Goal: Transaction & Acquisition: Purchase product/service

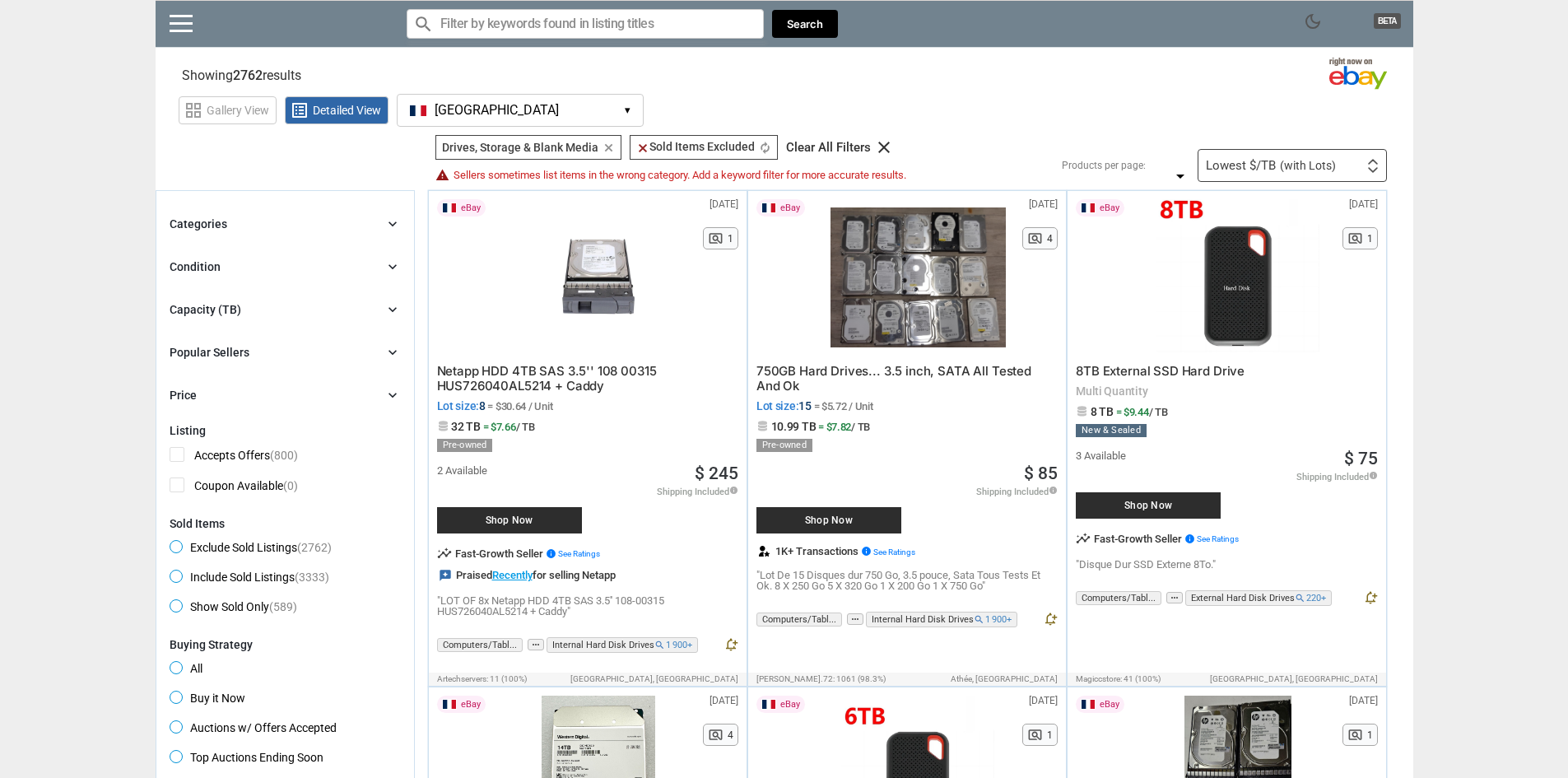
click at [510, 389] on span "Netapp HDD 4TB SAS 3.5'' 108 00315 HUS726040AL5214 + Caddy" at bounding box center [547, 378] width 220 height 30
click at [482, 97] on button "[GEOGRAPHIC_DATA] FR ▾" at bounding box center [520, 110] width 247 height 33
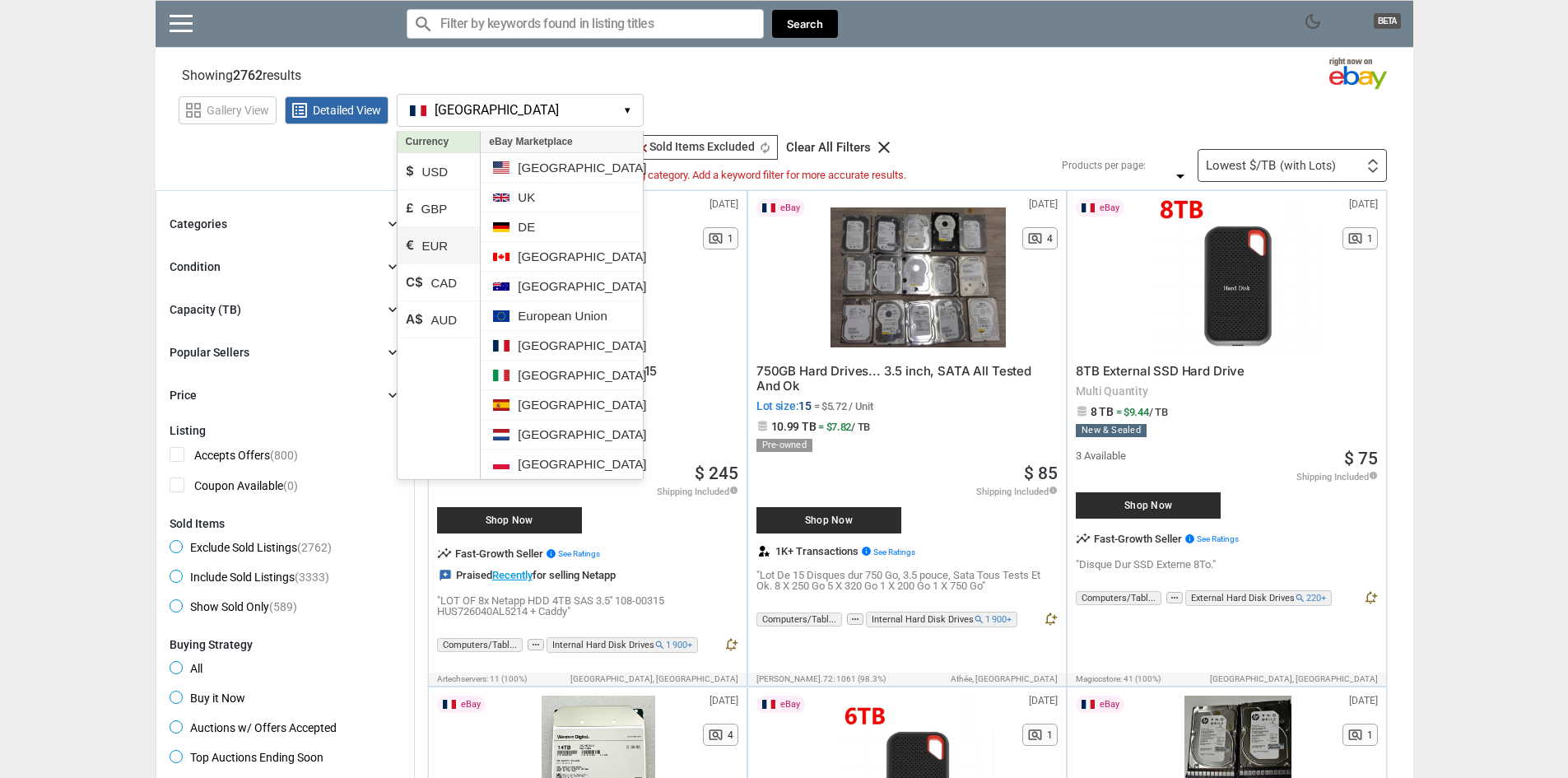
click at [458, 248] on li "€ EUR" at bounding box center [439, 246] width 83 height 37
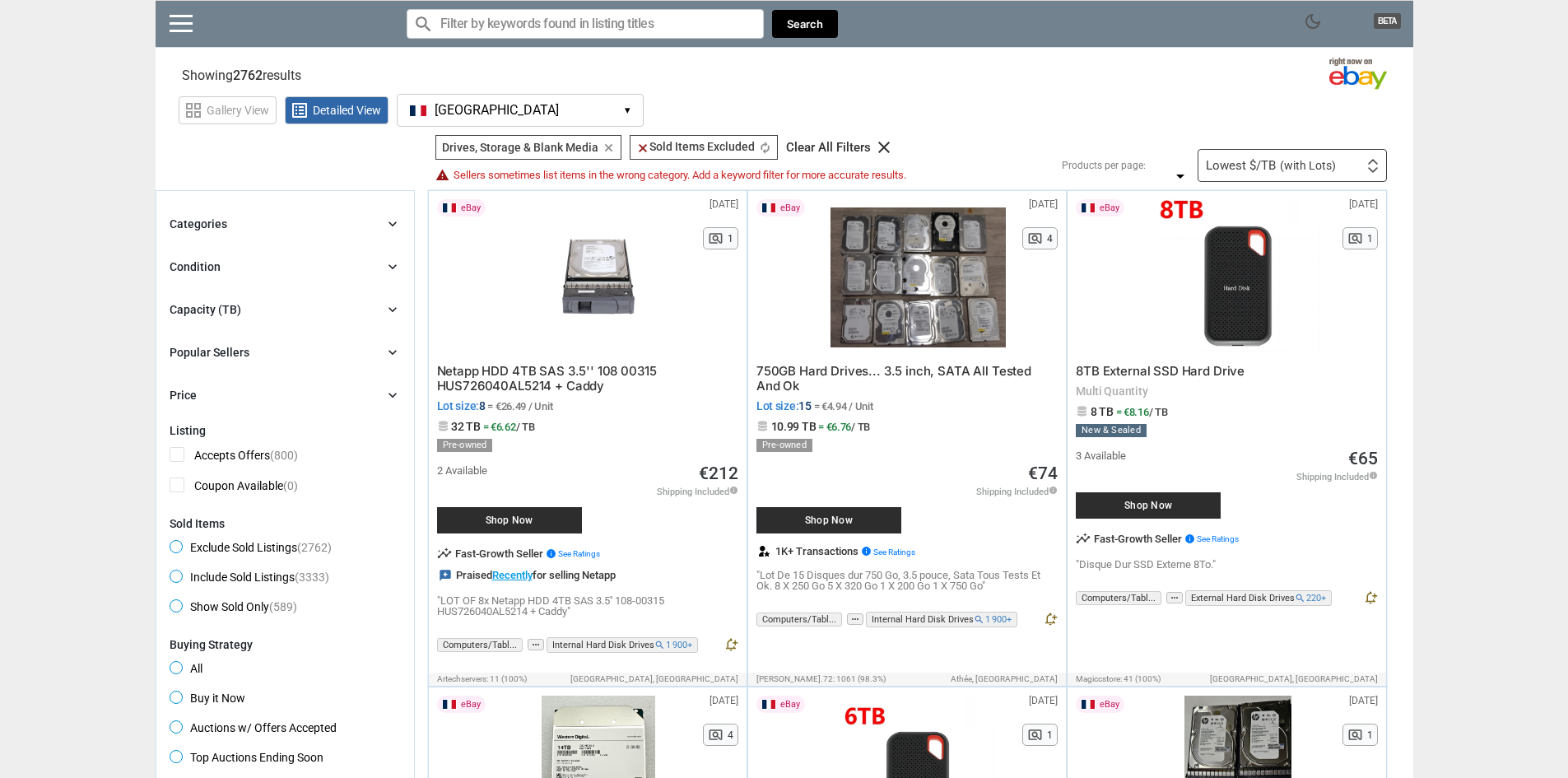
click at [568, 120] on button "[GEOGRAPHIC_DATA] FR ▾" at bounding box center [520, 110] width 247 height 33
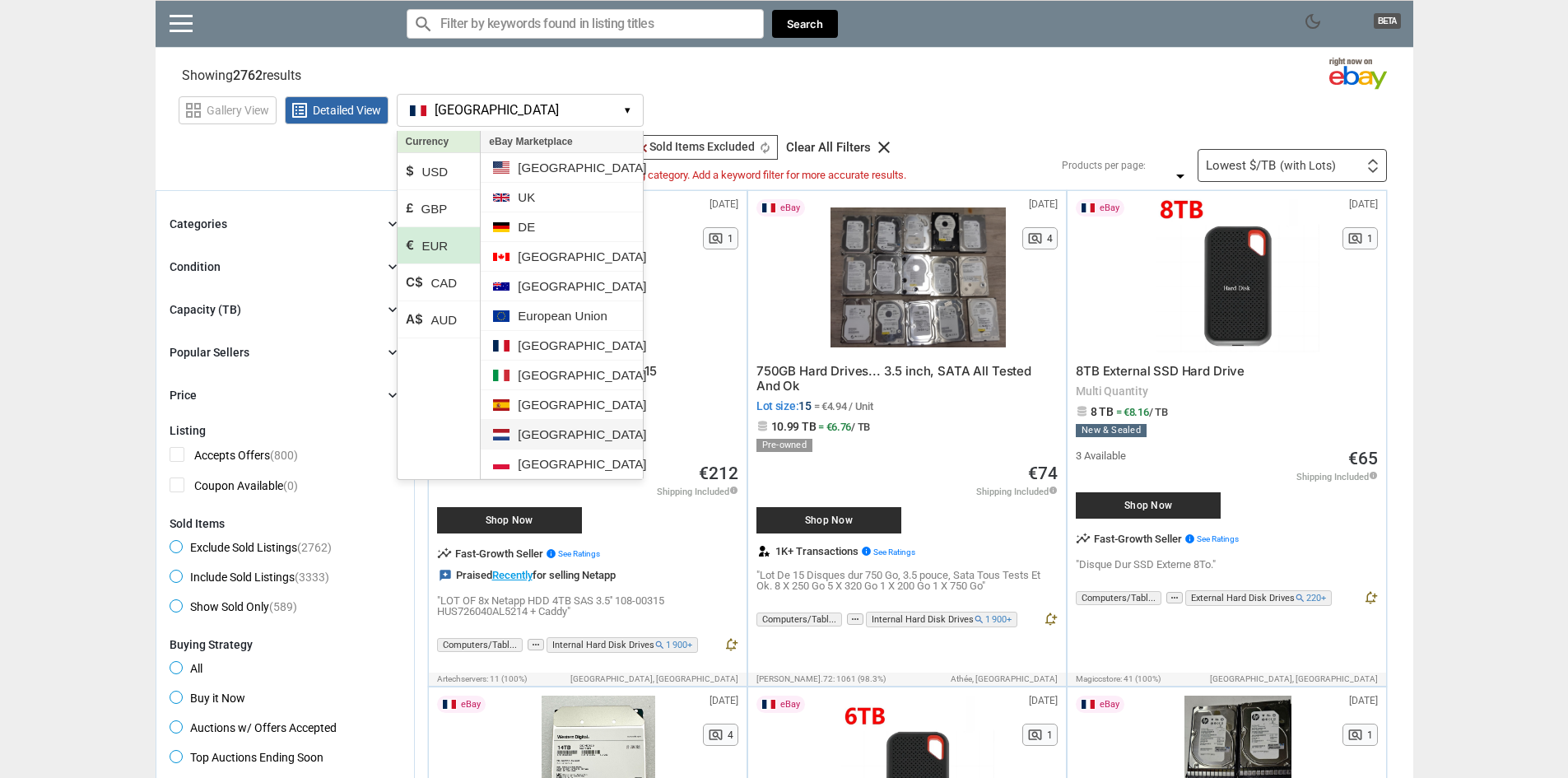
click at [565, 442] on li "[GEOGRAPHIC_DATA]" at bounding box center [561, 434] width 161 height 29
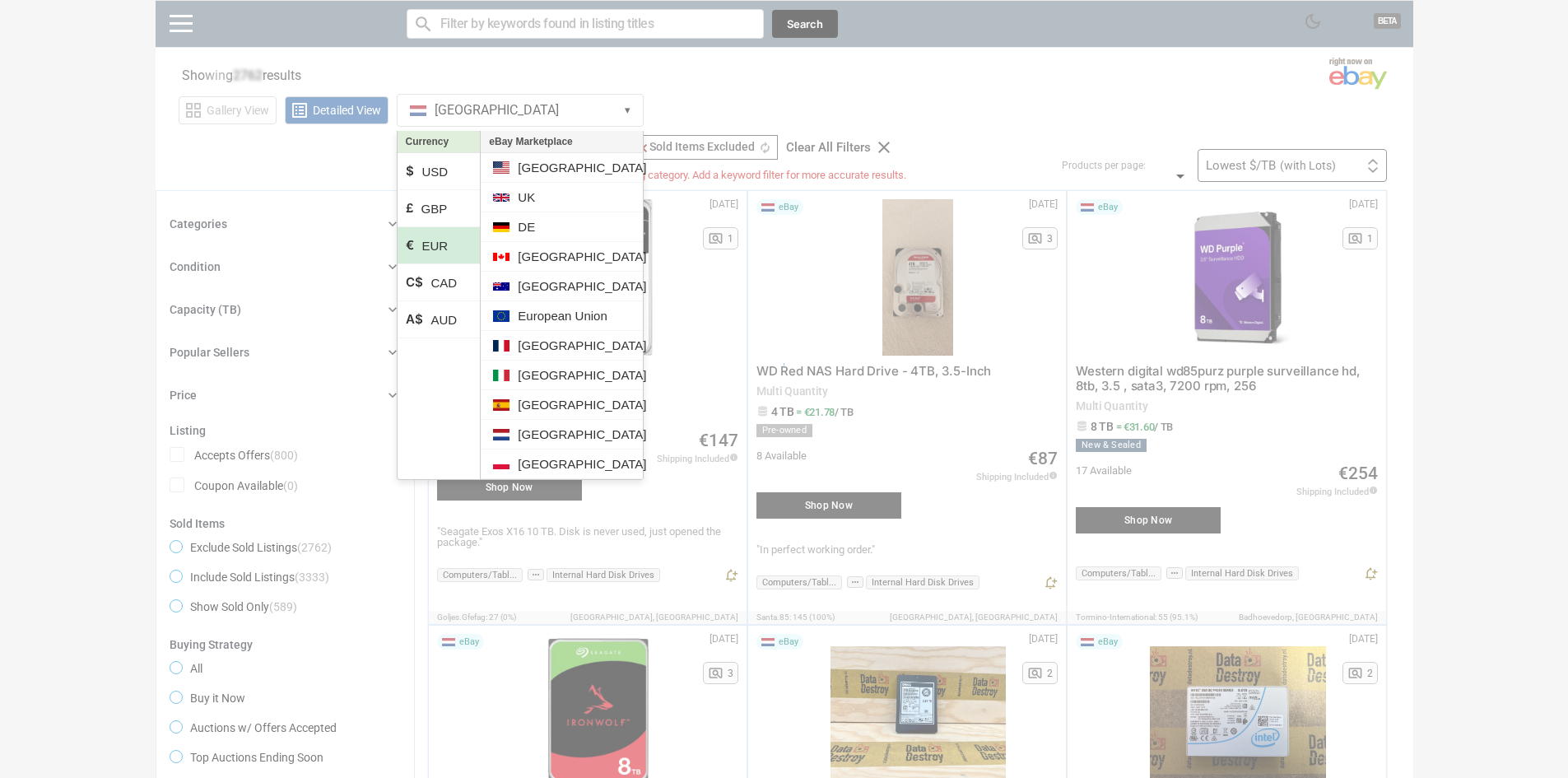
click at [909, 63] on div at bounding box center [784, 389] width 1568 height 778
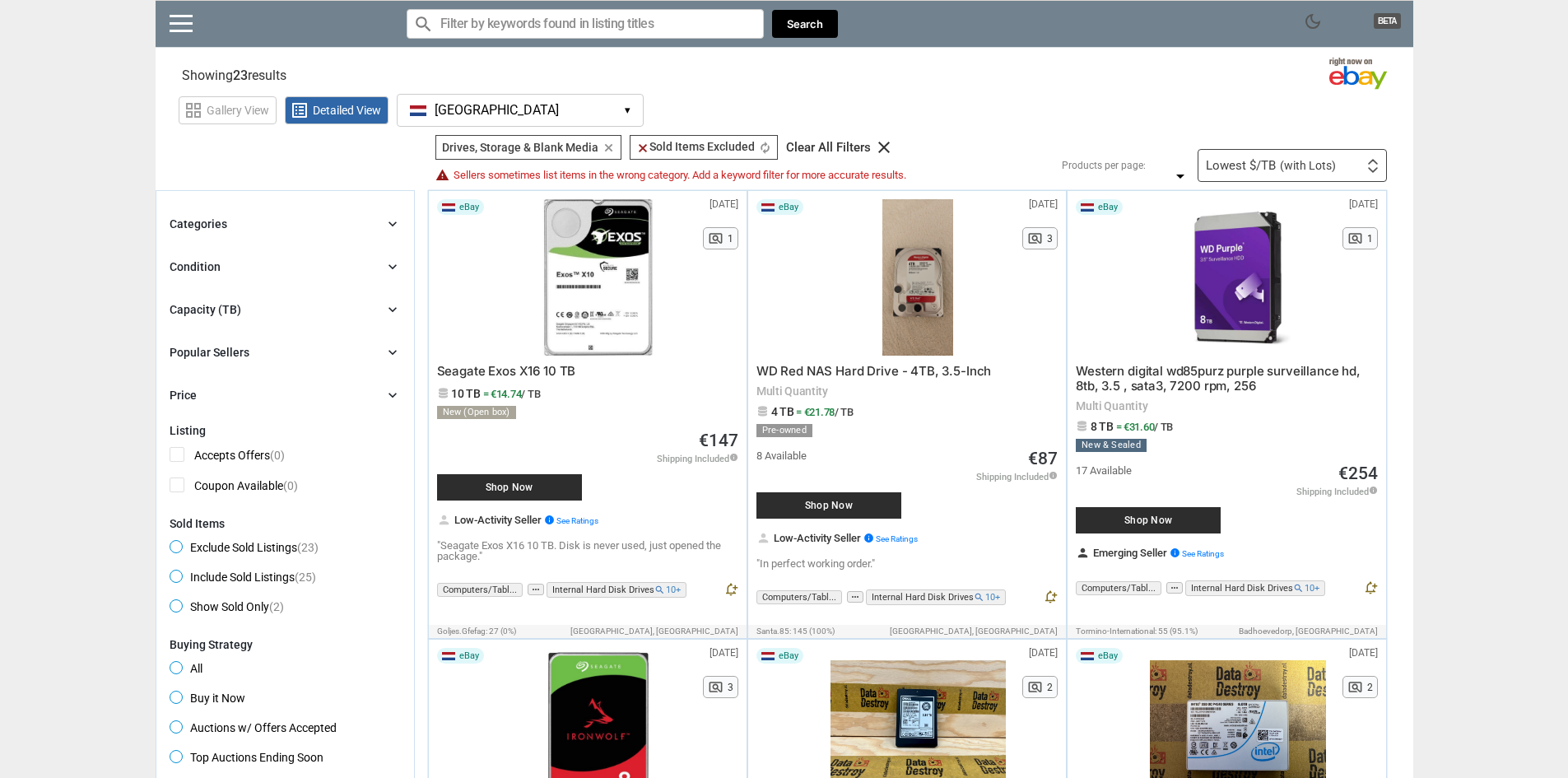
click at [604, 98] on button "[GEOGRAPHIC_DATA] [GEOGRAPHIC_DATA] ▾" at bounding box center [520, 110] width 247 height 33
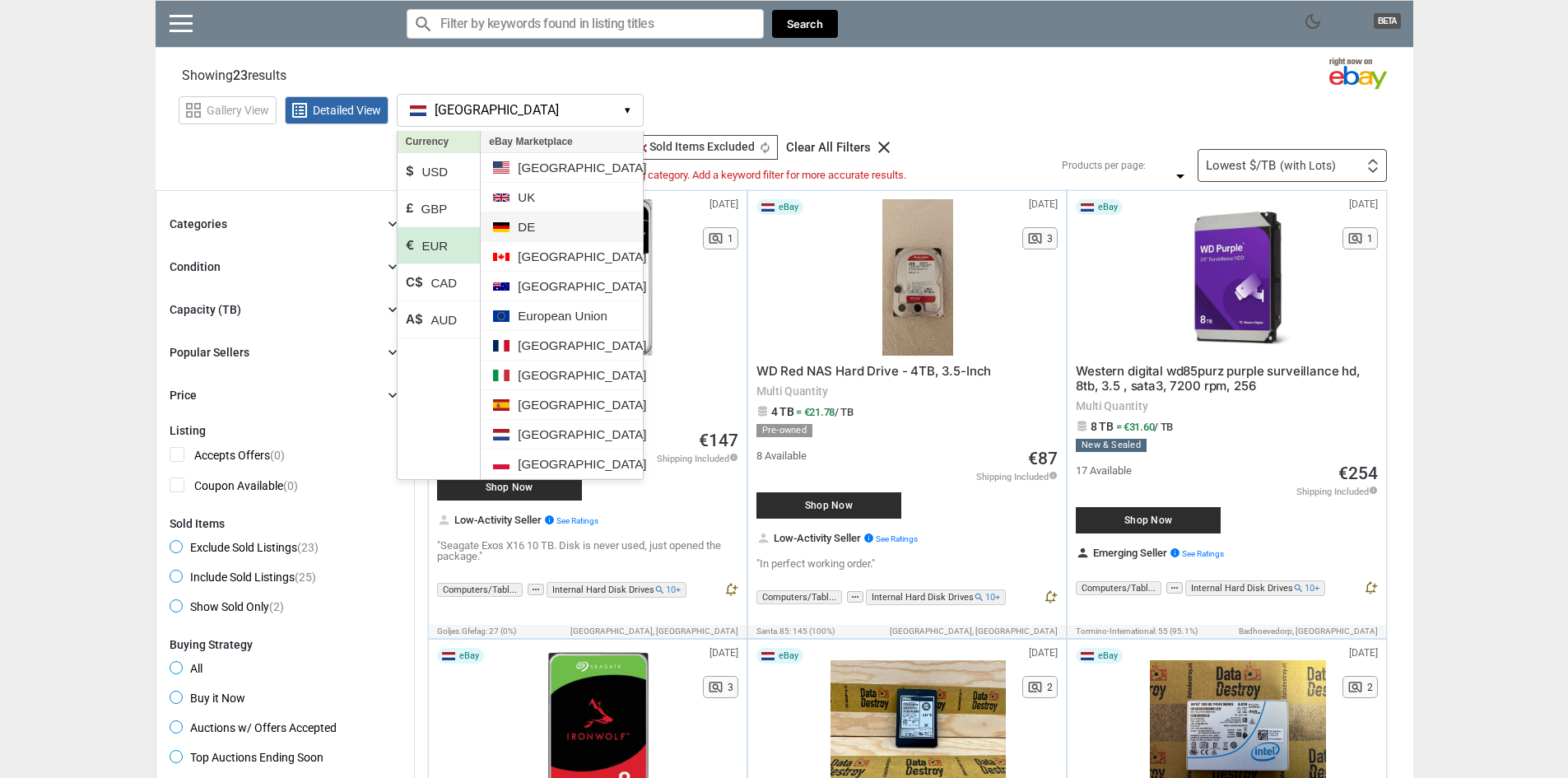
click at [540, 226] on li "DE" at bounding box center [561, 226] width 161 height 29
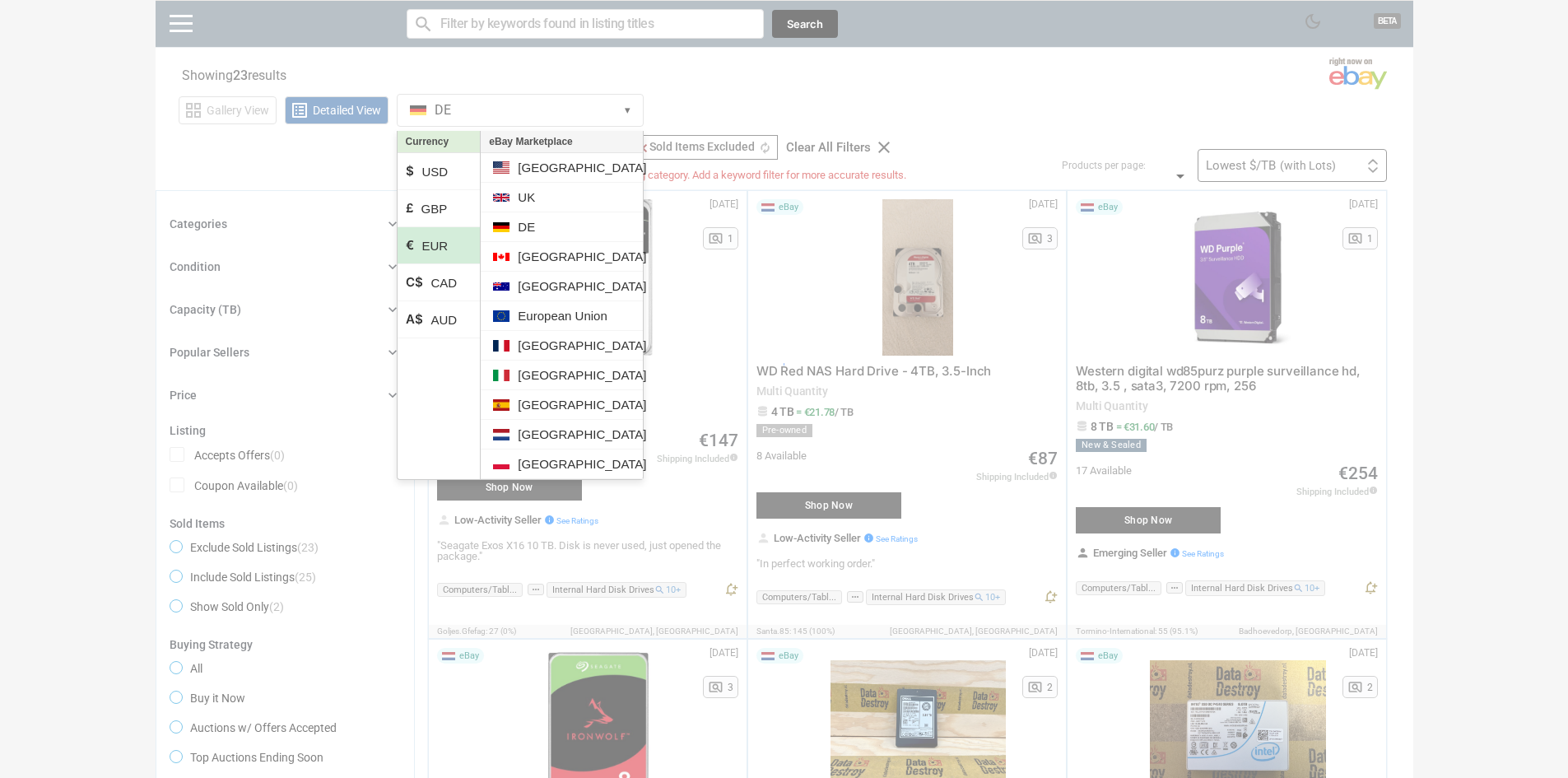
click at [716, 114] on div at bounding box center [784, 389] width 1568 height 778
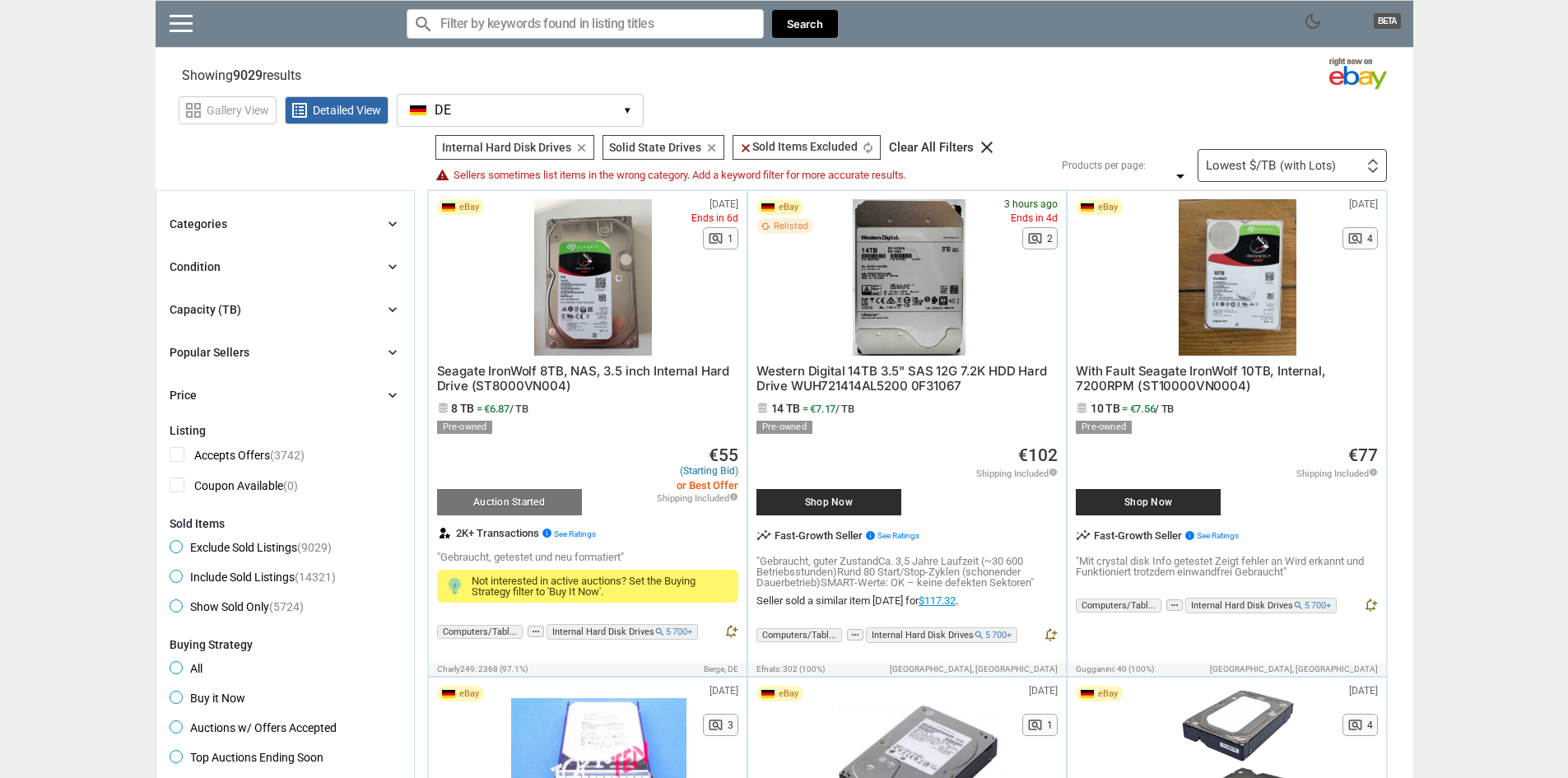
scroll to position [83, 0]
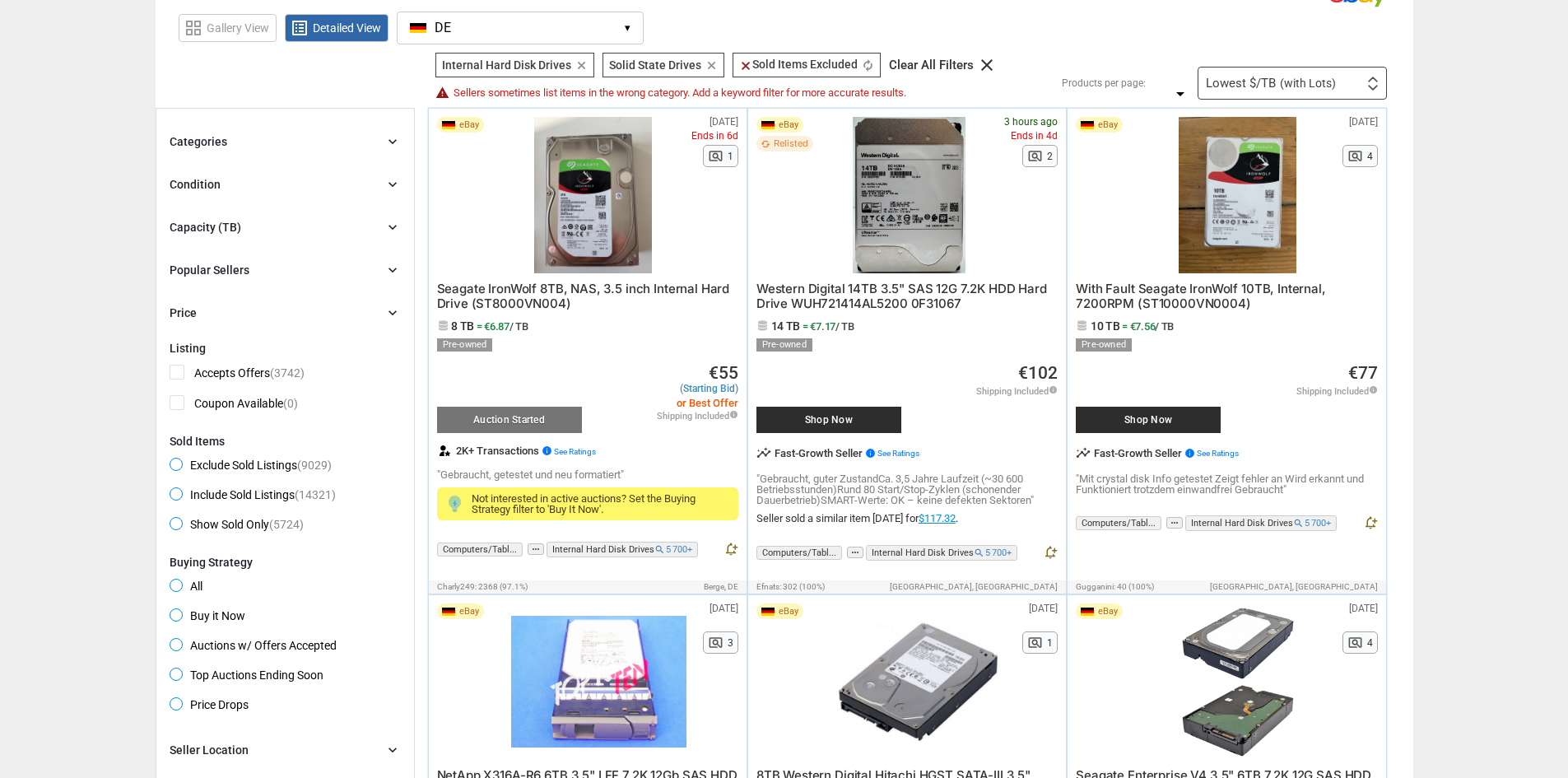
click at [239, 617] on span "Buy it Now" at bounding box center [207, 618] width 75 height 20
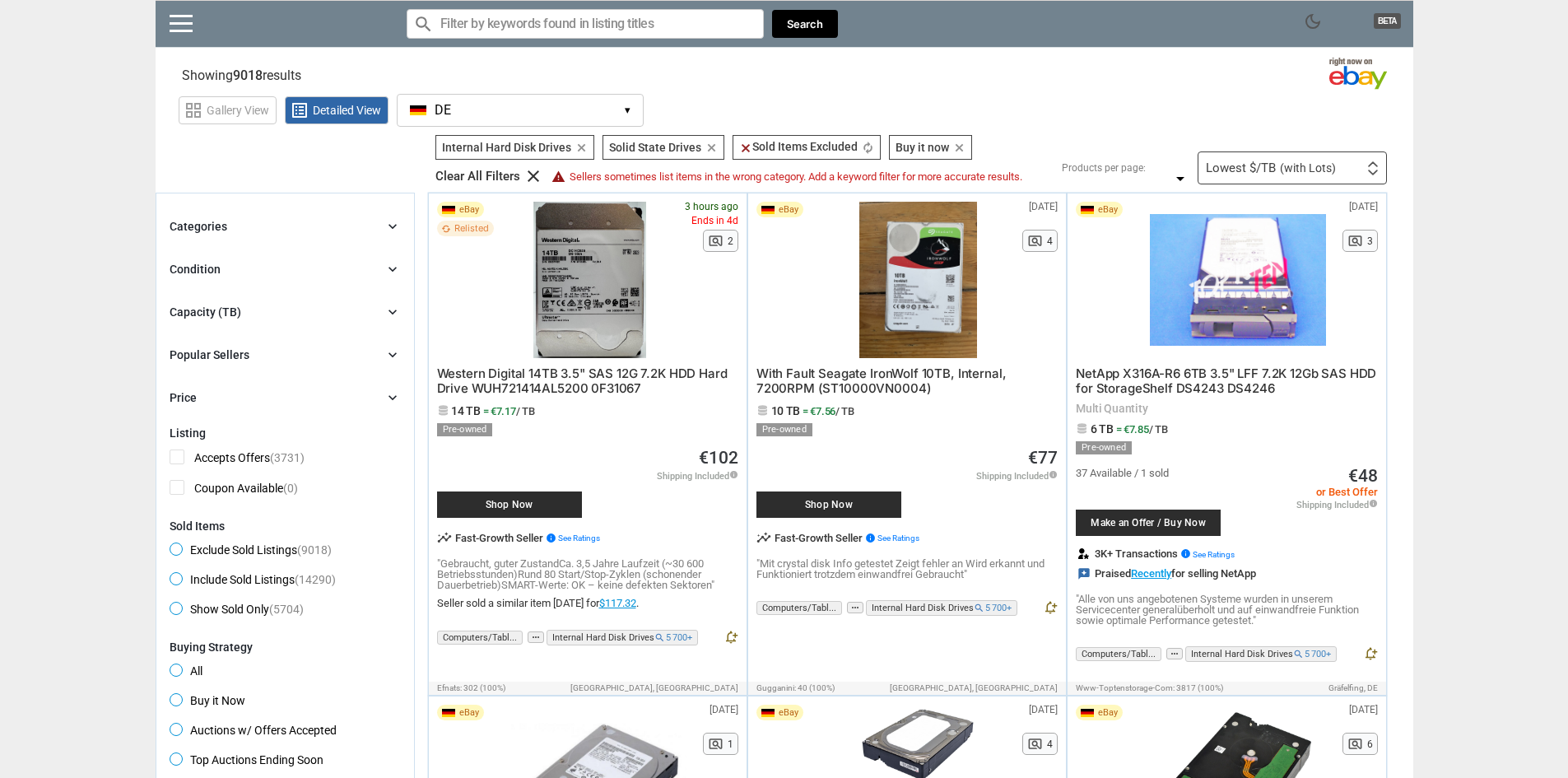
click at [315, 230] on div "Categories chevron_right" at bounding box center [285, 226] width 231 height 20
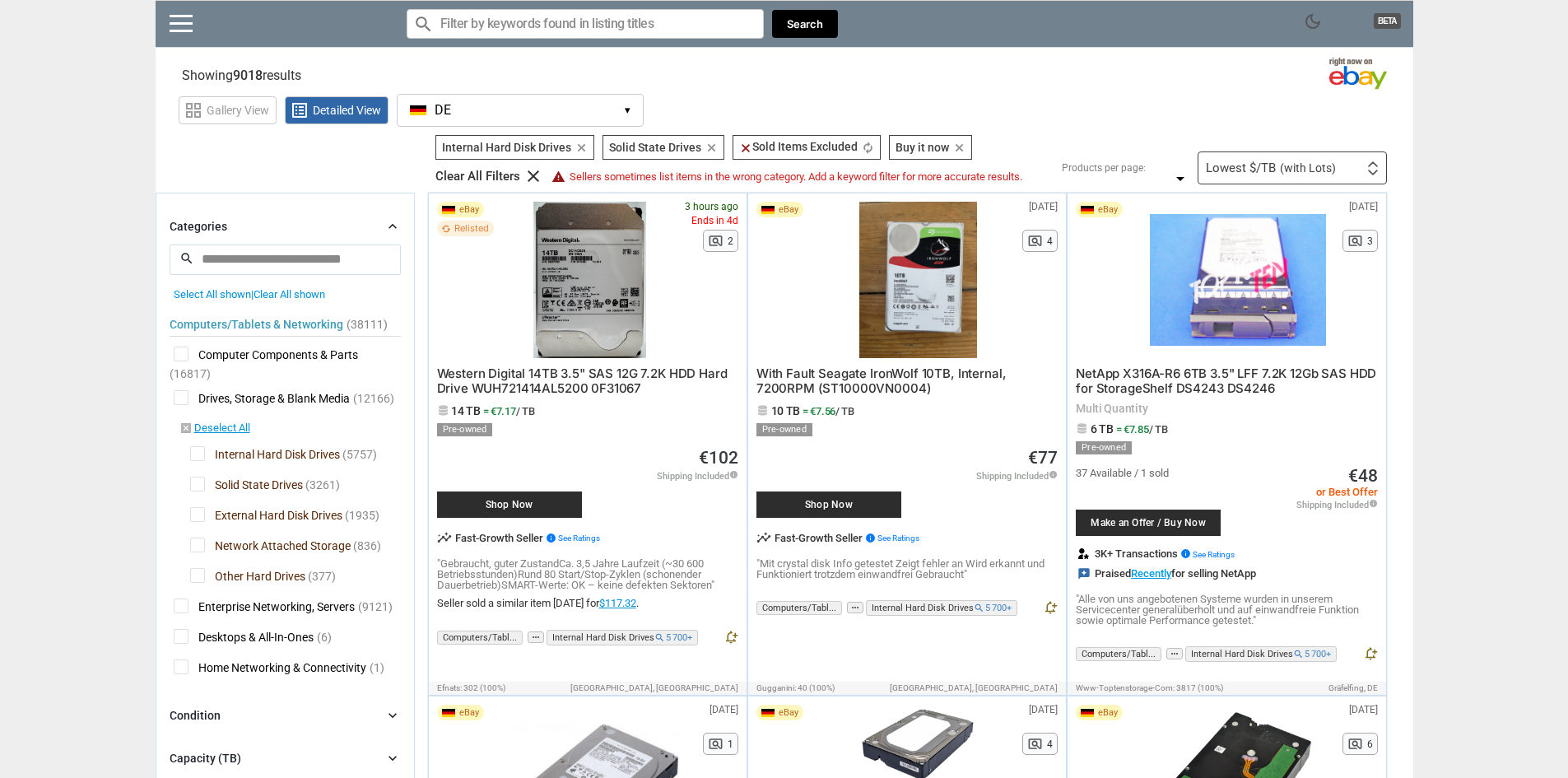
click at [315, 230] on div "Categories chevron_right" at bounding box center [285, 226] width 231 height 20
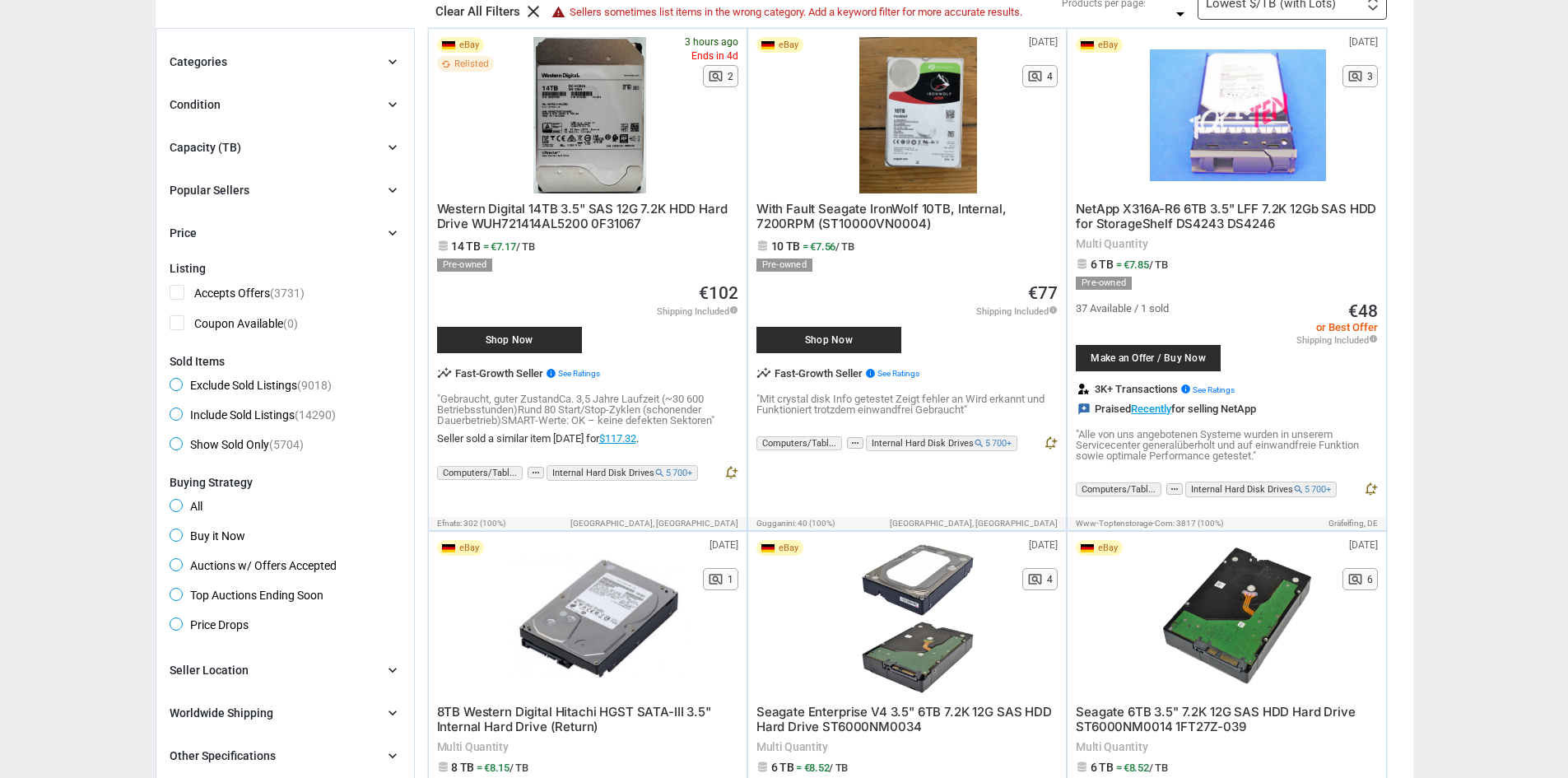
scroll to position [247, 0]
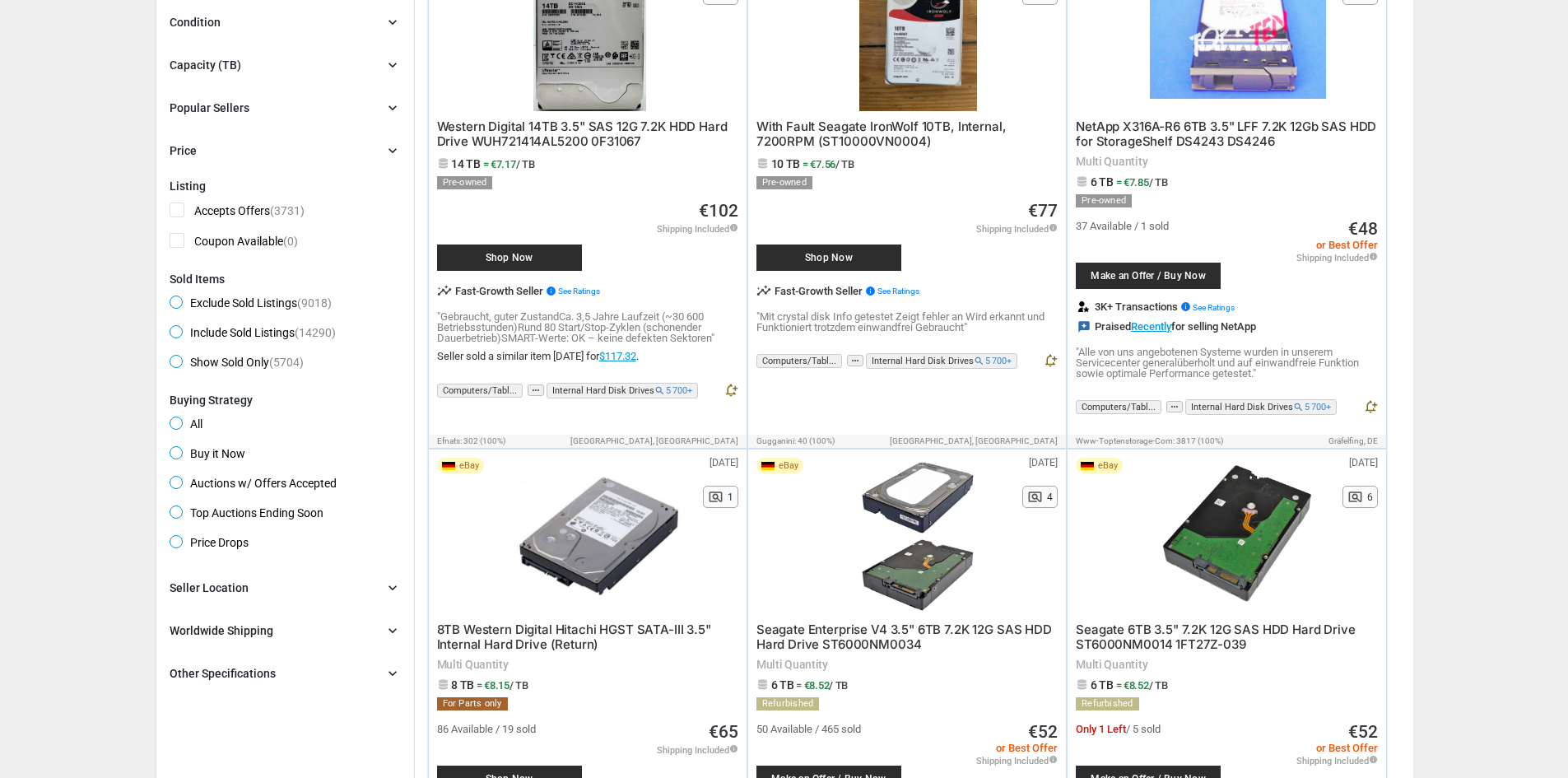
click at [348, 666] on div "Other Specifications chevron_right" at bounding box center [285, 673] width 231 height 20
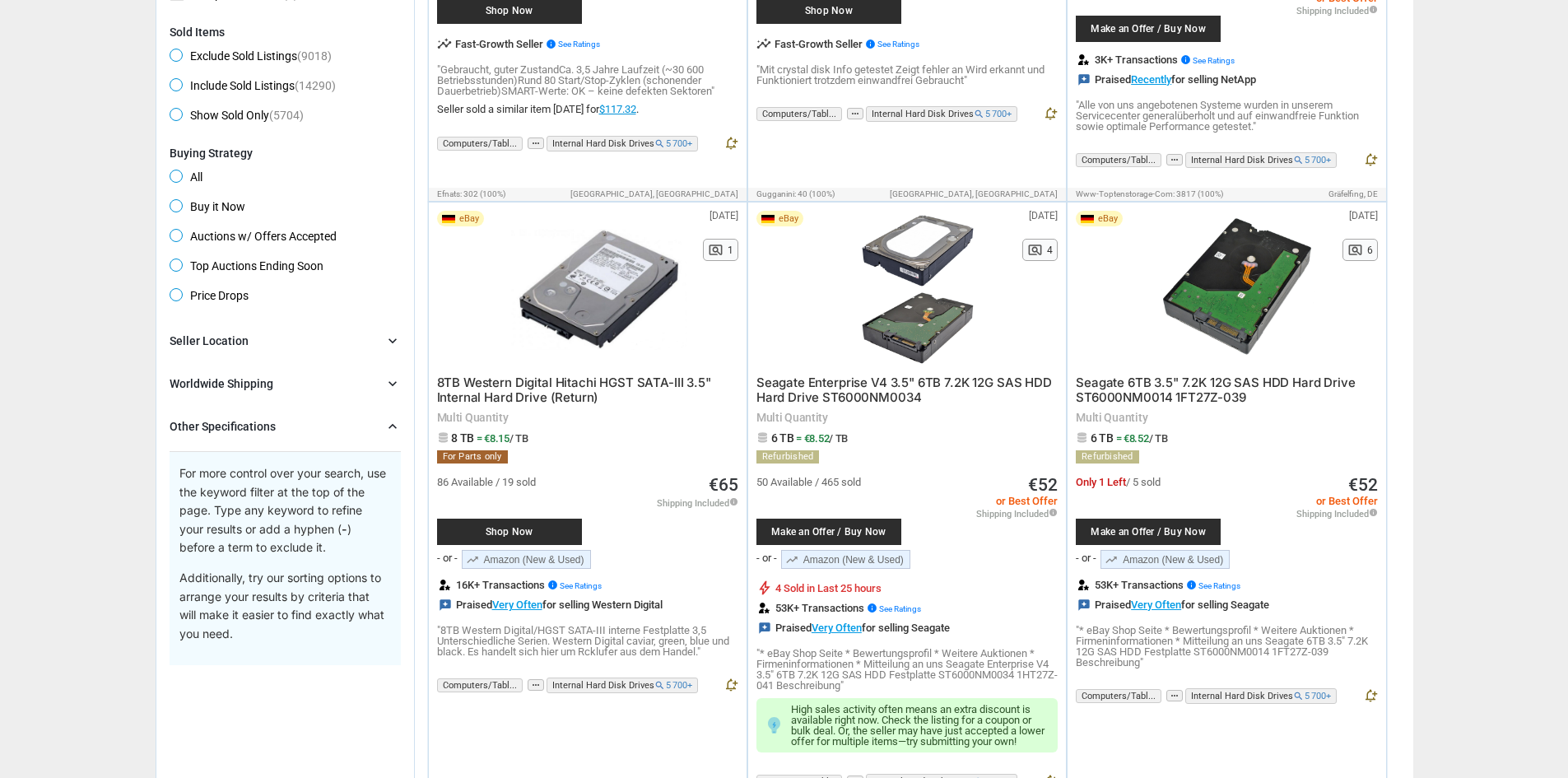
scroll to position [577, 0]
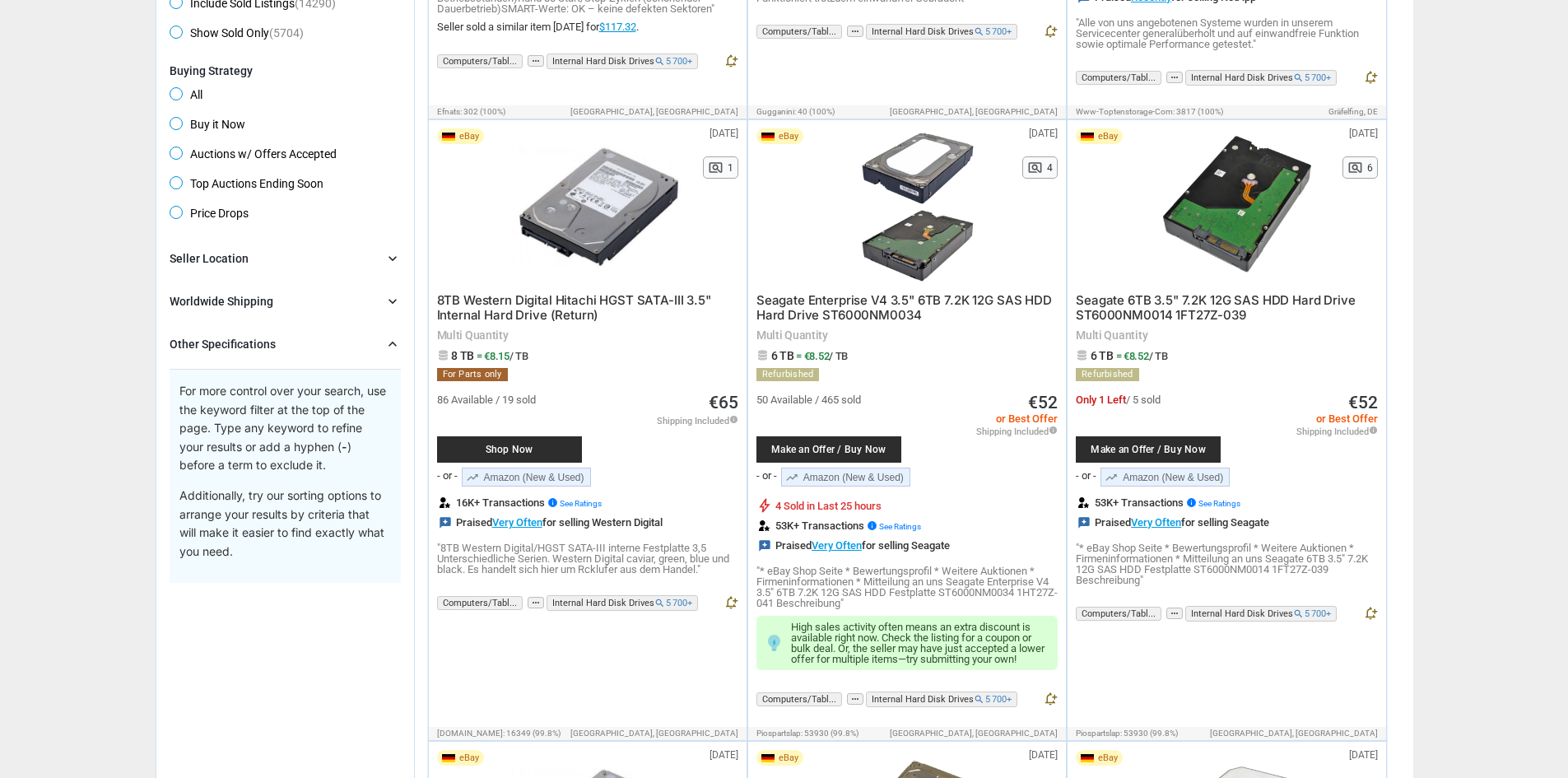
click at [308, 345] on div "Other Specifications chevron_right" at bounding box center [285, 344] width 231 height 20
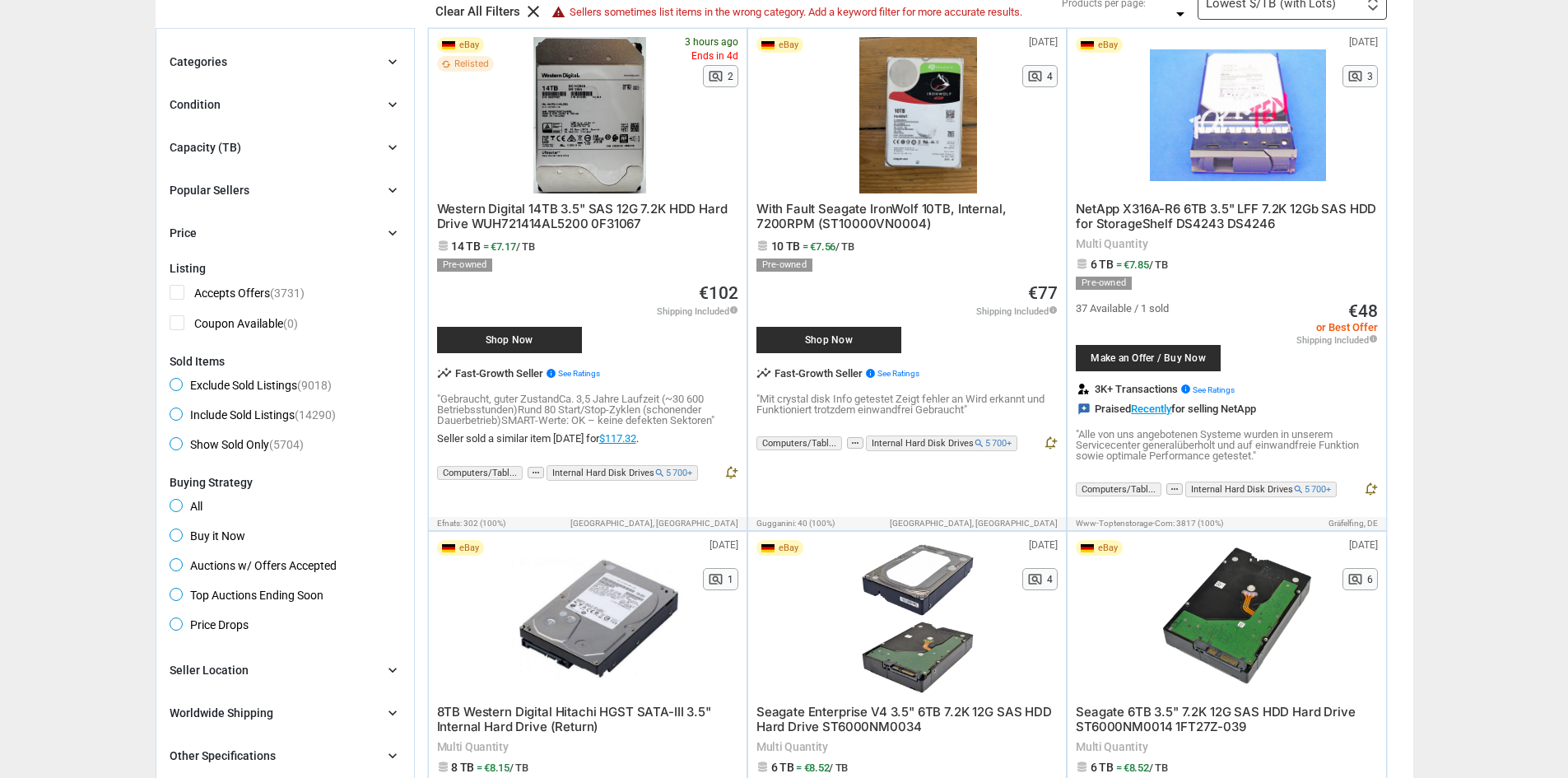
scroll to position [329, 0]
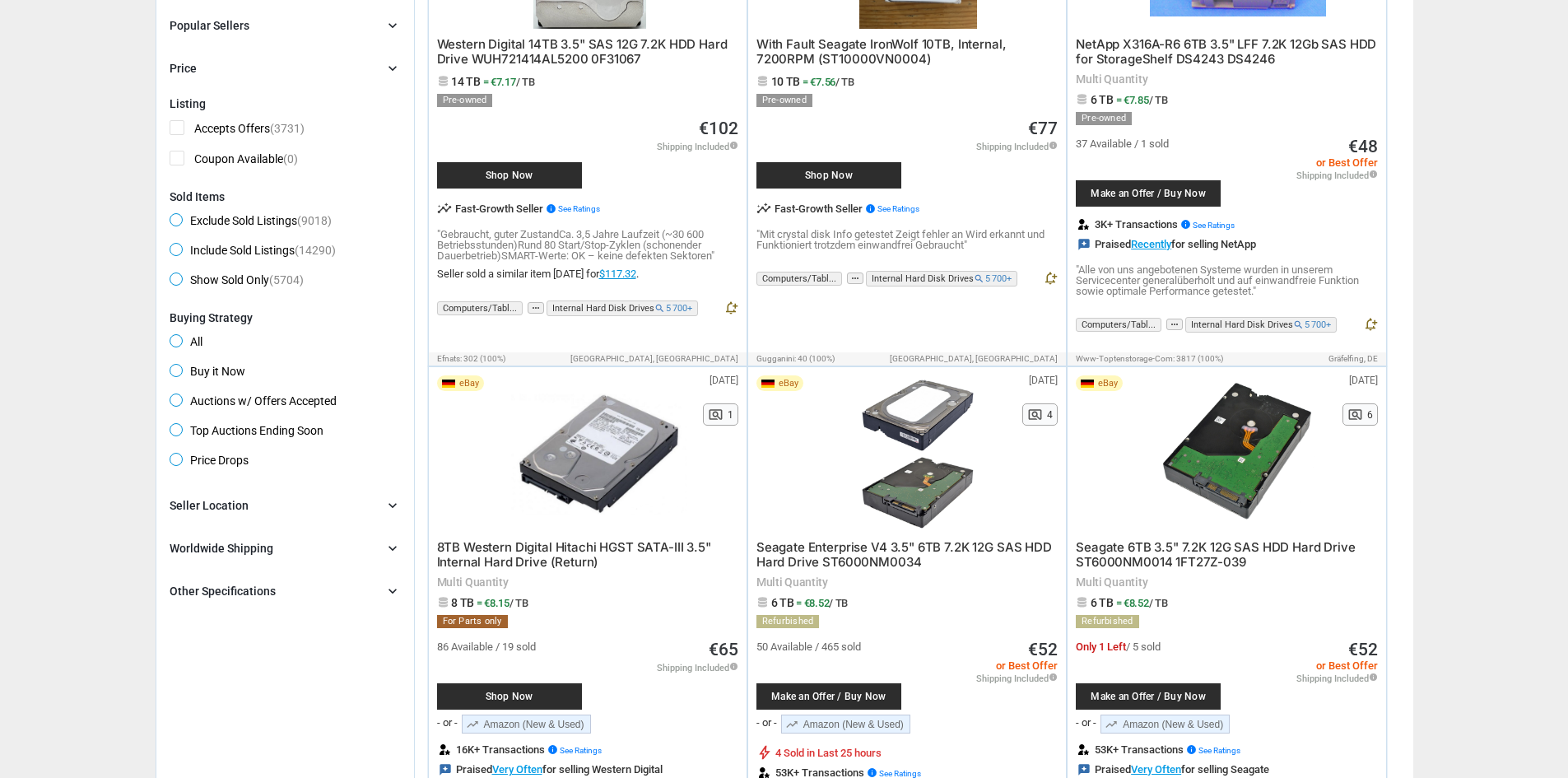
click at [250, 589] on div "Other Specifications" at bounding box center [223, 591] width 106 height 17
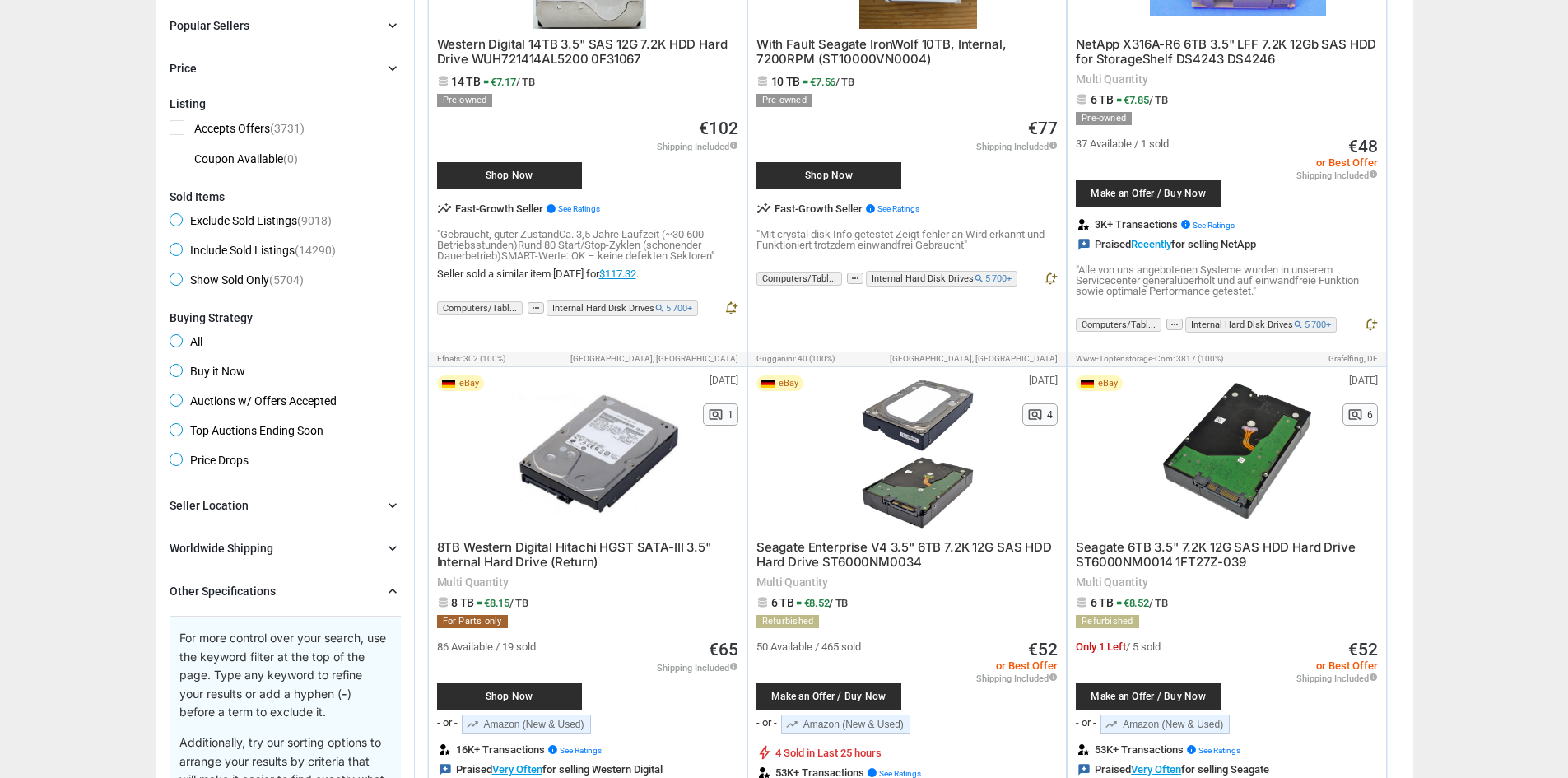
click at [250, 589] on div "Other Specifications" at bounding box center [223, 591] width 106 height 17
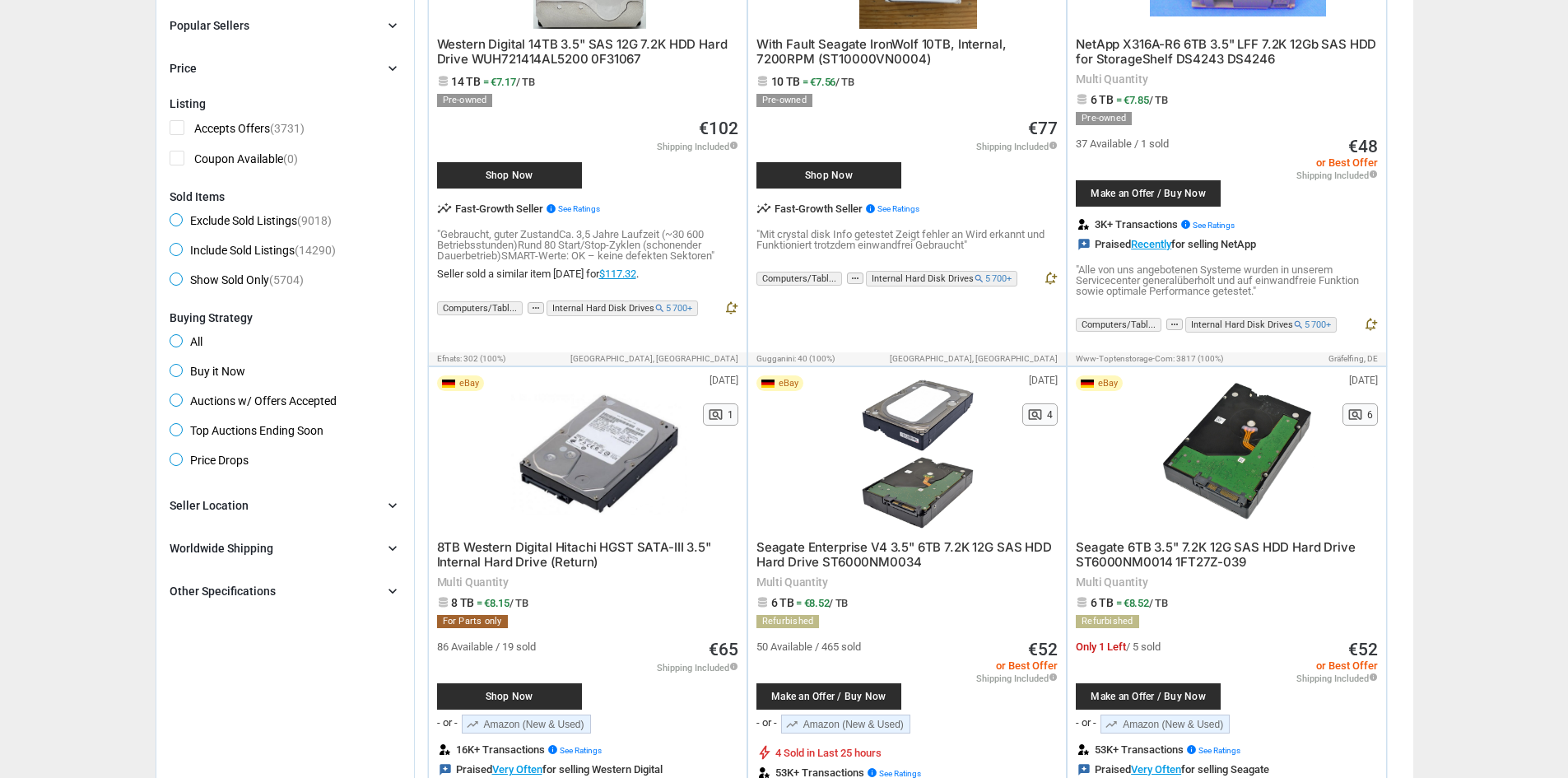
scroll to position [83, 0]
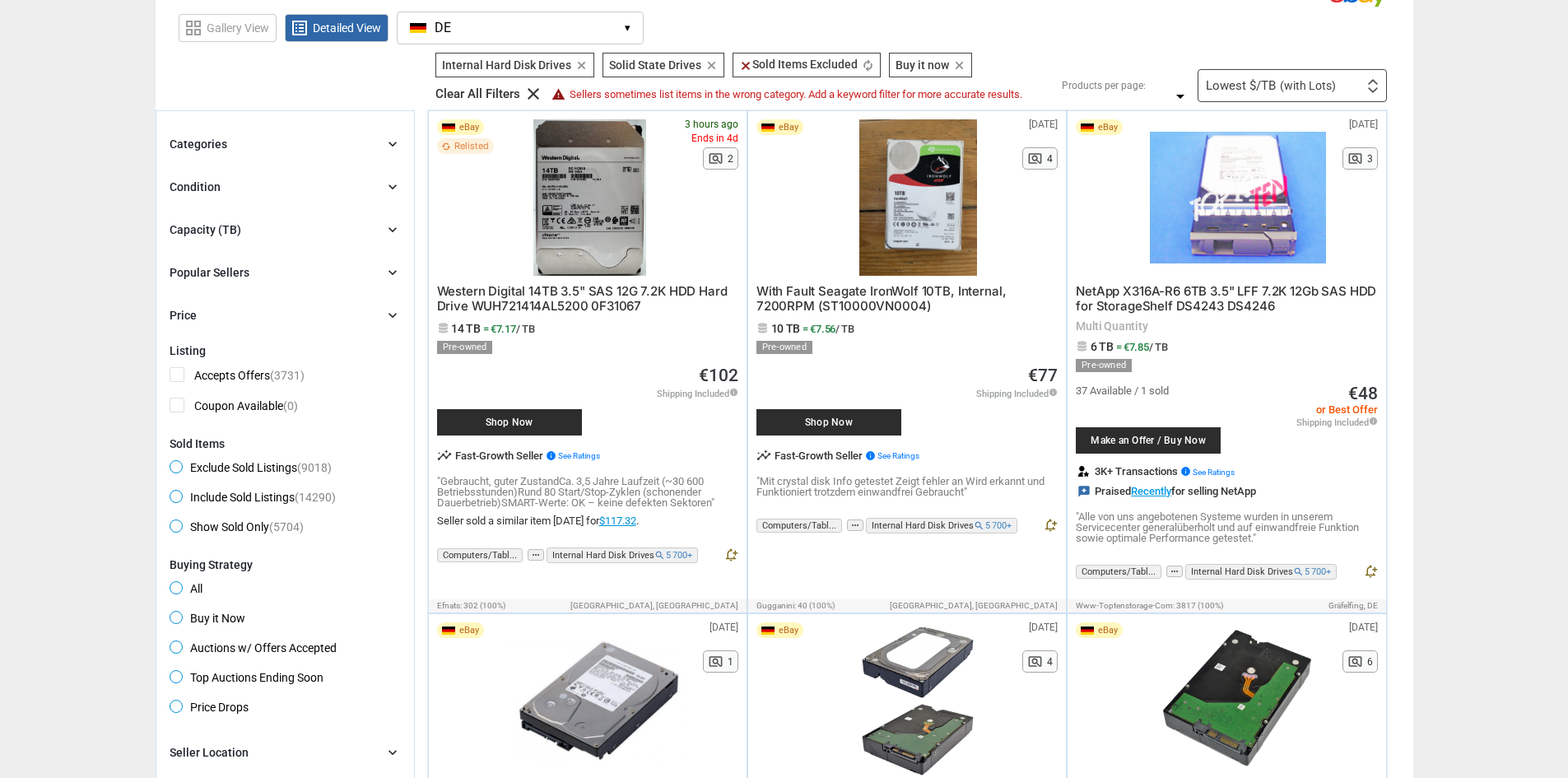
click at [250, 314] on div "Price chevron_right" at bounding box center [285, 315] width 231 height 20
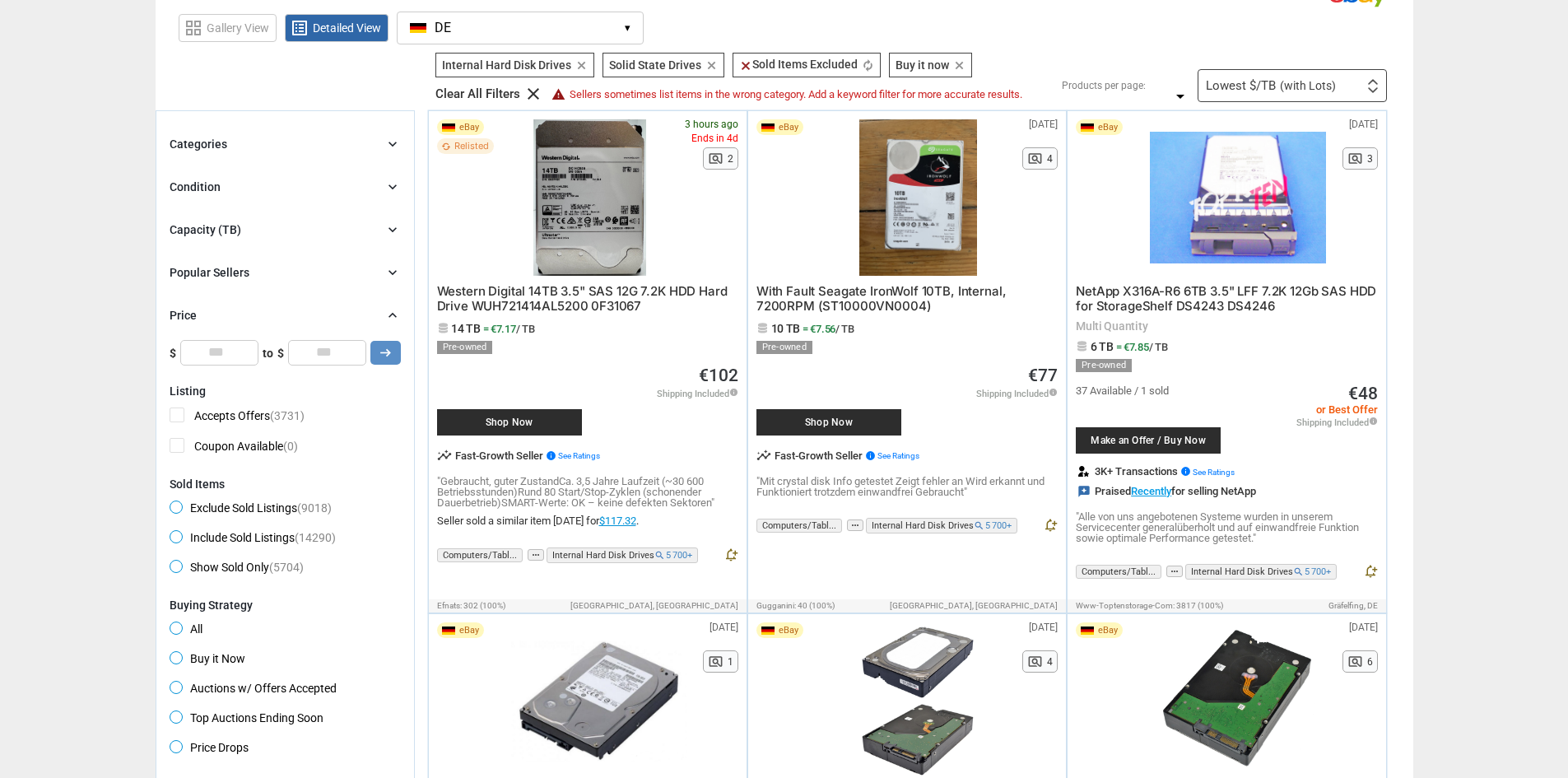
click at [250, 314] on div "Price chevron_right" at bounding box center [285, 315] width 231 height 20
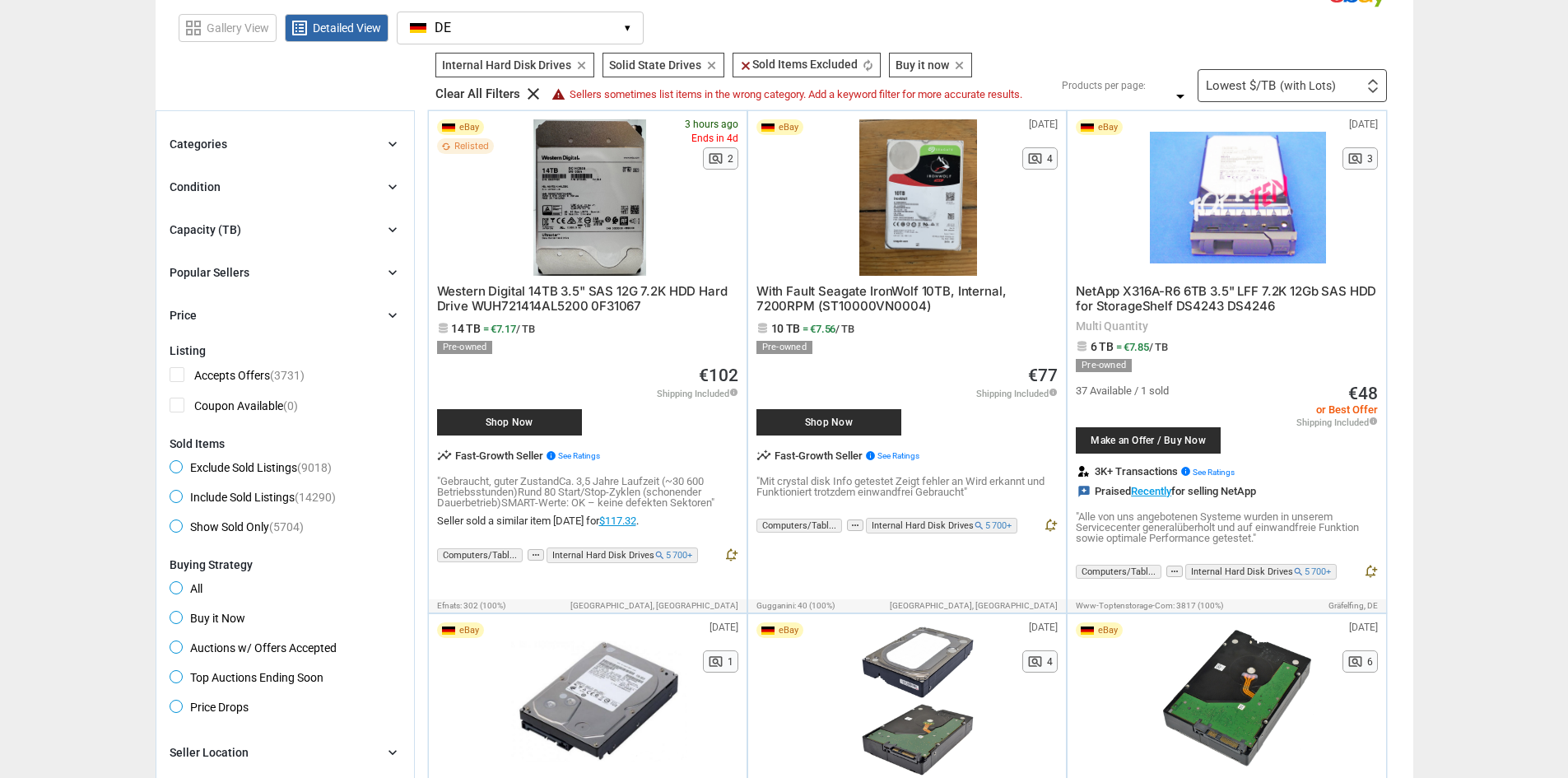
click at [254, 276] on div "Popular Sellers chevron_right" at bounding box center [285, 272] width 231 height 20
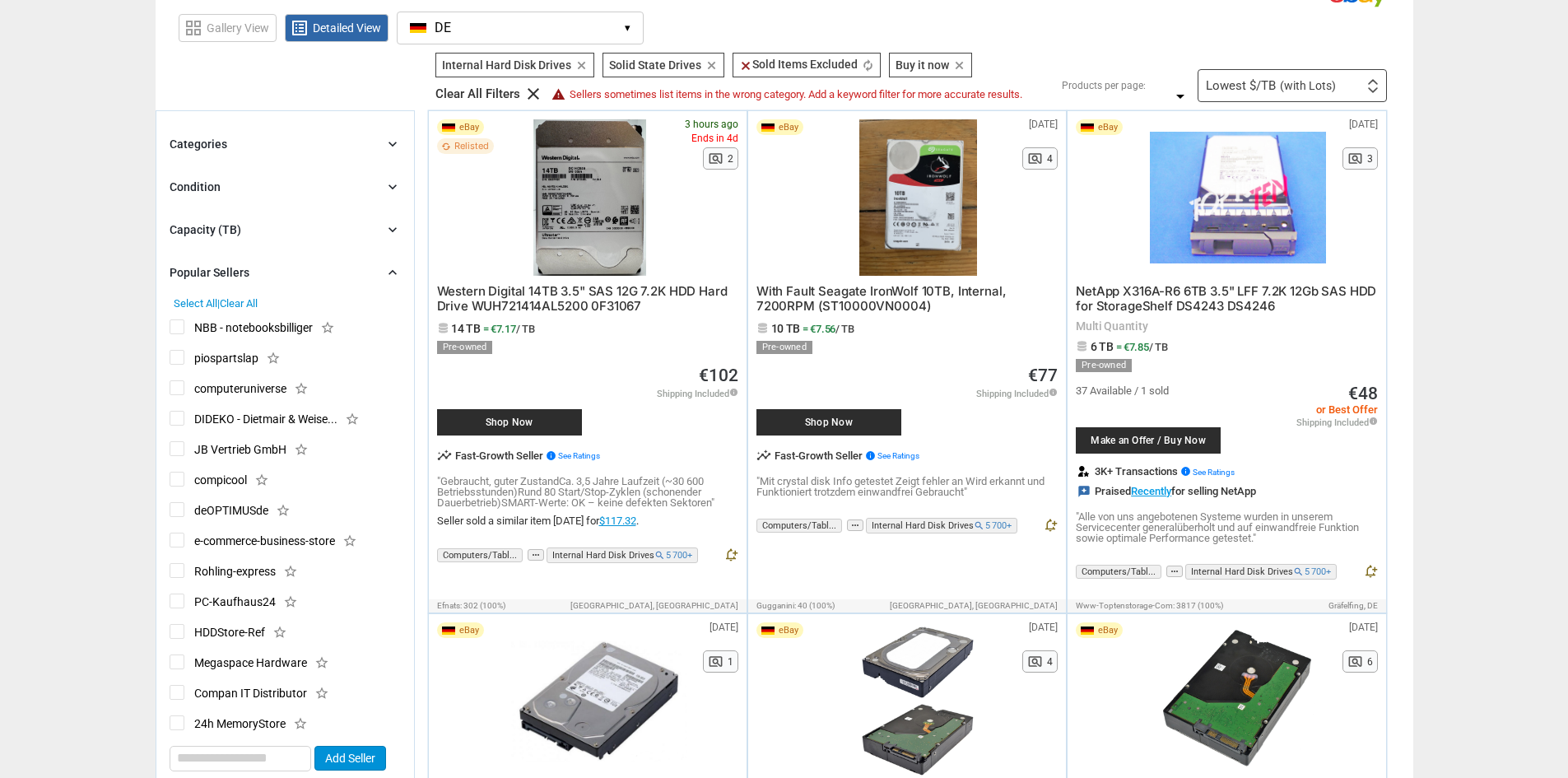
click at [254, 276] on div "Popular Sellers chevron_right" at bounding box center [285, 272] width 231 height 20
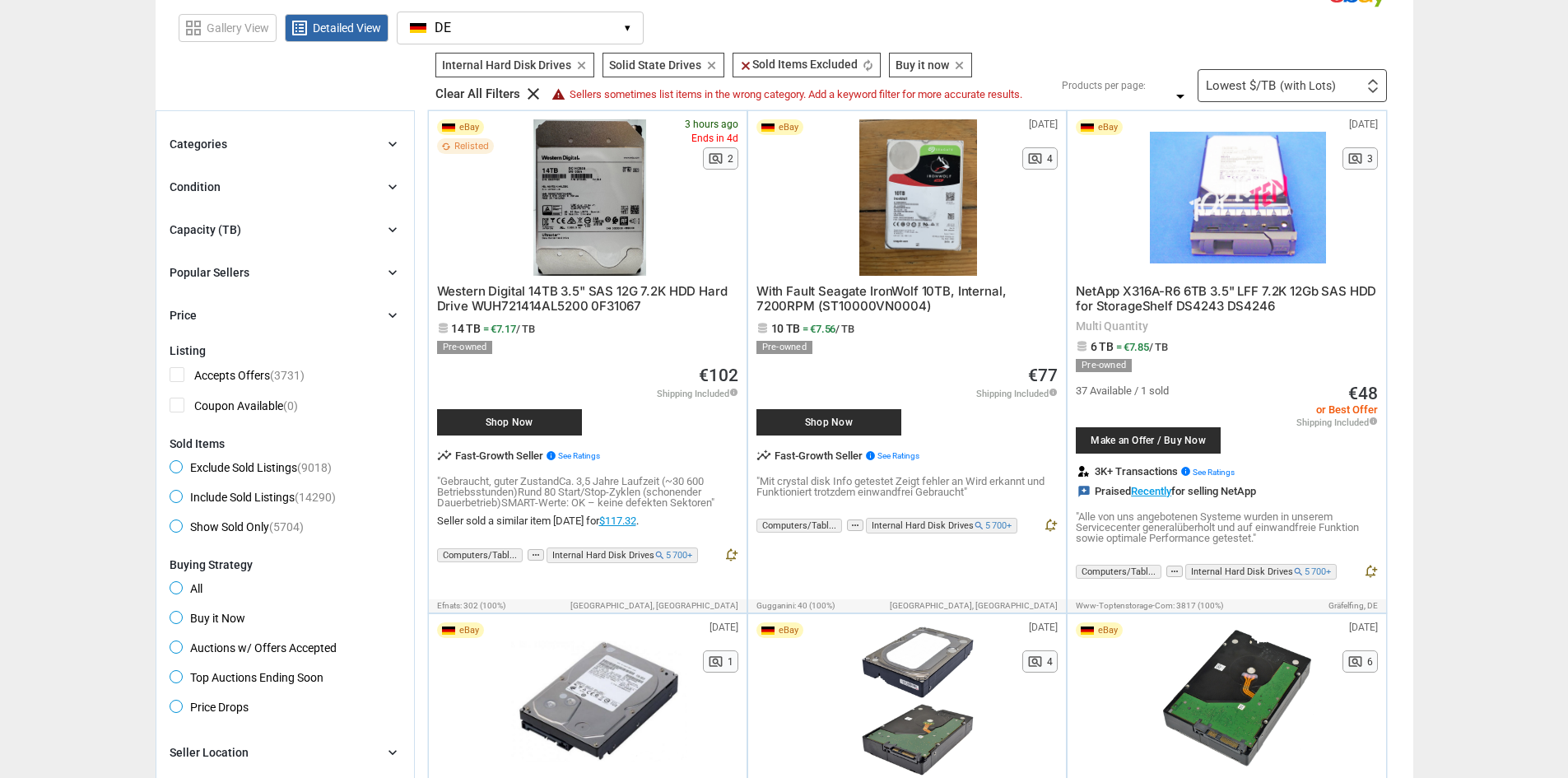
click at [254, 241] on div "Categories chevron_right search close Select All shown | Clear All shown Comput…" at bounding box center [285, 229] width 231 height 191
click at [255, 228] on div "Capacity (TB) chevron_right" at bounding box center [285, 230] width 231 height 20
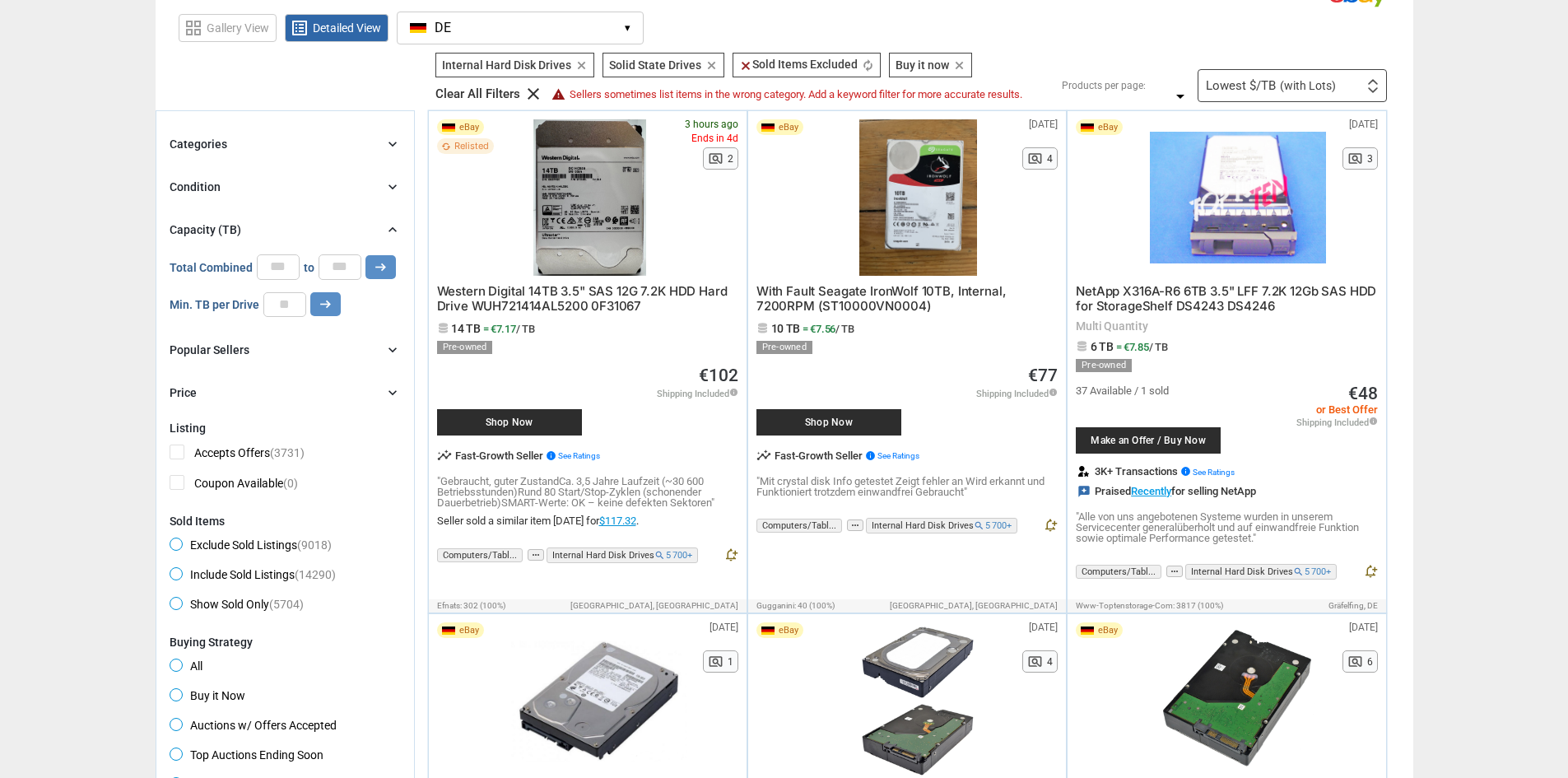
click at [255, 228] on div "Capacity (TB) chevron_right" at bounding box center [285, 230] width 231 height 20
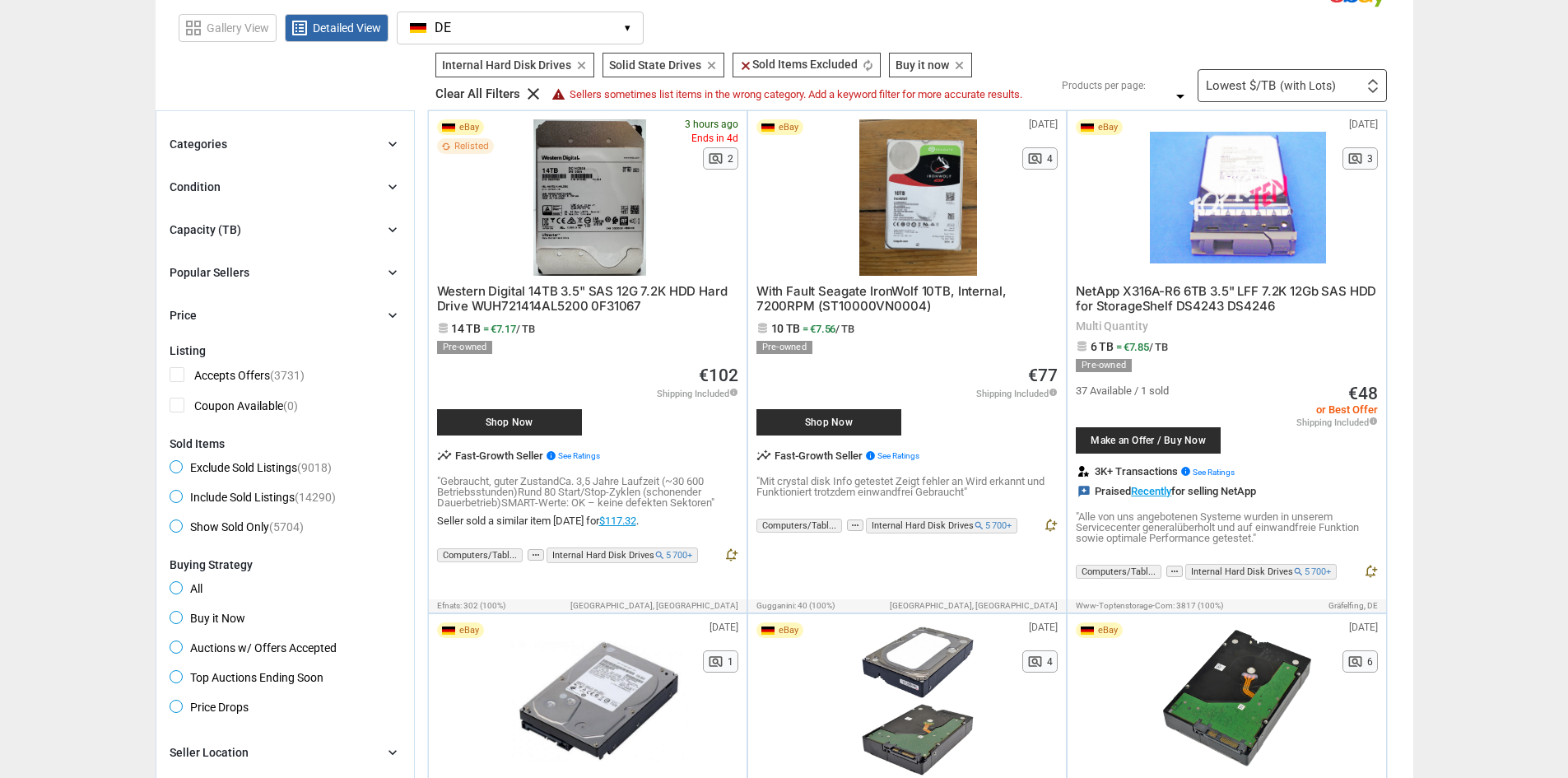
click at [258, 182] on div "Condition chevron_right" at bounding box center [285, 187] width 231 height 20
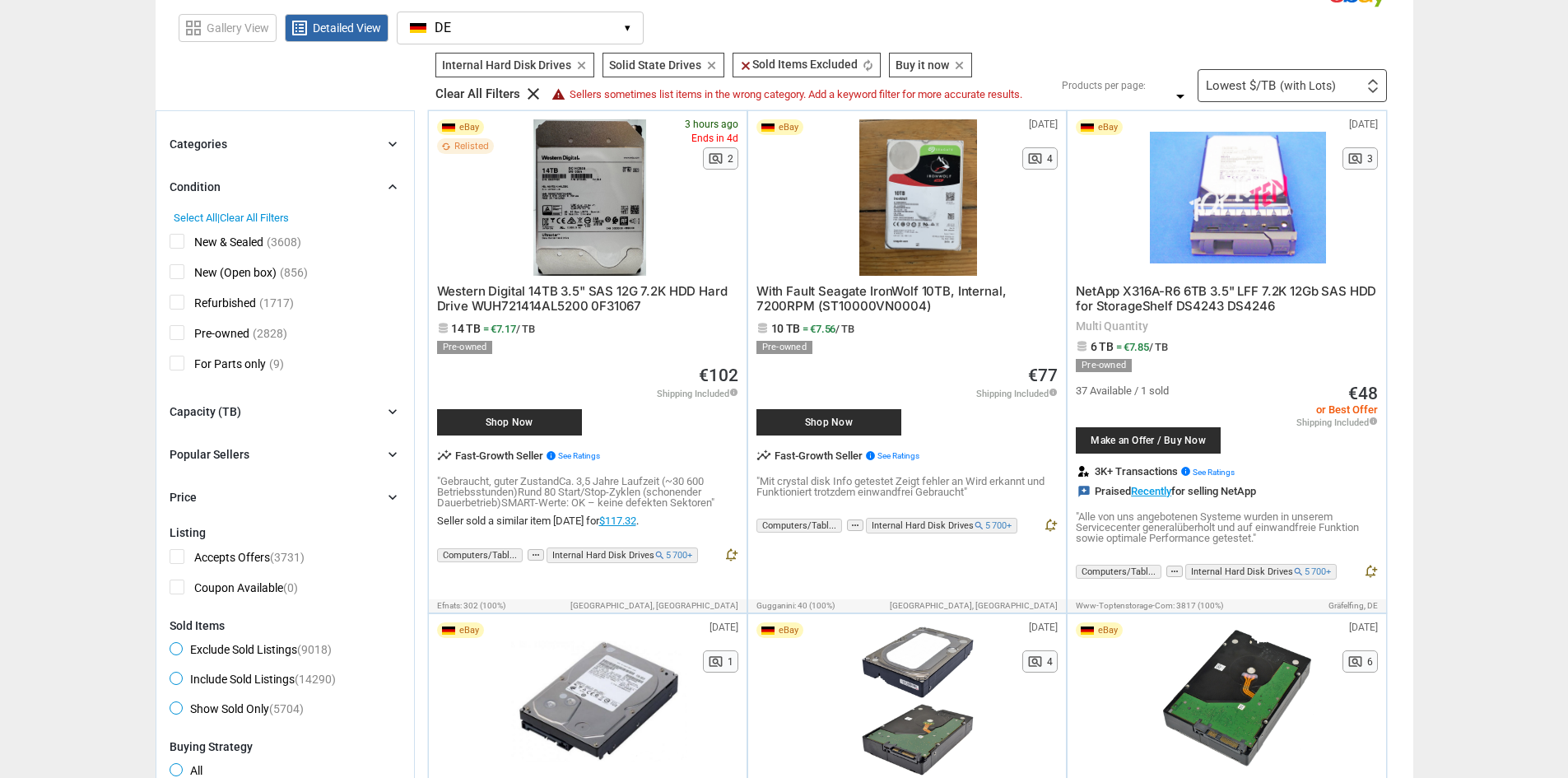
click at [258, 182] on div "Condition chevron_right" at bounding box center [285, 187] width 231 height 20
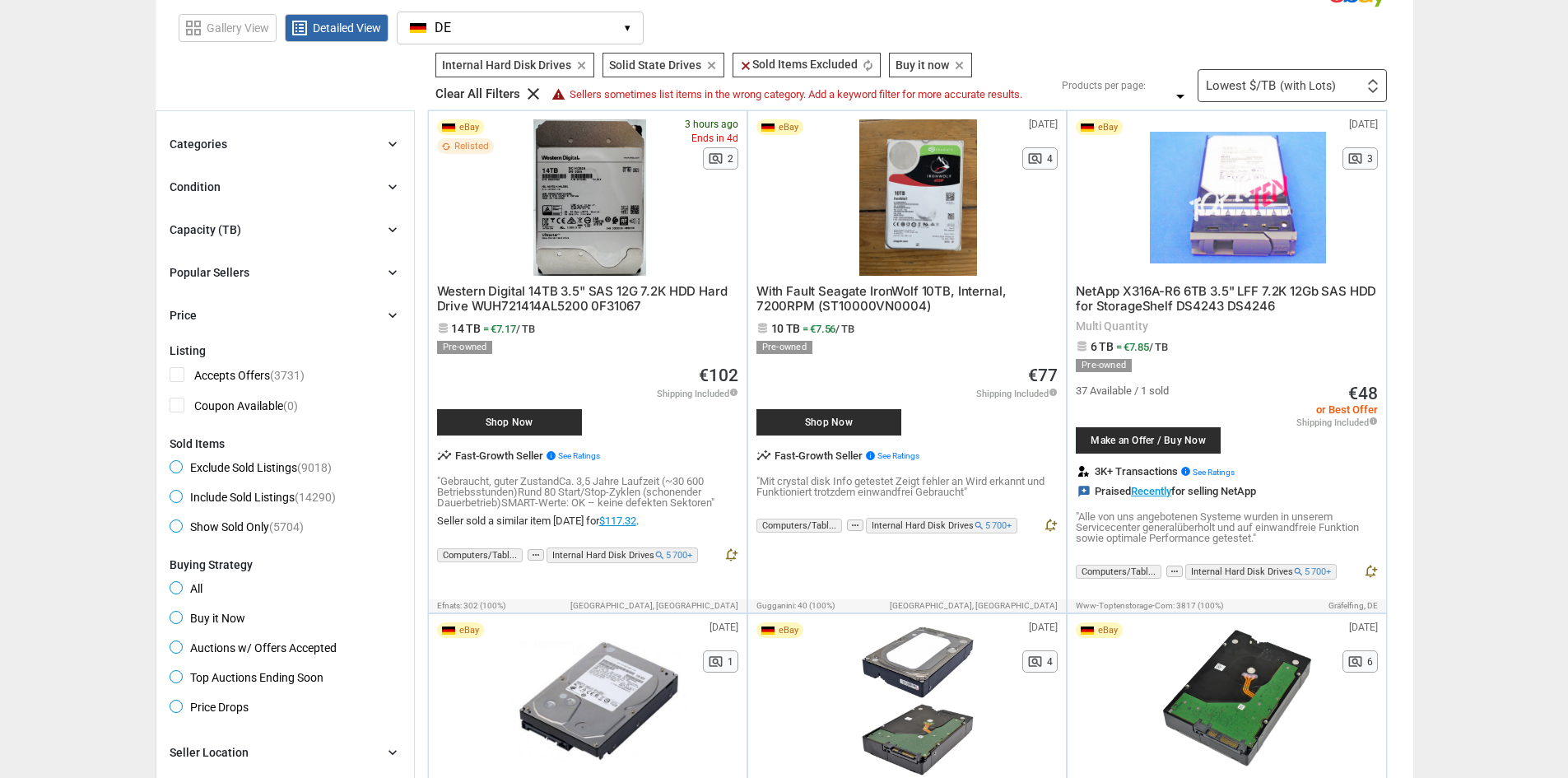
click at [254, 155] on div "Categories chevron_right search close Select All shown | Clear All shown Comput…" at bounding box center [285, 229] width 231 height 191
click at [254, 147] on div "Categories chevron_right" at bounding box center [285, 144] width 231 height 20
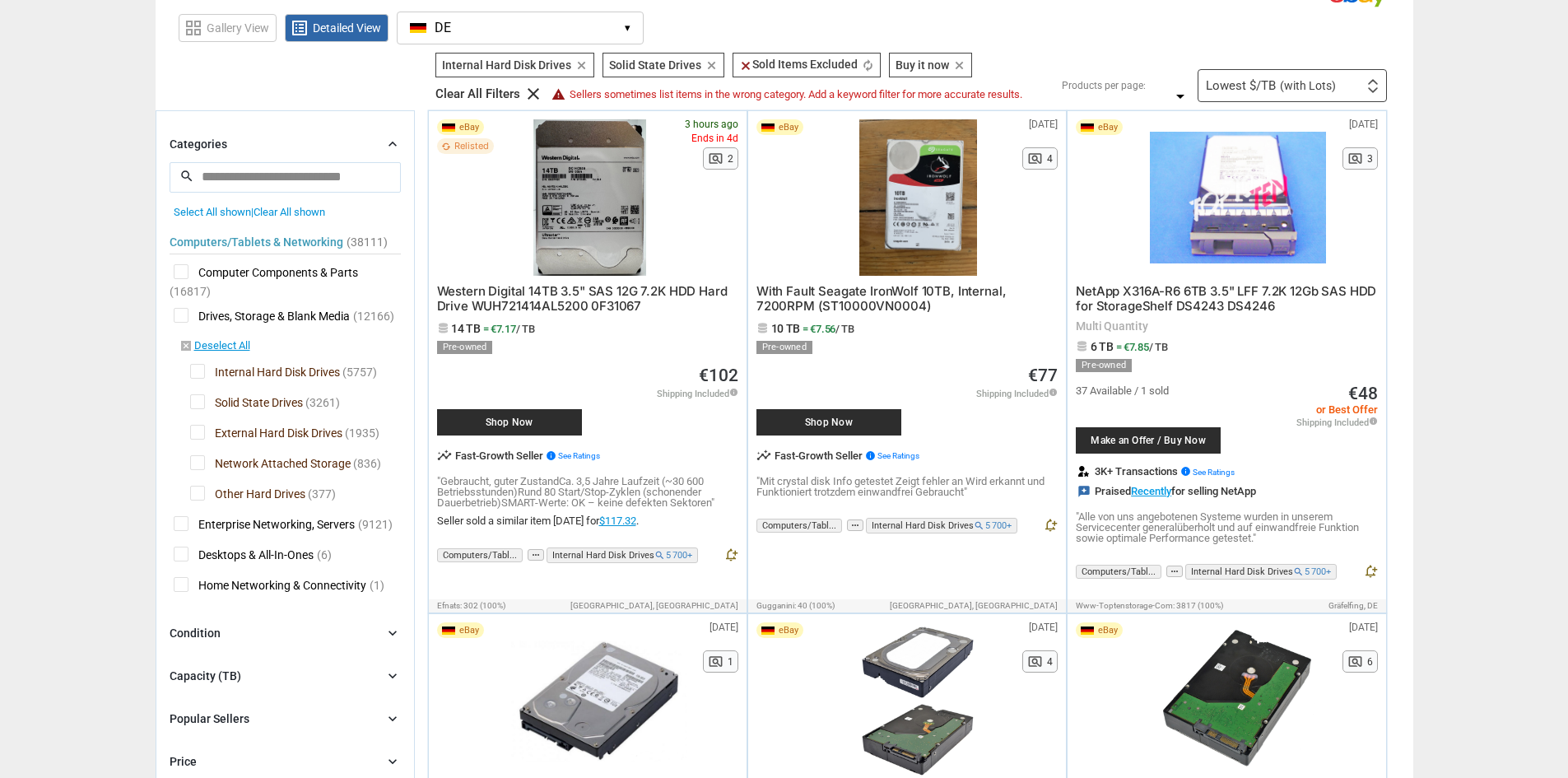
click at [254, 147] on div "Categories chevron_right" at bounding box center [285, 144] width 231 height 20
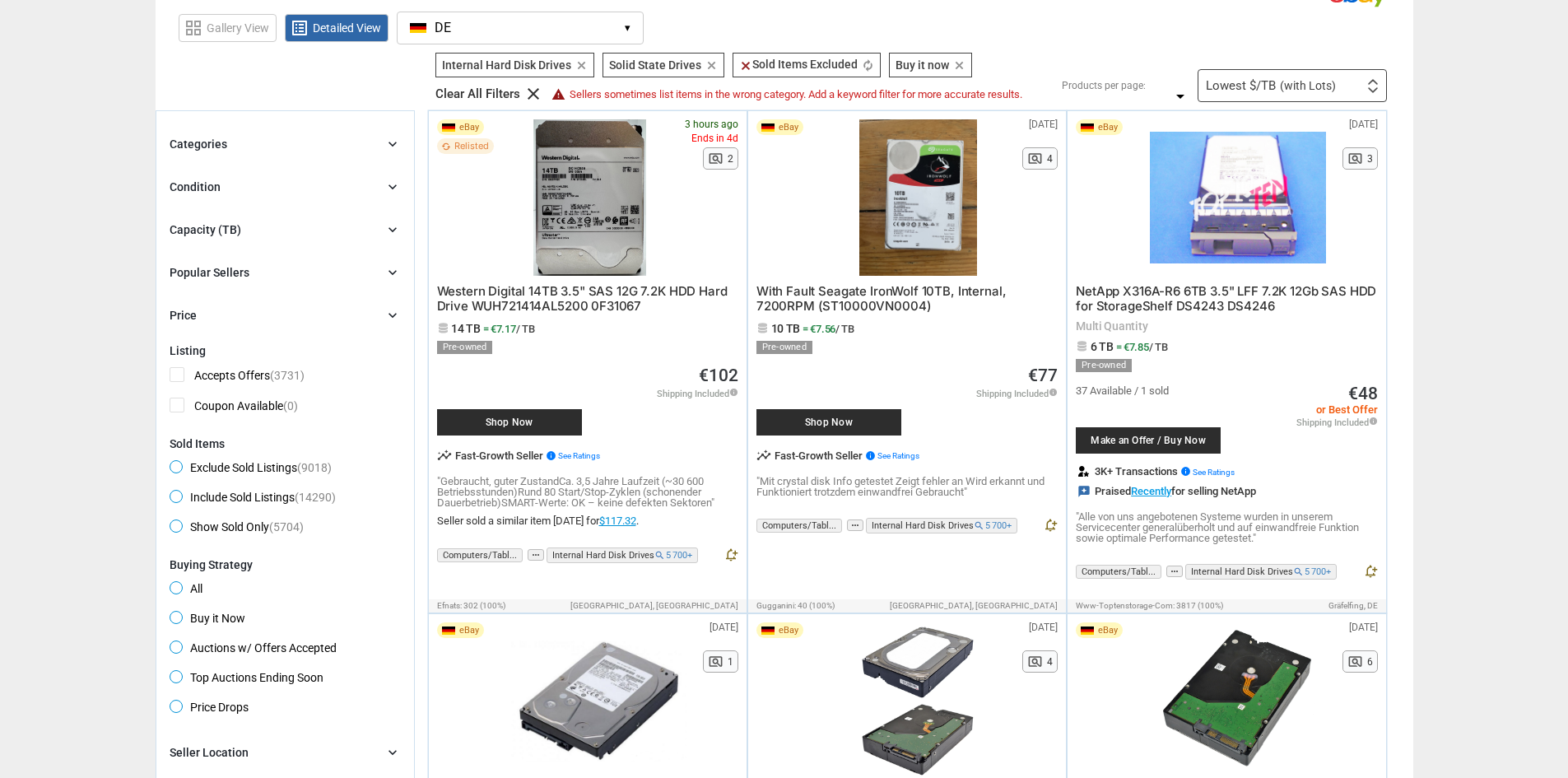
click at [232, 174] on div "Categories chevron_right search close Select All shown | Clear All shown Comput…" at bounding box center [285, 229] width 231 height 191
click at [212, 185] on div "Condition" at bounding box center [195, 186] width 51 height 17
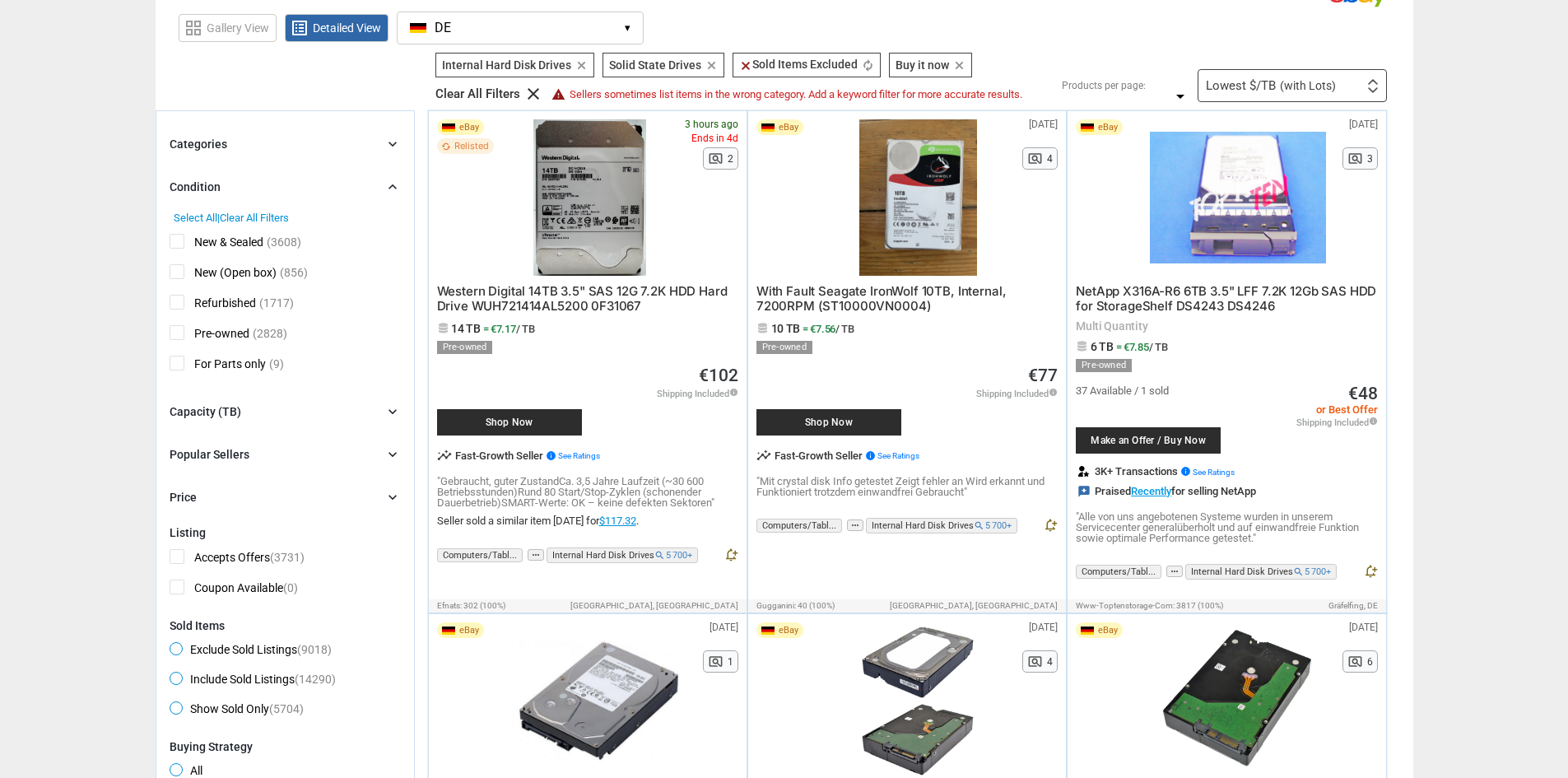
click at [177, 328] on span "Pre-owned" at bounding box center [209, 335] width 80 height 20
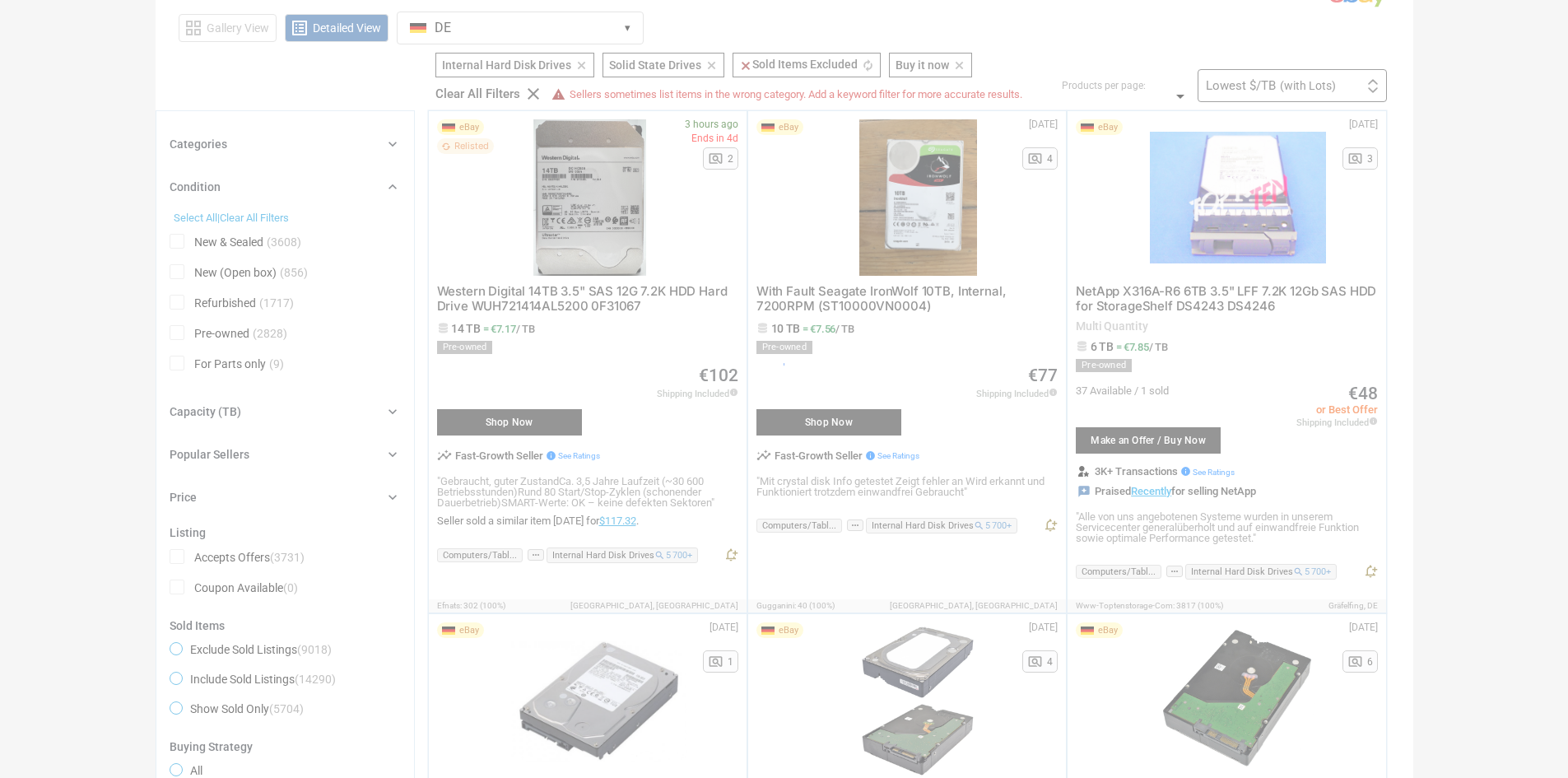
click at [176, 299] on div at bounding box center [784, 389] width 1568 height 778
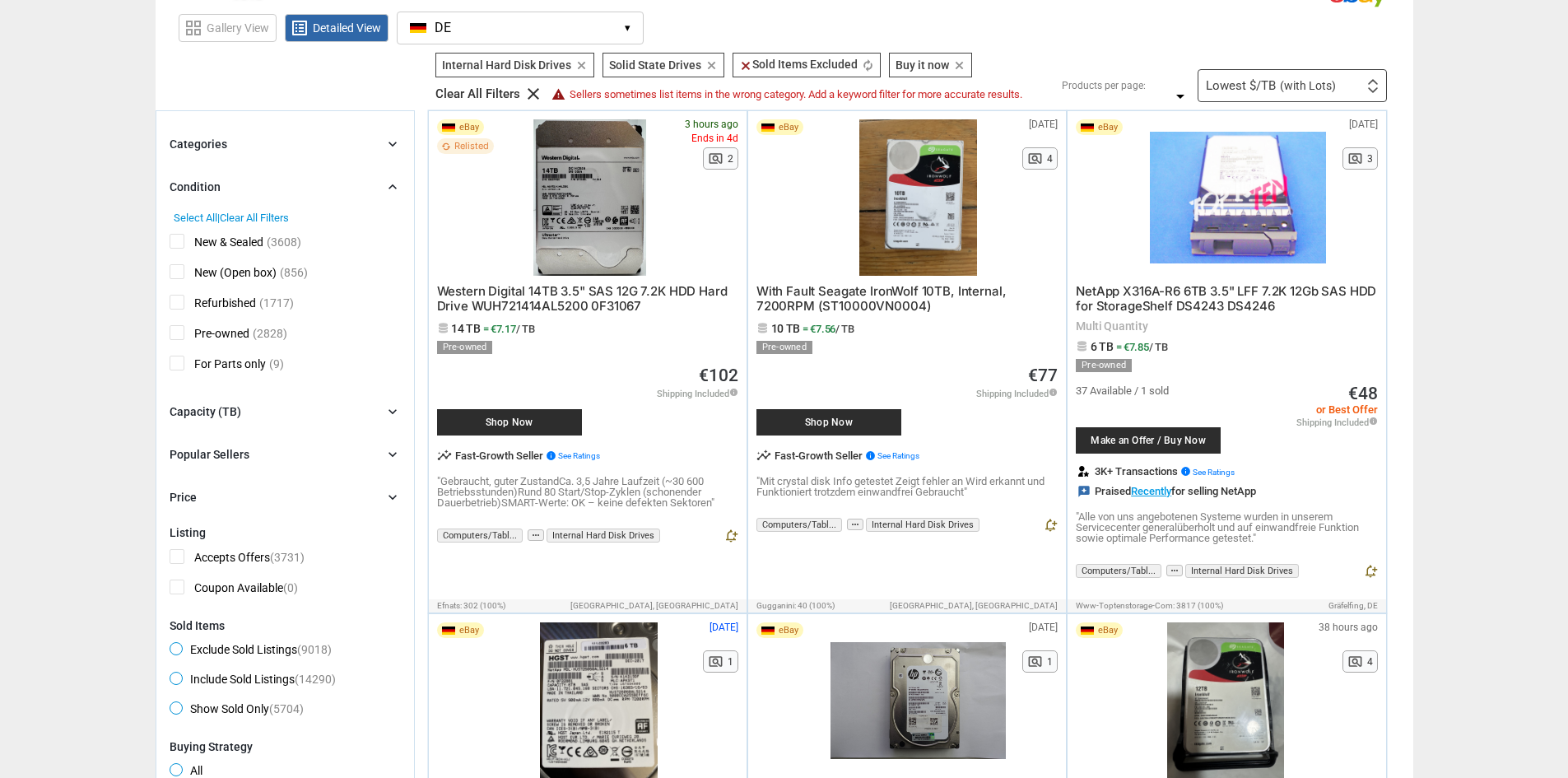
click at [176, 299] on span "Refurbished" at bounding box center [212, 304] width 86 height 20
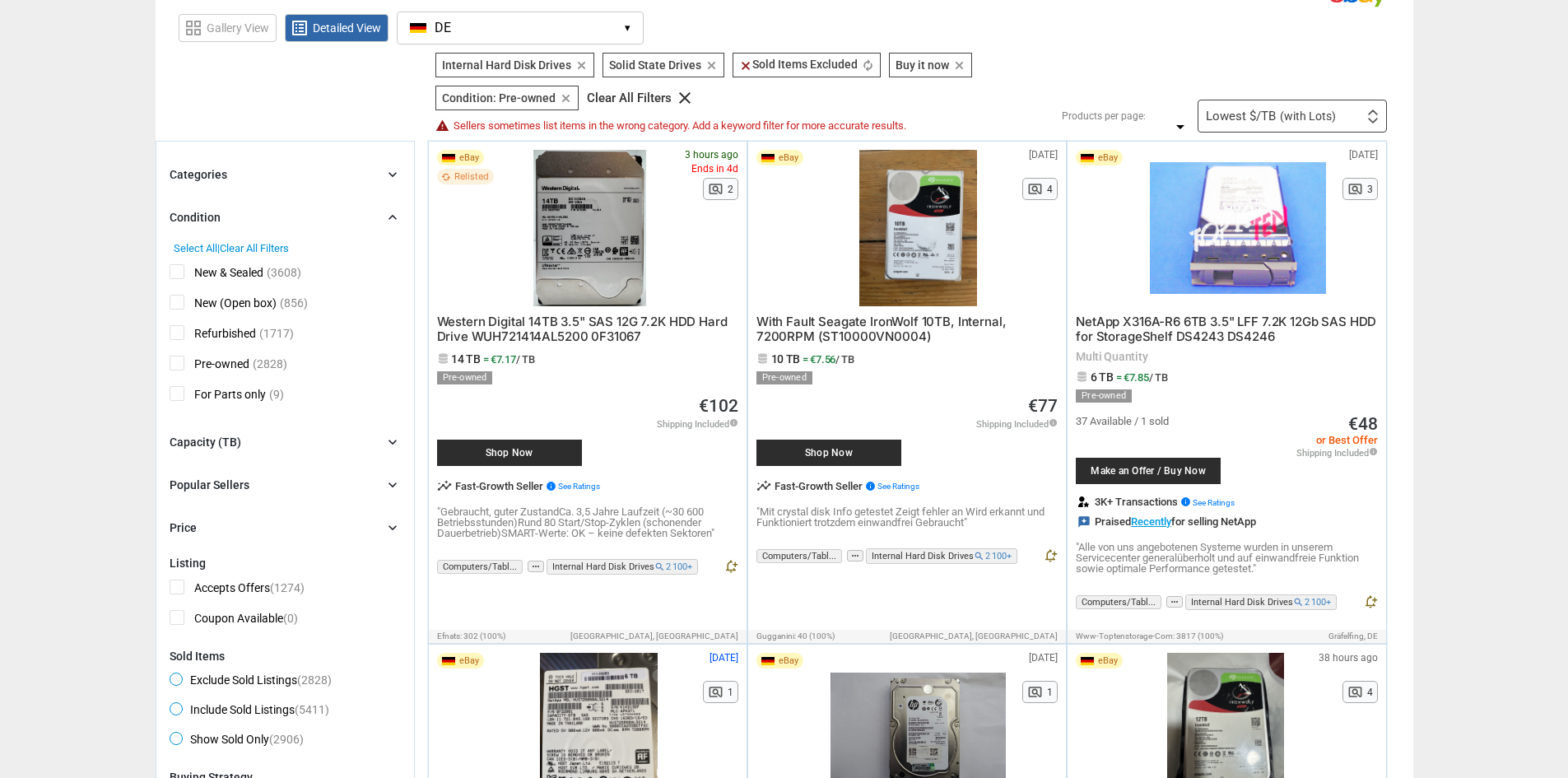
click at [175, 278] on span "New & Sealed" at bounding box center [216, 274] width 94 height 20
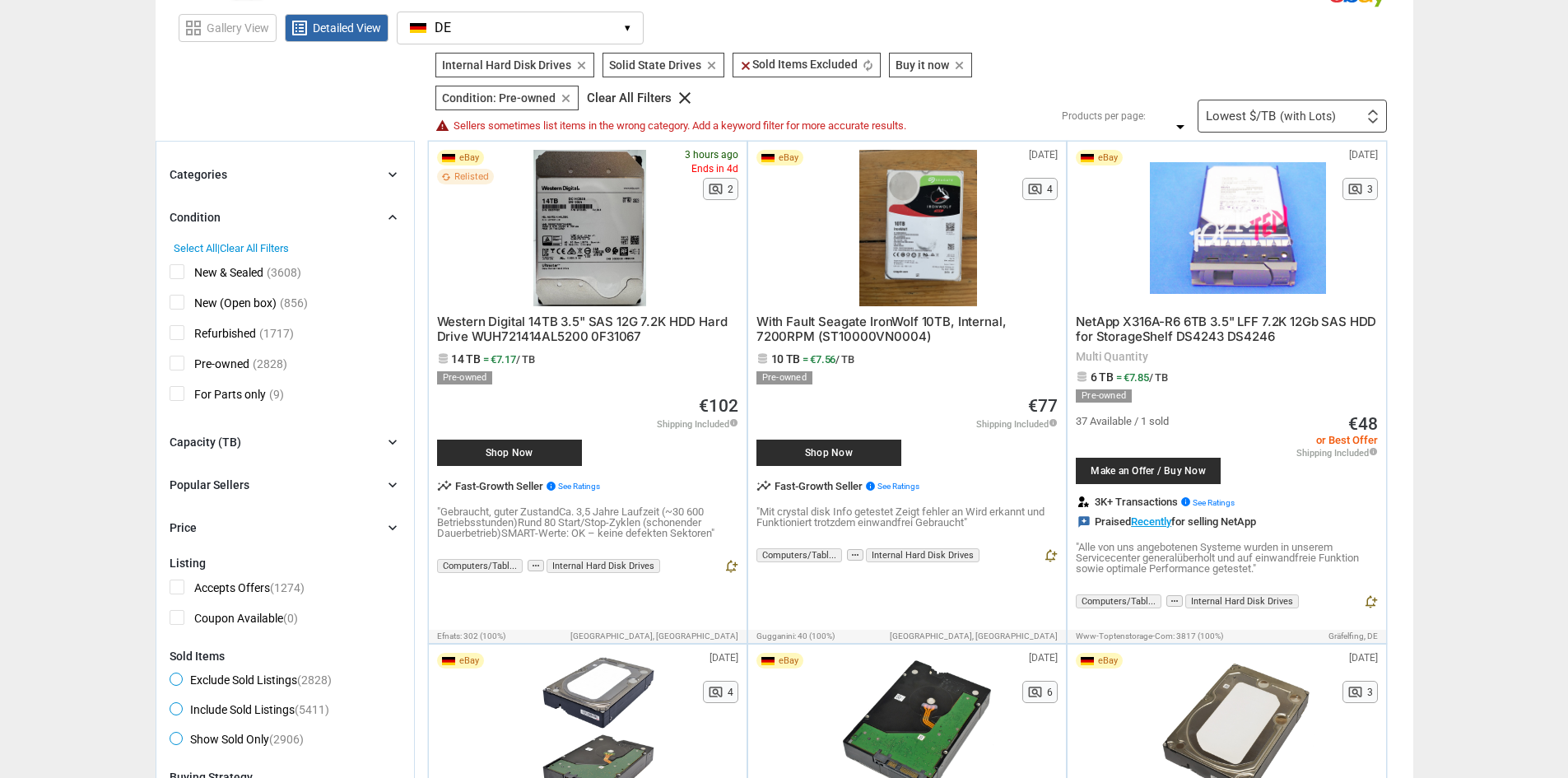
click at [175, 301] on span "New (Open box)" at bounding box center [223, 304] width 107 height 20
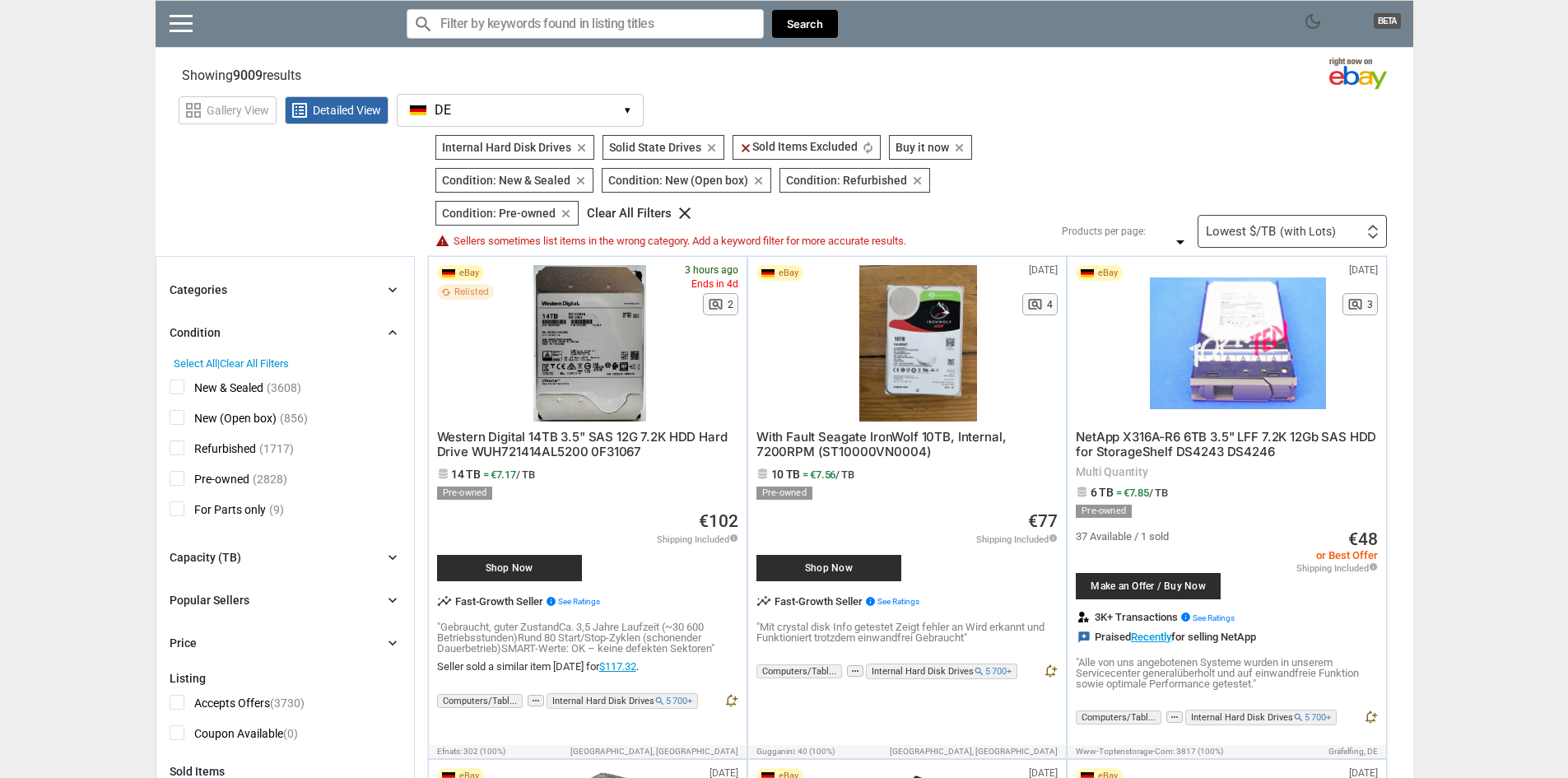
click at [484, 111] on button "DE DE ▾" at bounding box center [520, 110] width 247 height 33
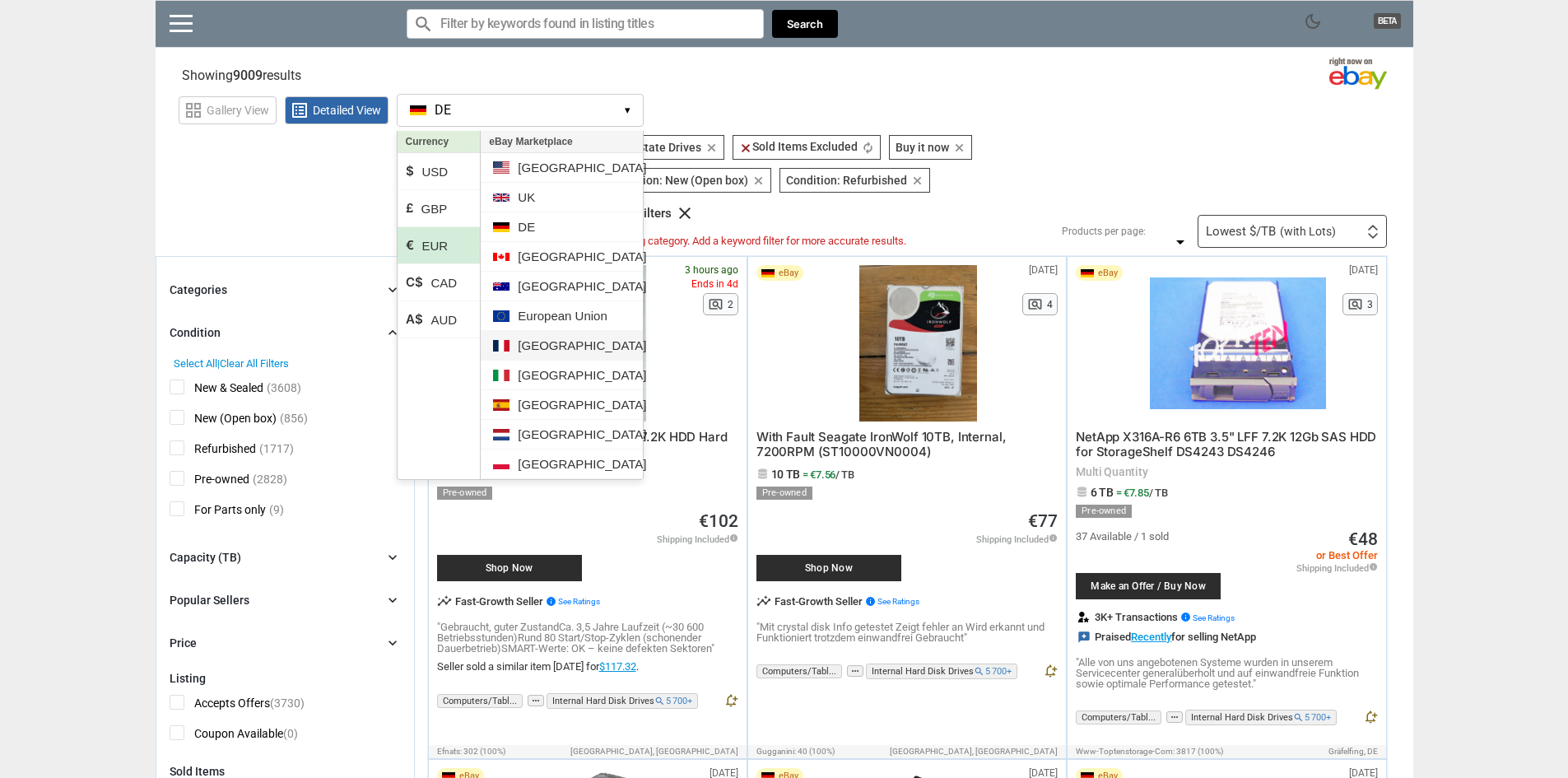
click at [565, 358] on li "[GEOGRAPHIC_DATA]" at bounding box center [561, 345] width 161 height 29
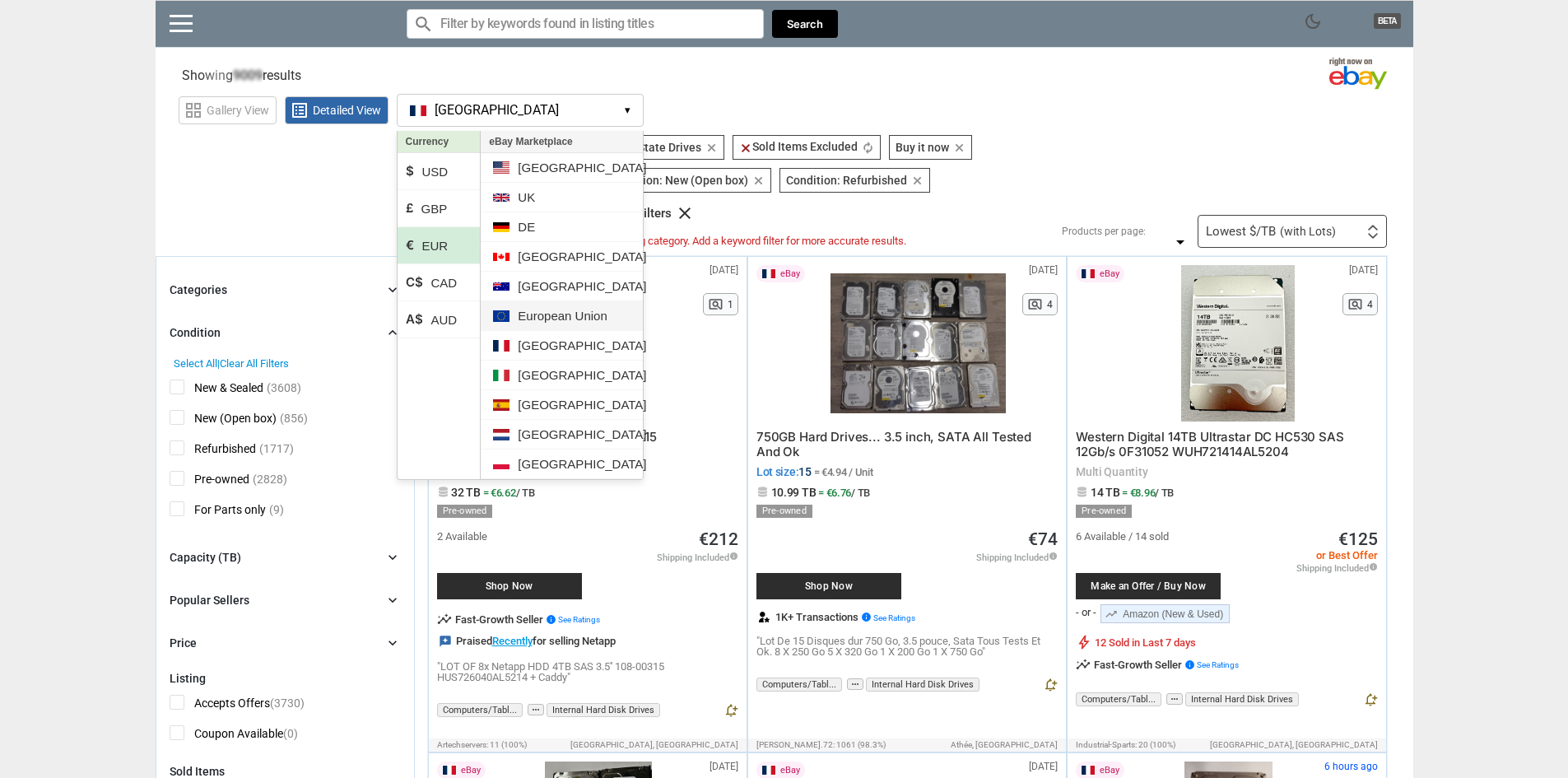
click at [568, 326] on li "European Union" at bounding box center [561, 316] width 161 height 29
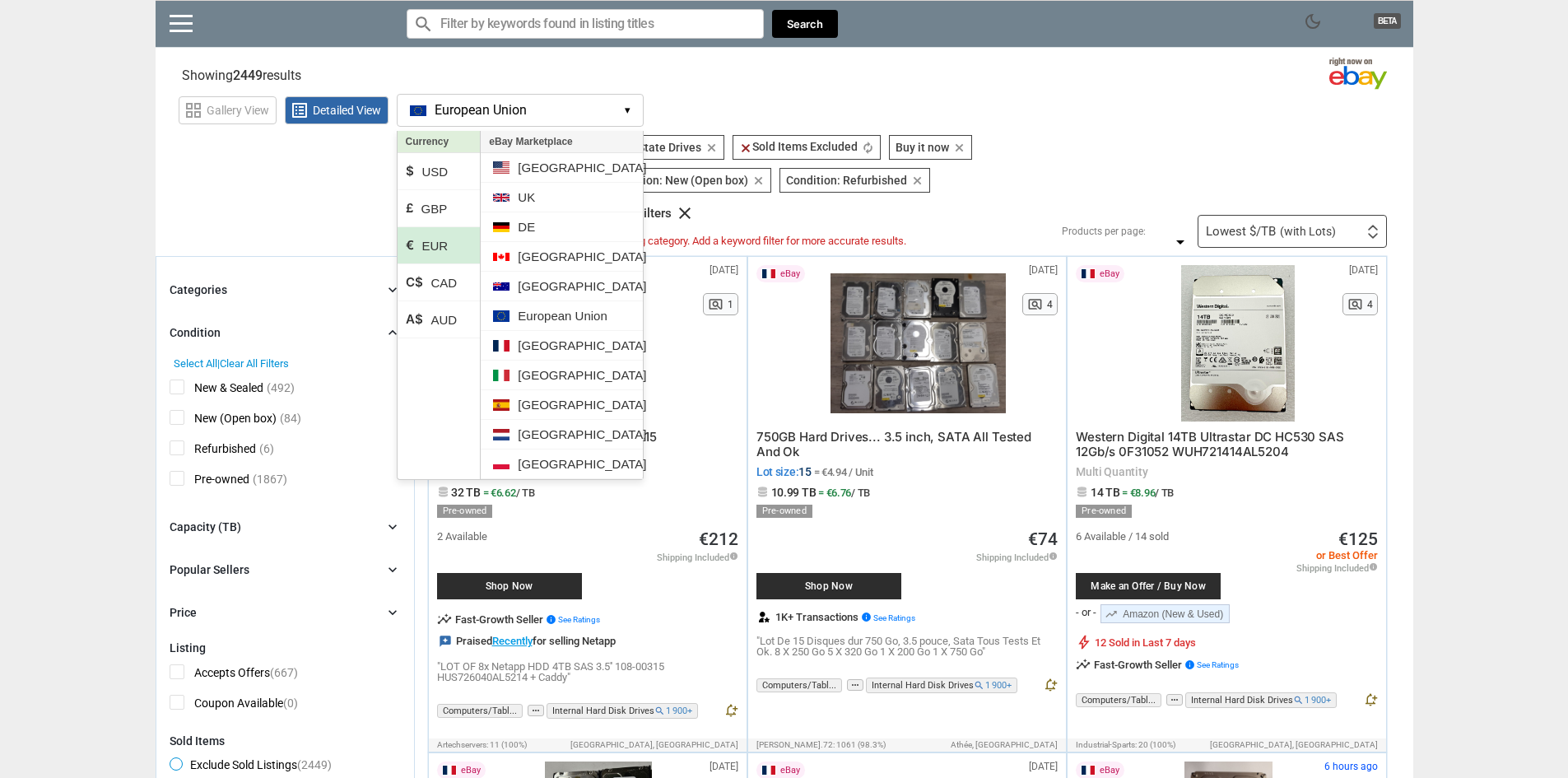
click at [708, 101] on div "grid_view Gallery View list_alt Detailed View European Union EU ▾ Currency $ US…" at bounding box center [796, 107] width 1235 height 38
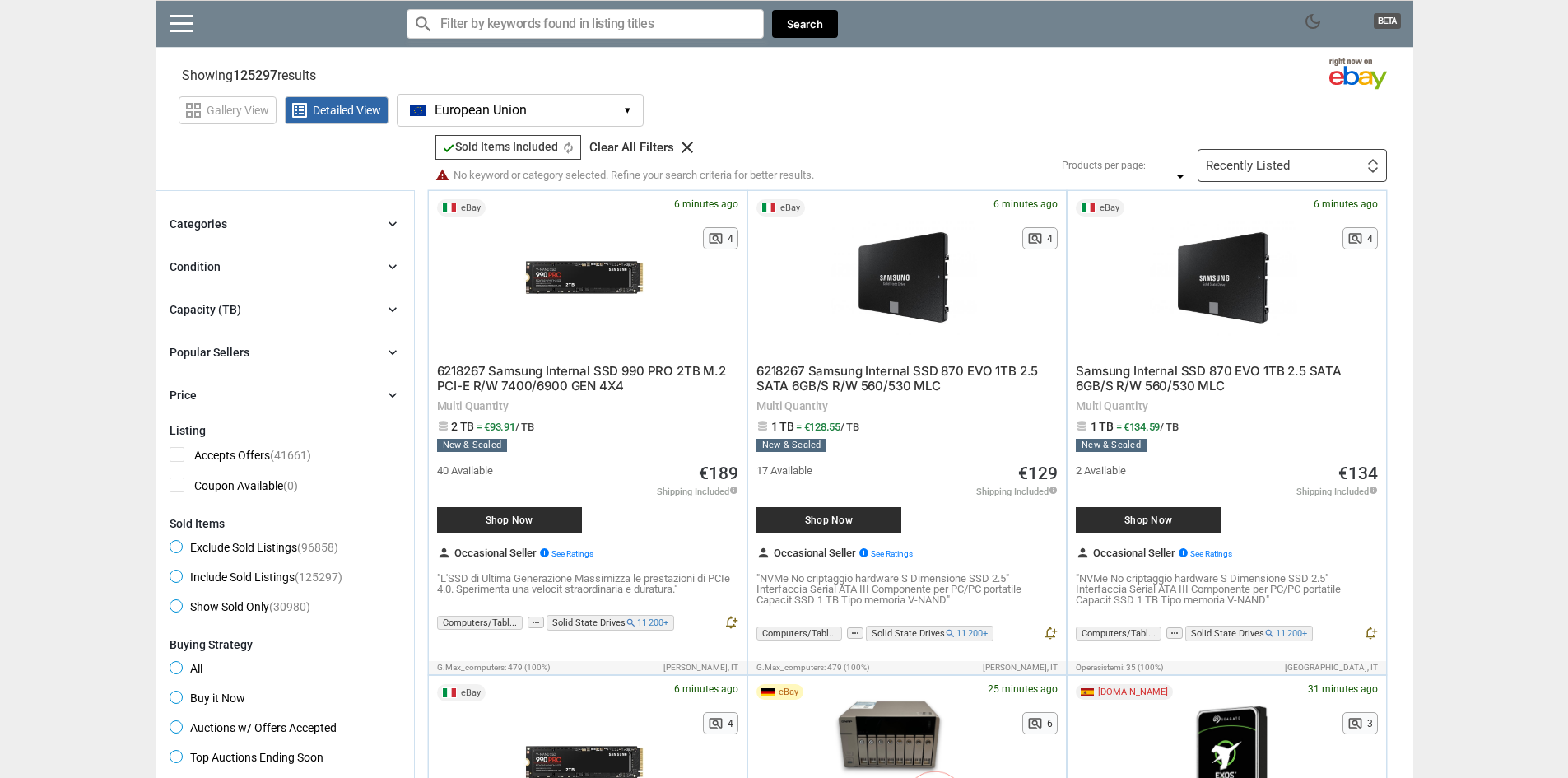
click at [1359, 159] on div "Recently Listed First or Last Chance to Buy Recently Listed Selling Rapidly Now…" at bounding box center [1291, 165] width 189 height 33
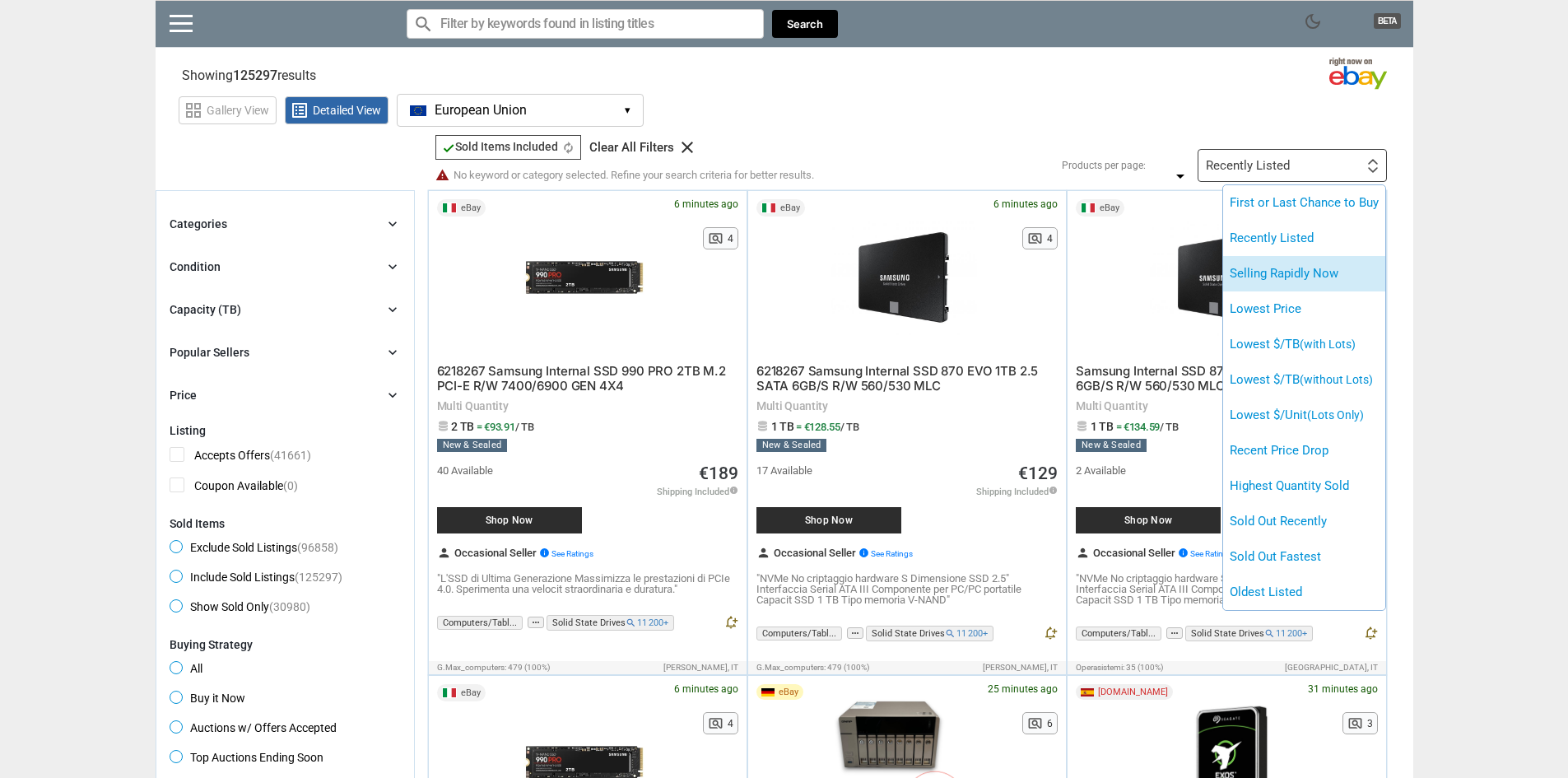
click at [1326, 278] on li "Selling Rapidly Now" at bounding box center [1304, 274] width 162 height 35
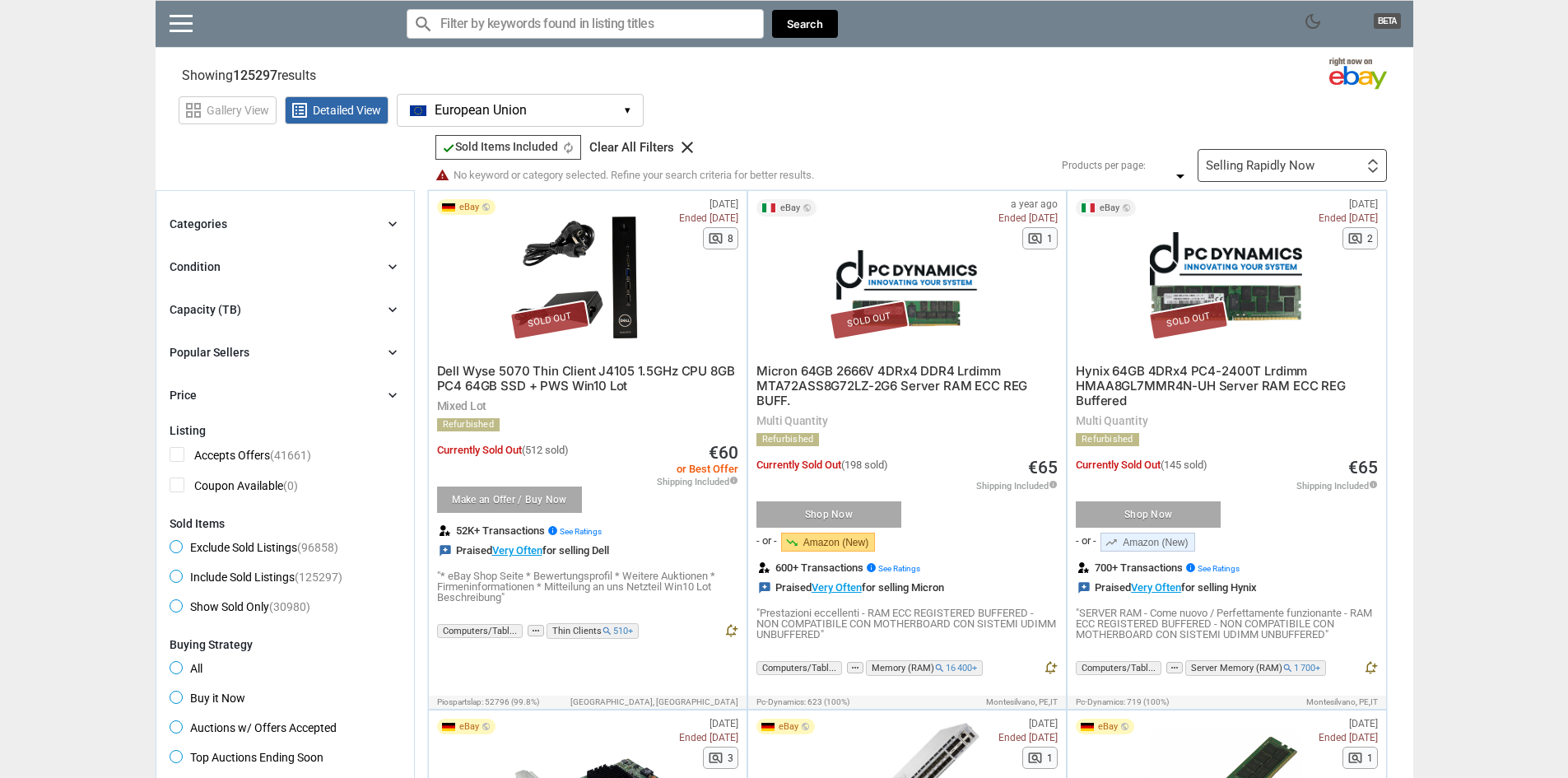
click at [543, 154] on div "check Sold Items Included check Sold Items Included" at bounding box center [499, 147] width 116 height 13
click at [544, 144] on span "check Sold Items Included" at bounding box center [499, 146] width 116 height 13
click at [1308, 166] on div "Selling Rapidly Now" at bounding box center [1260, 166] width 108 height 12
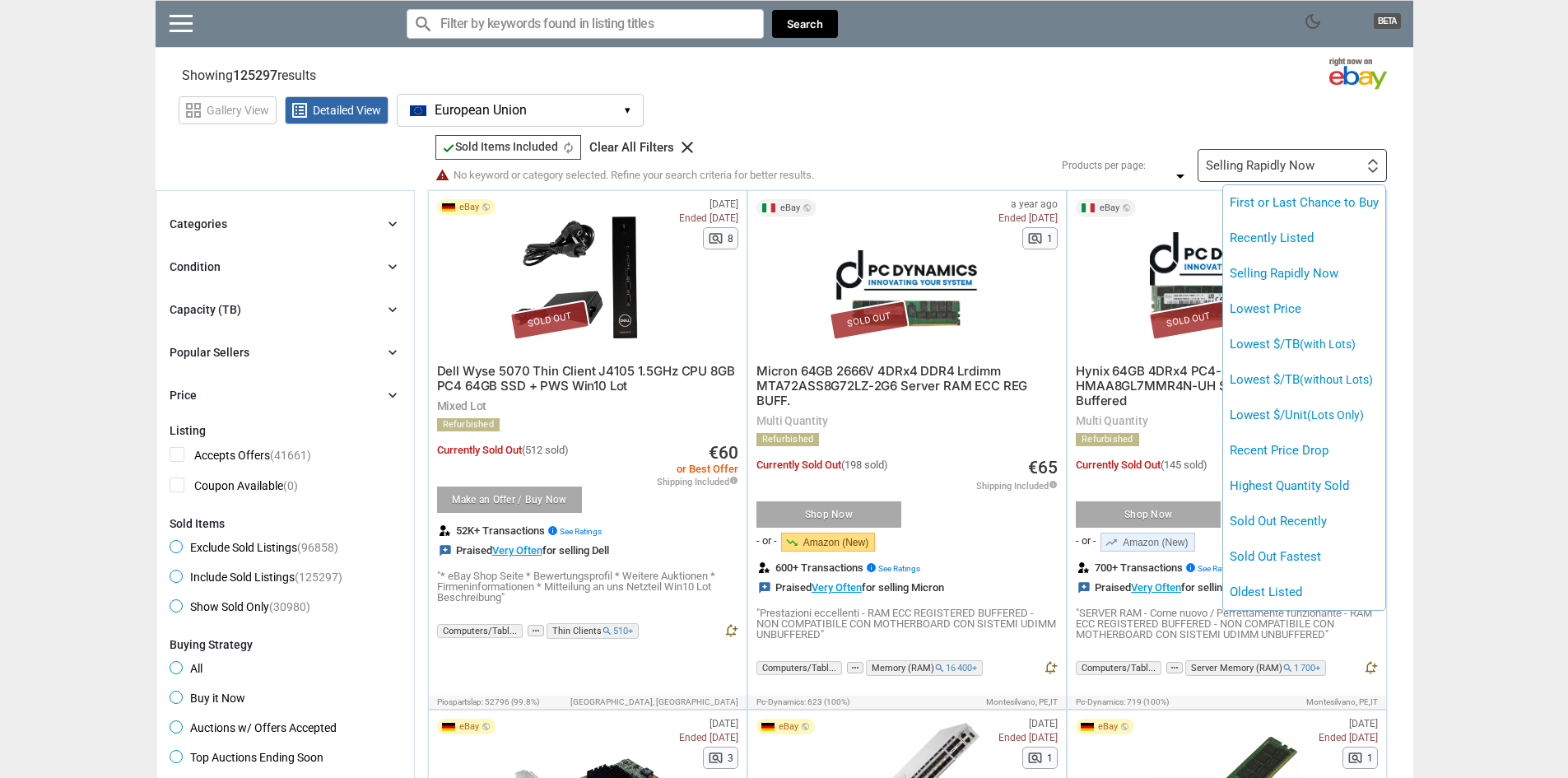
click at [1308, 166] on div at bounding box center [784, 389] width 1568 height 778
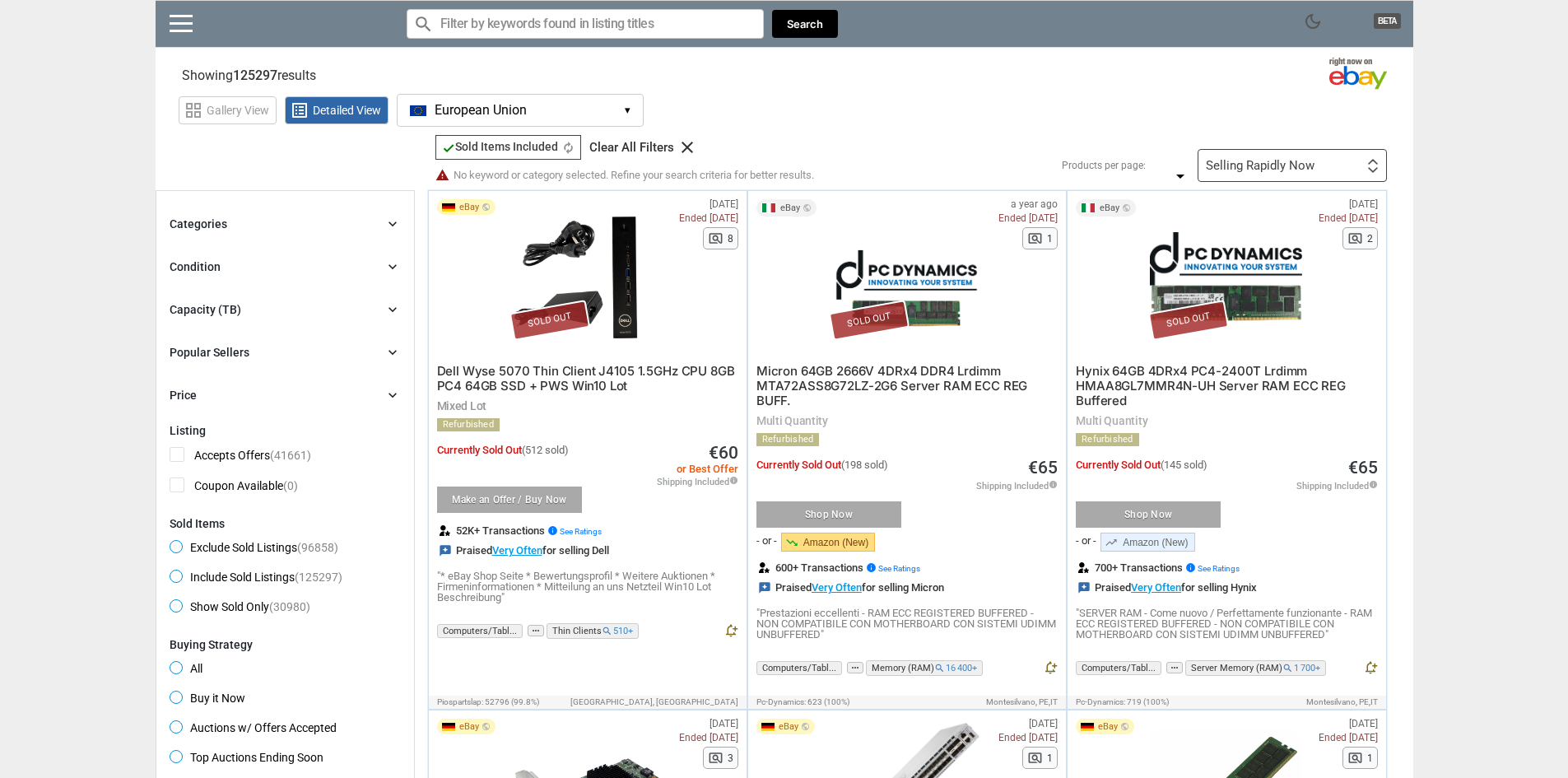
click at [566, 151] on icon "autorenew" at bounding box center [568, 148] width 12 height 12
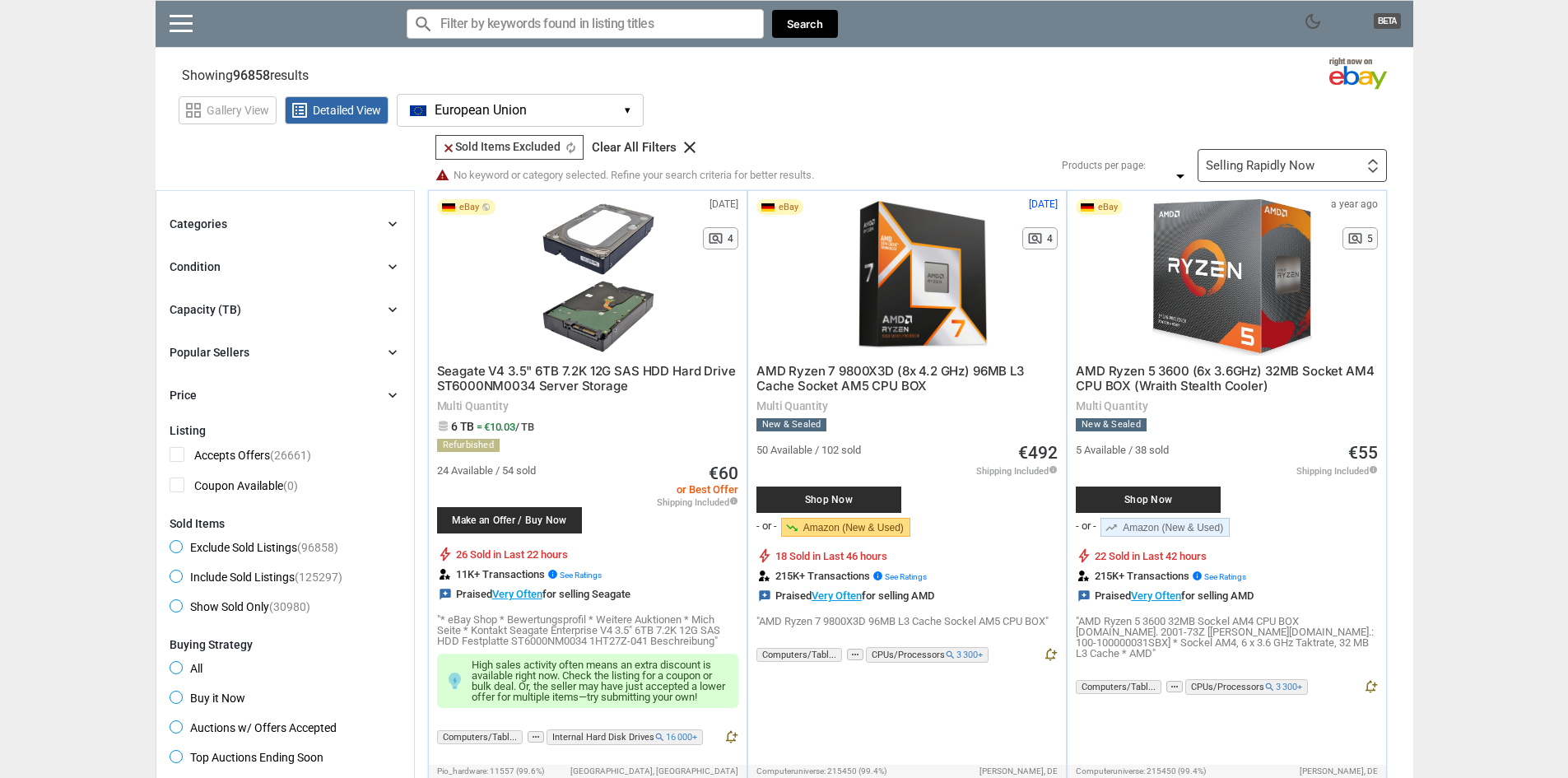
click at [340, 224] on div "Categories chevron_right" at bounding box center [285, 224] width 231 height 20
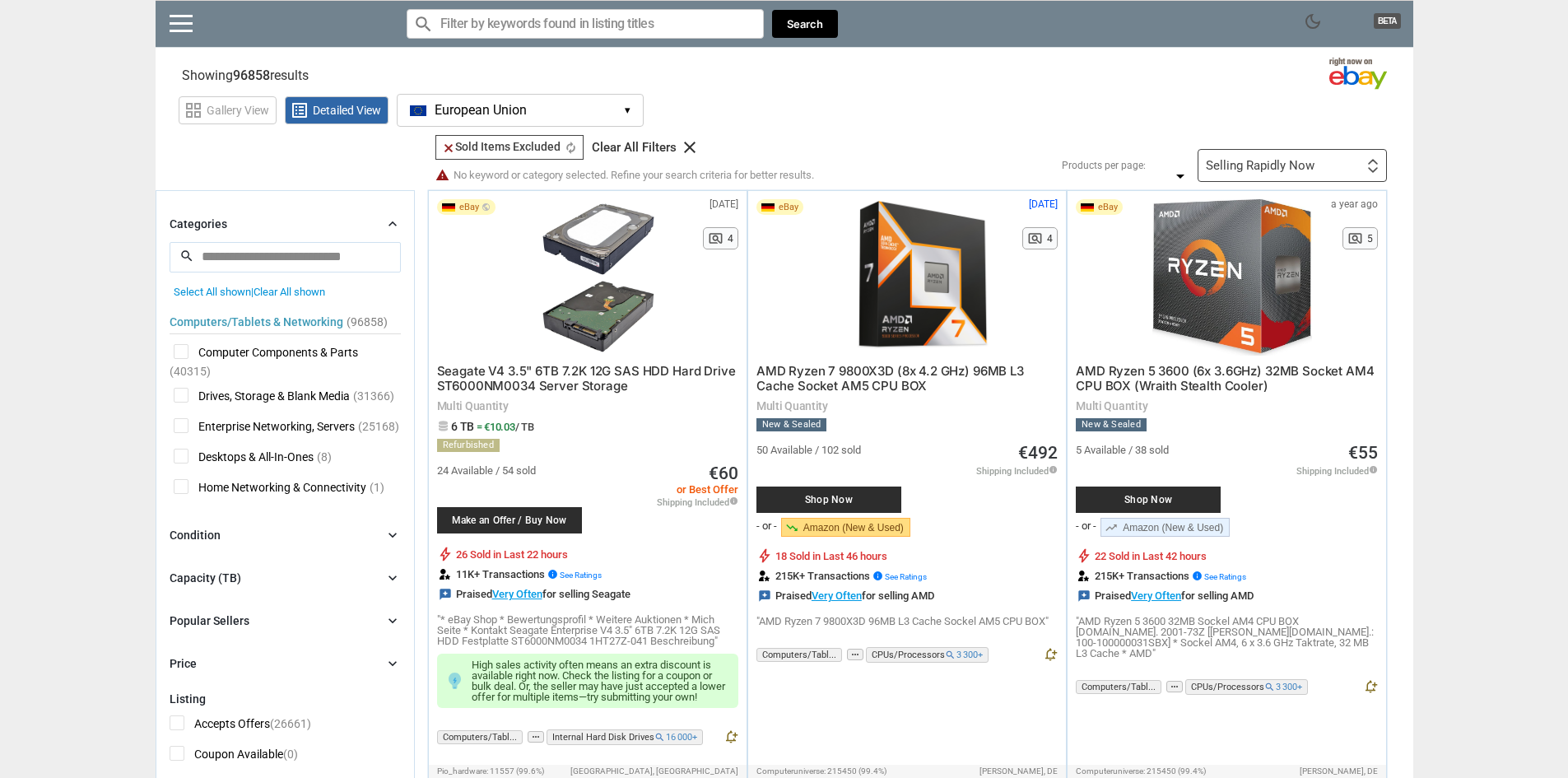
click at [177, 393] on label "Drives, Storage & Blank Media" at bounding box center [259, 397] width 180 height 20
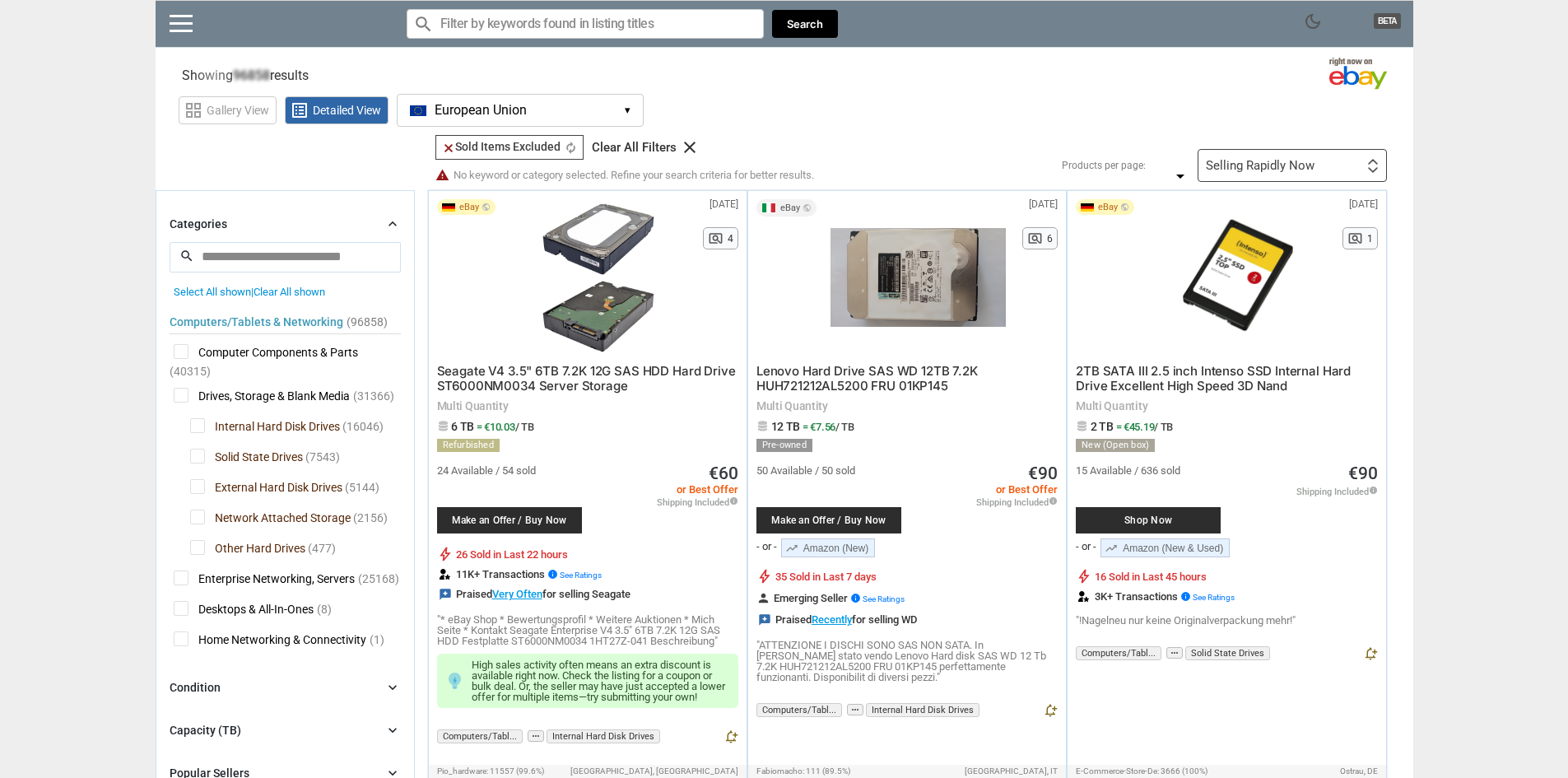
click at [195, 490] on span "External Hard Disk Drives" at bounding box center [266, 489] width 153 height 20
click at [201, 528] on span "Network Attached Storage" at bounding box center [270, 519] width 161 height 20
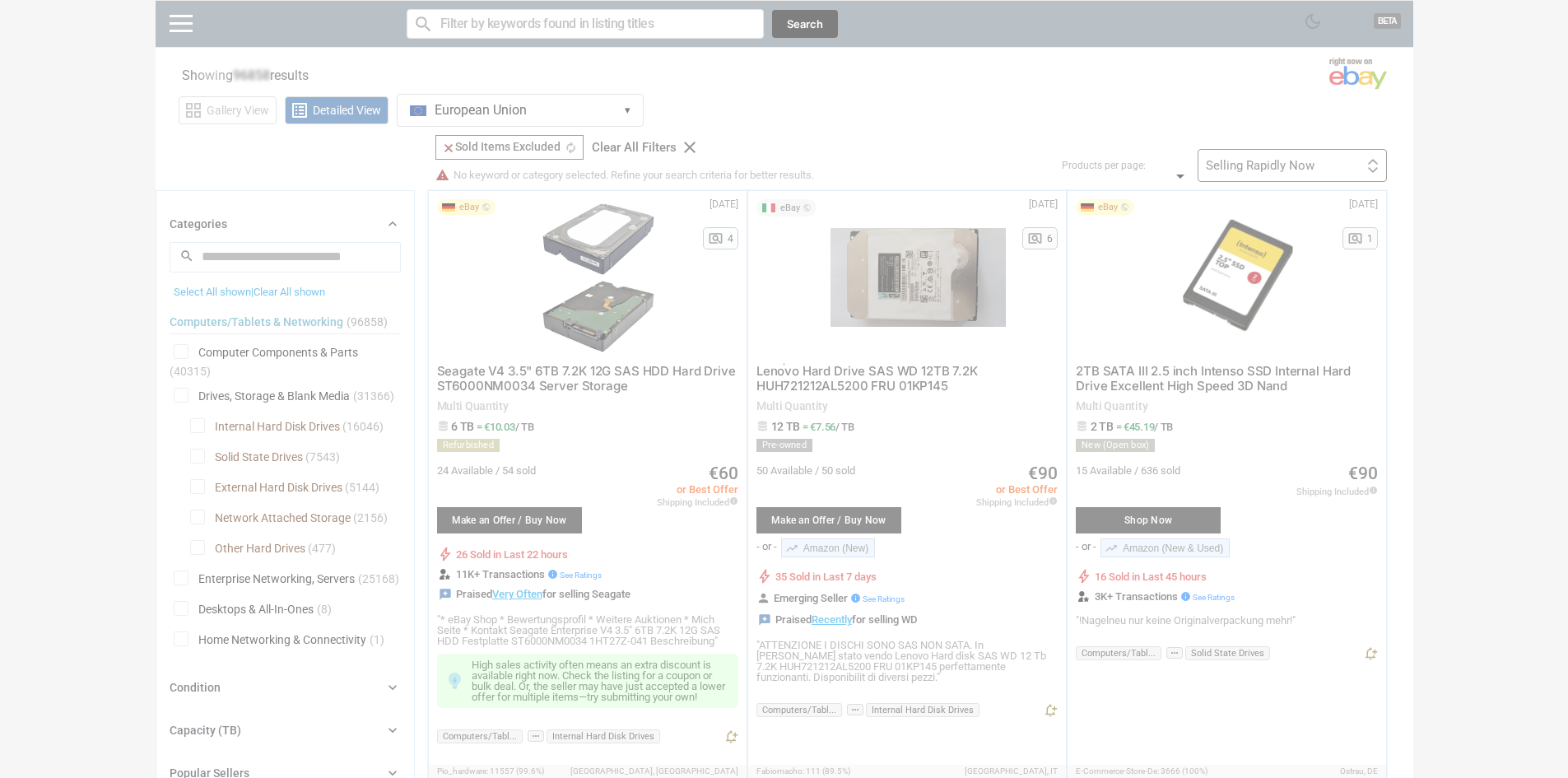
click at [201, 544] on div at bounding box center [784, 389] width 1568 height 778
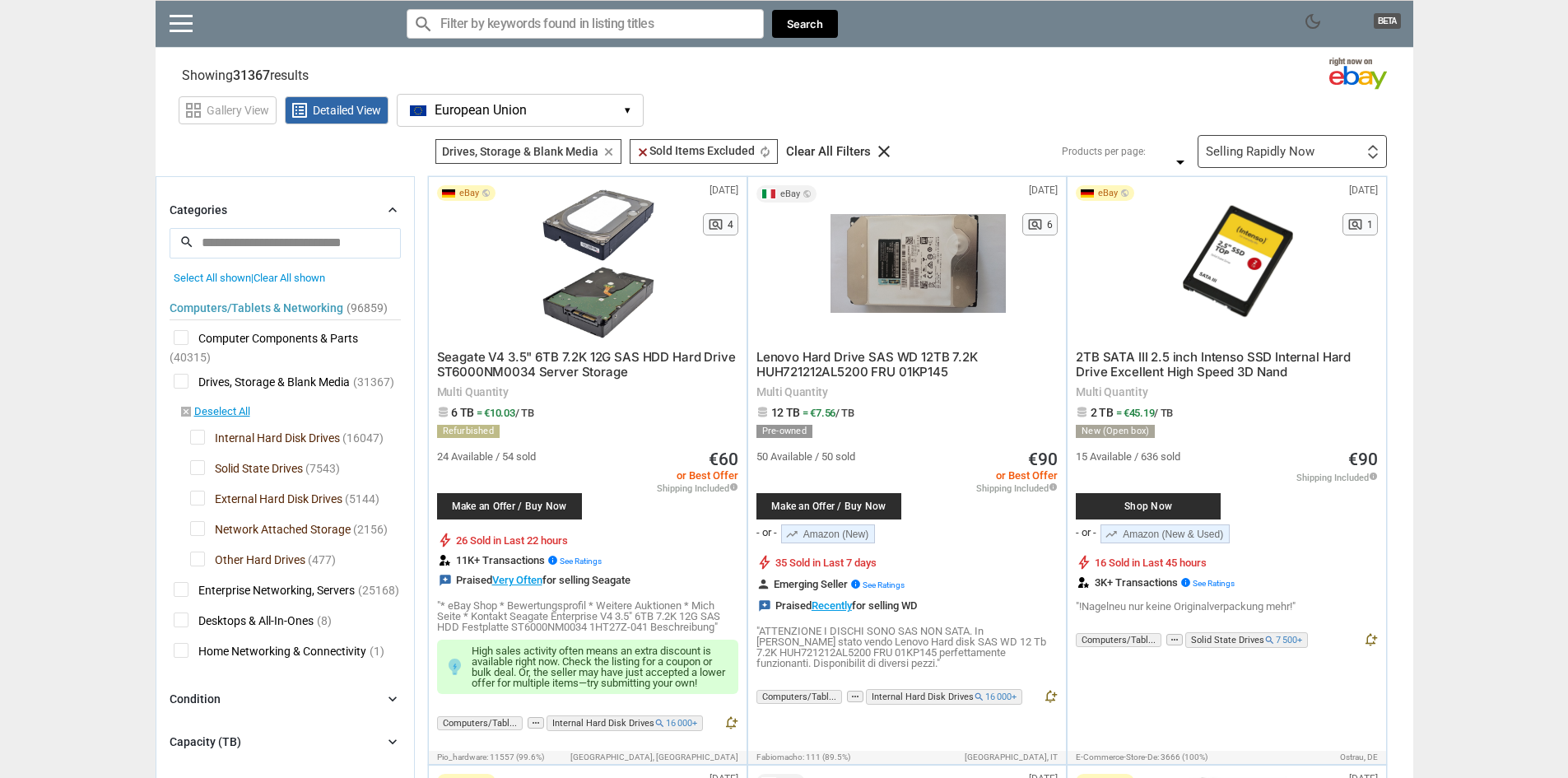
click at [193, 561] on span "Other Hard Drives" at bounding box center [247, 562] width 115 height 20
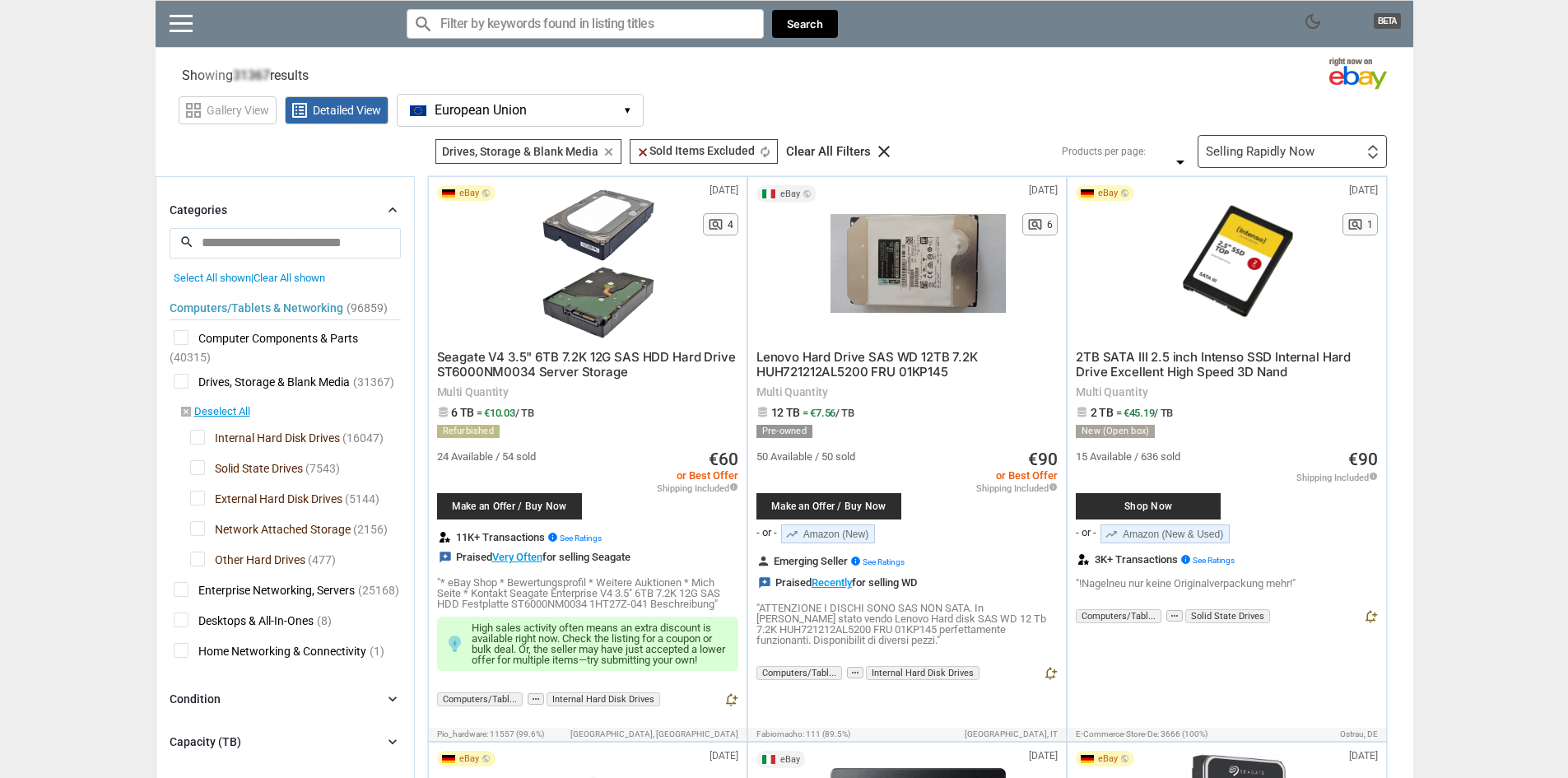
click at [195, 523] on span "Network Attached Storage" at bounding box center [270, 530] width 161 height 20
click at [200, 493] on span "External Hard Disk Drives" at bounding box center [266, 500] width 153 height 20
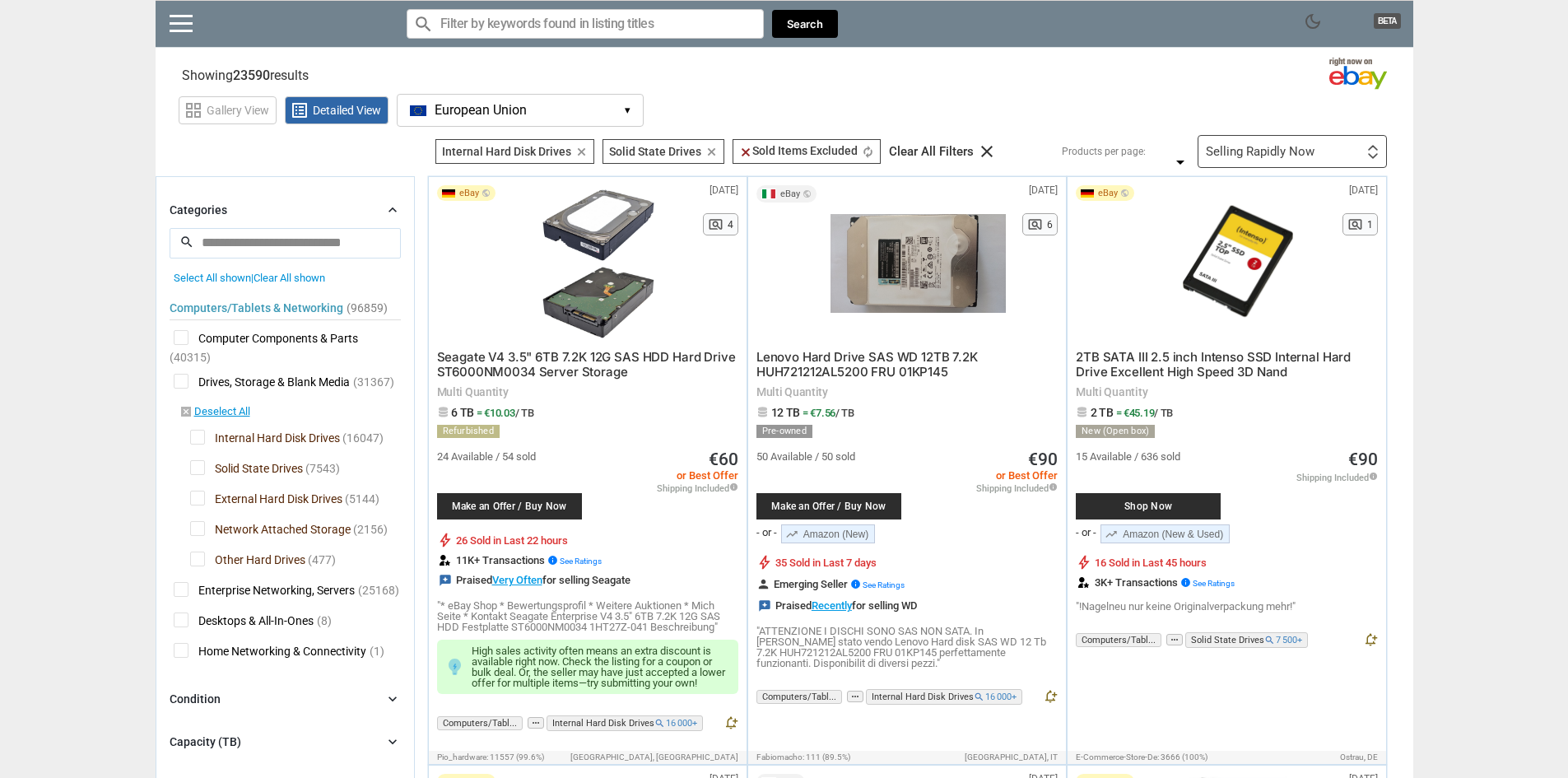
click at [1268, 143] on div "Selling Rapidly Now First or Last Chance to Buy Recently Listed Selling Rapidly…" at bounding box center [1291, 151] width 189 height 33
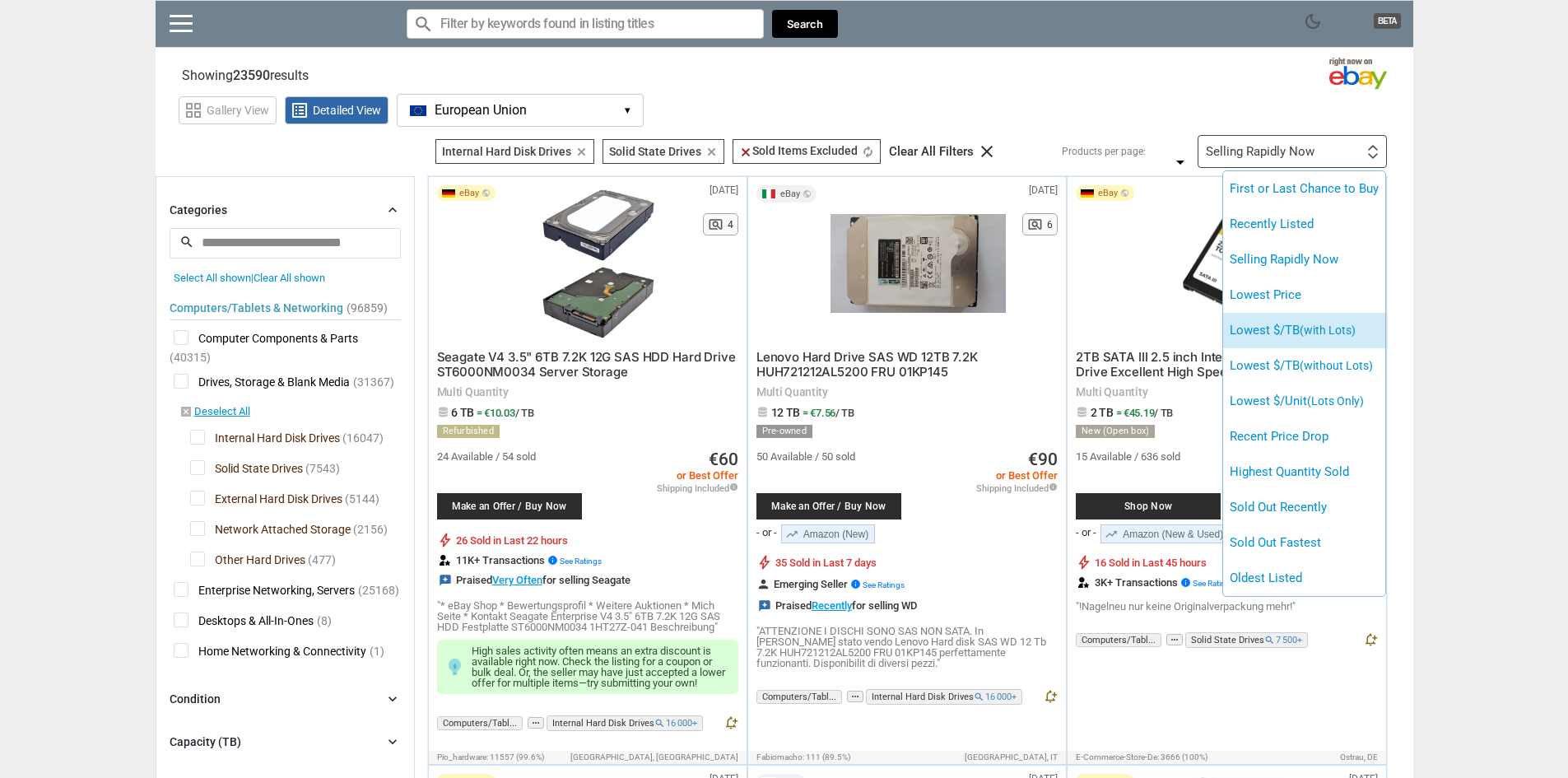
click at [1336, 327] on span "(with Lots)" at bounding box center [1327, 330] width 56 height 13
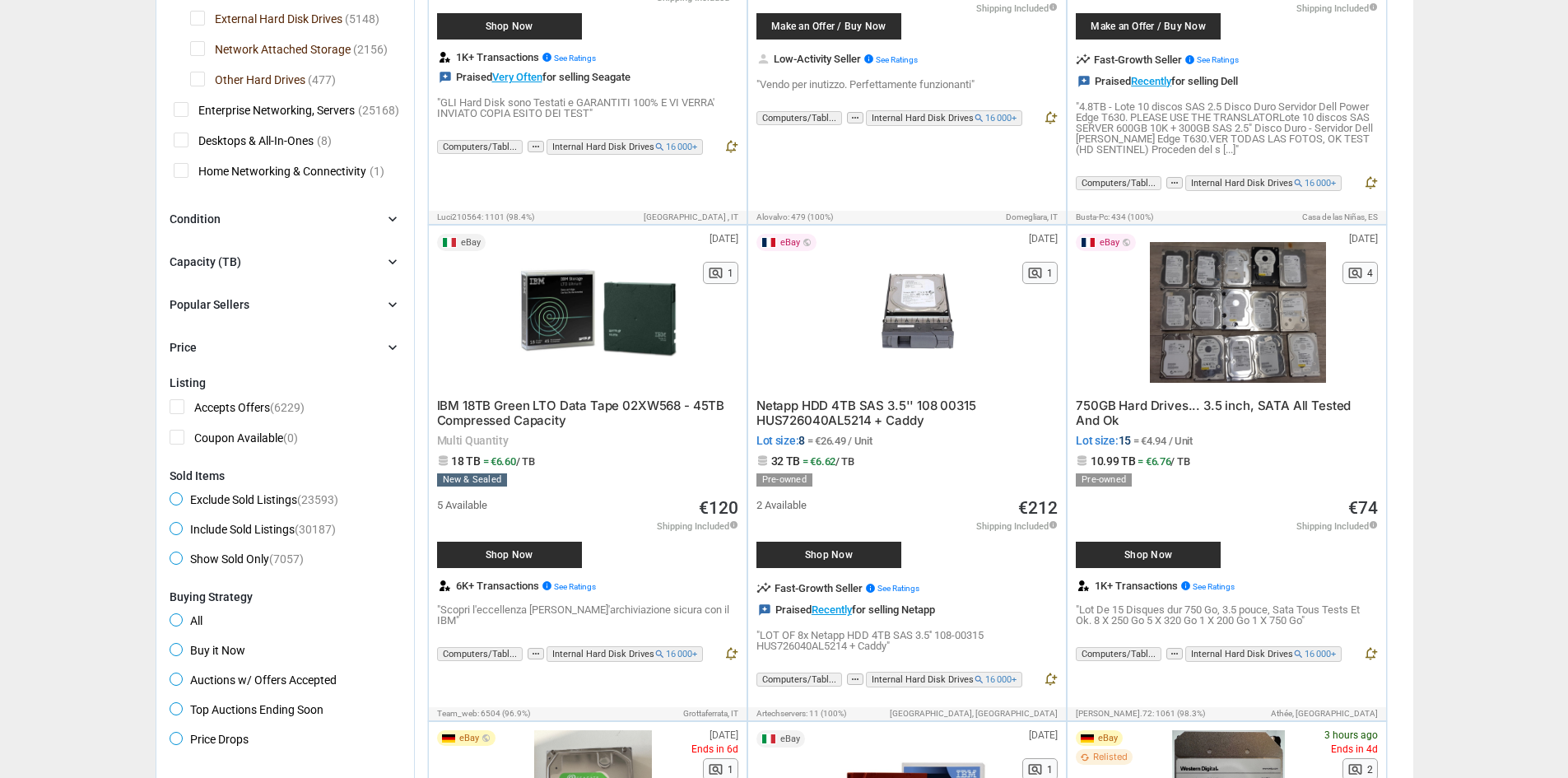
scroll to position [577, 0]
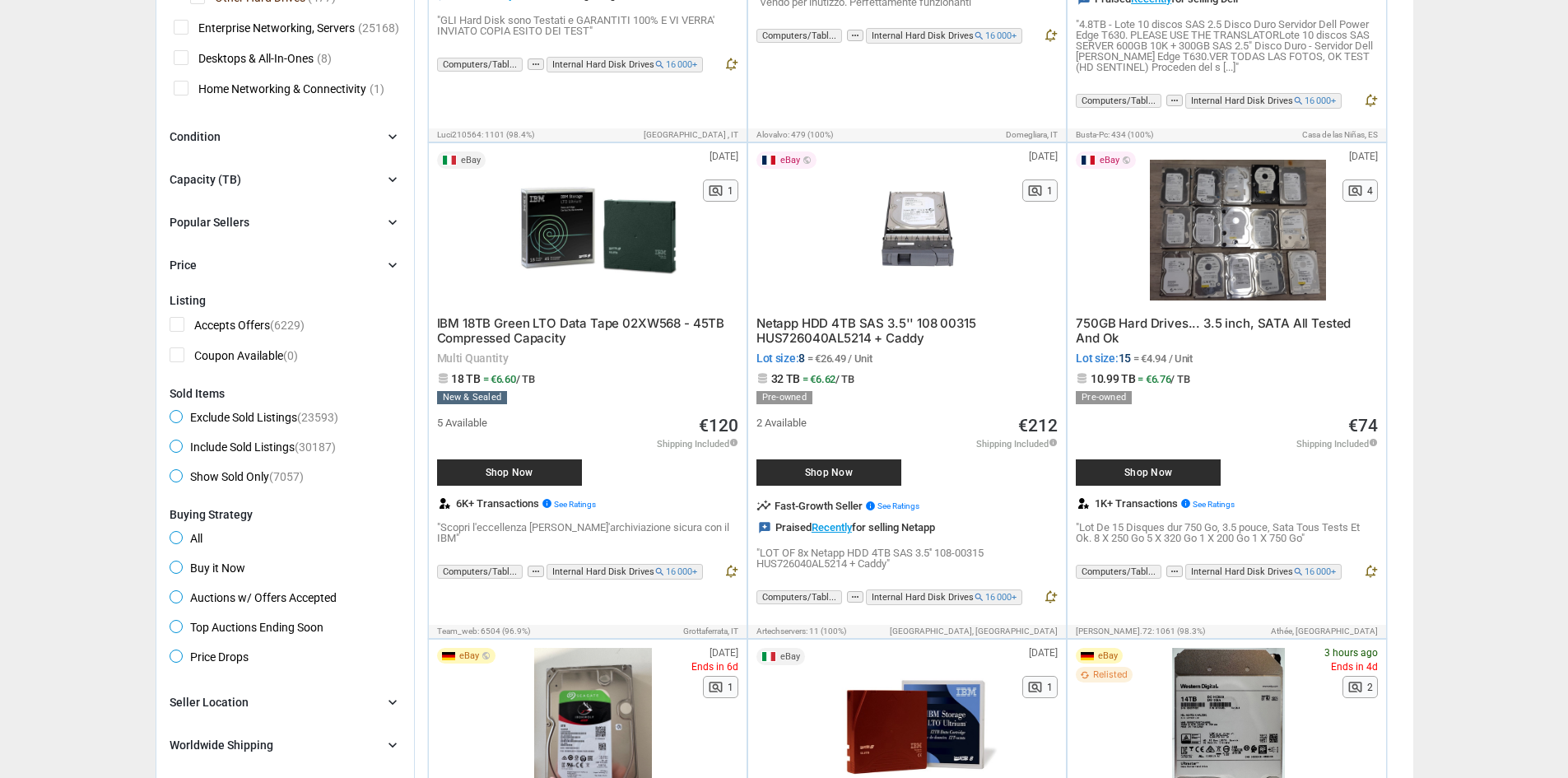
click at [230, 566] on span "Buy it Now" at bounding box center [207, 570] width 75 height 20
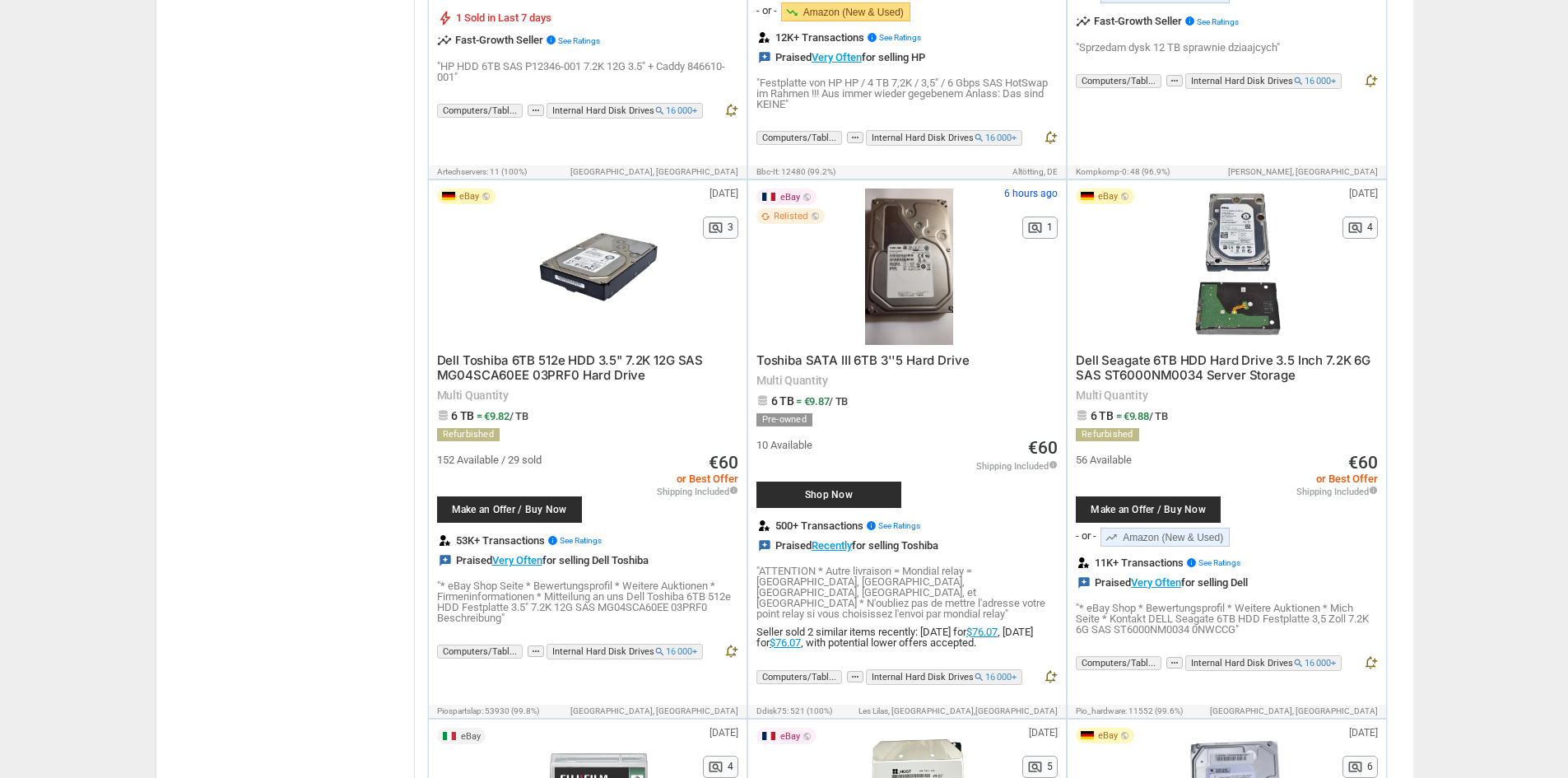
scroll to position [5187, 0]
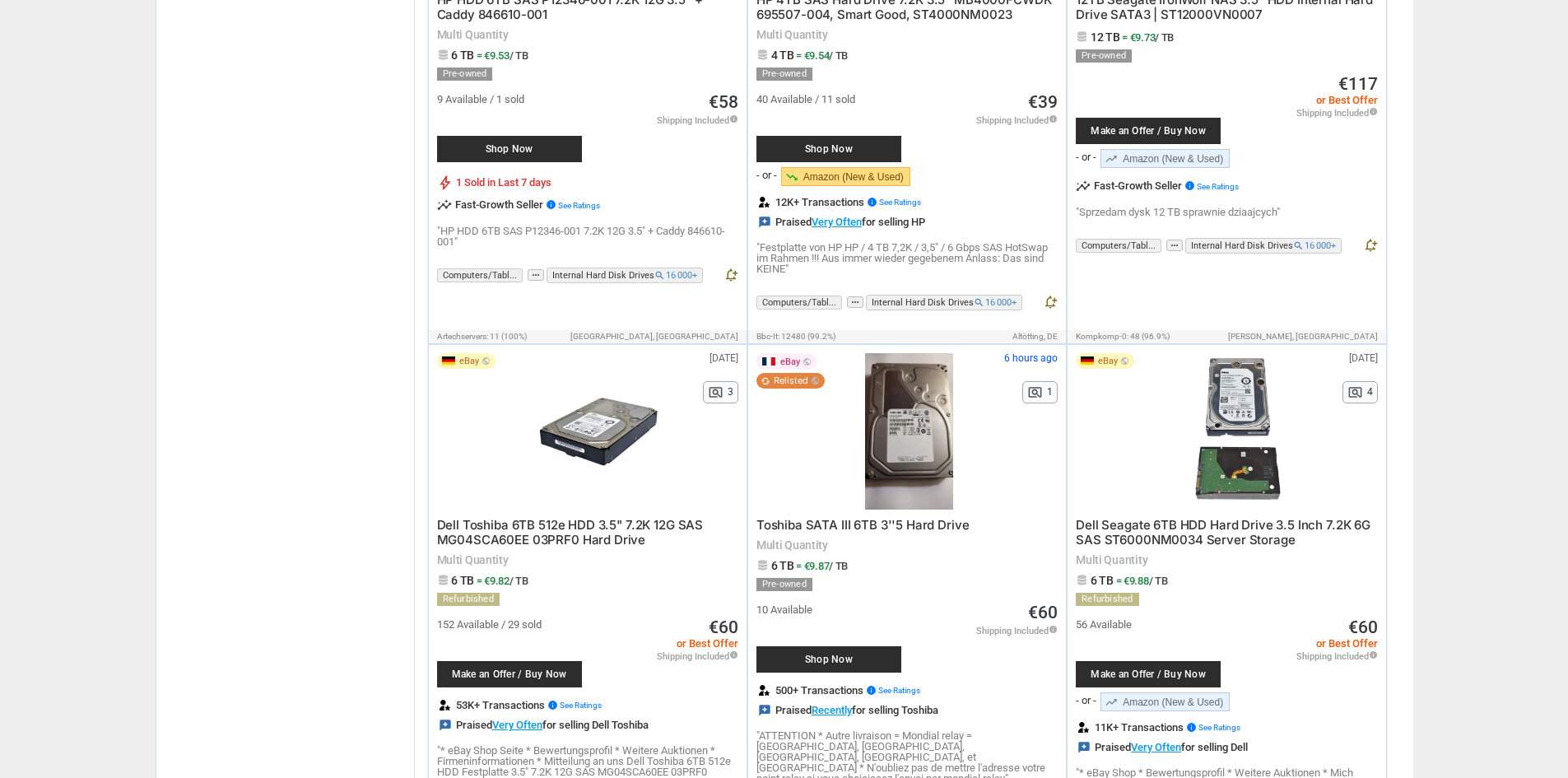
click at [780, 376] on span "Relisted public" at bounding box center [796, 381] width 46 height 9
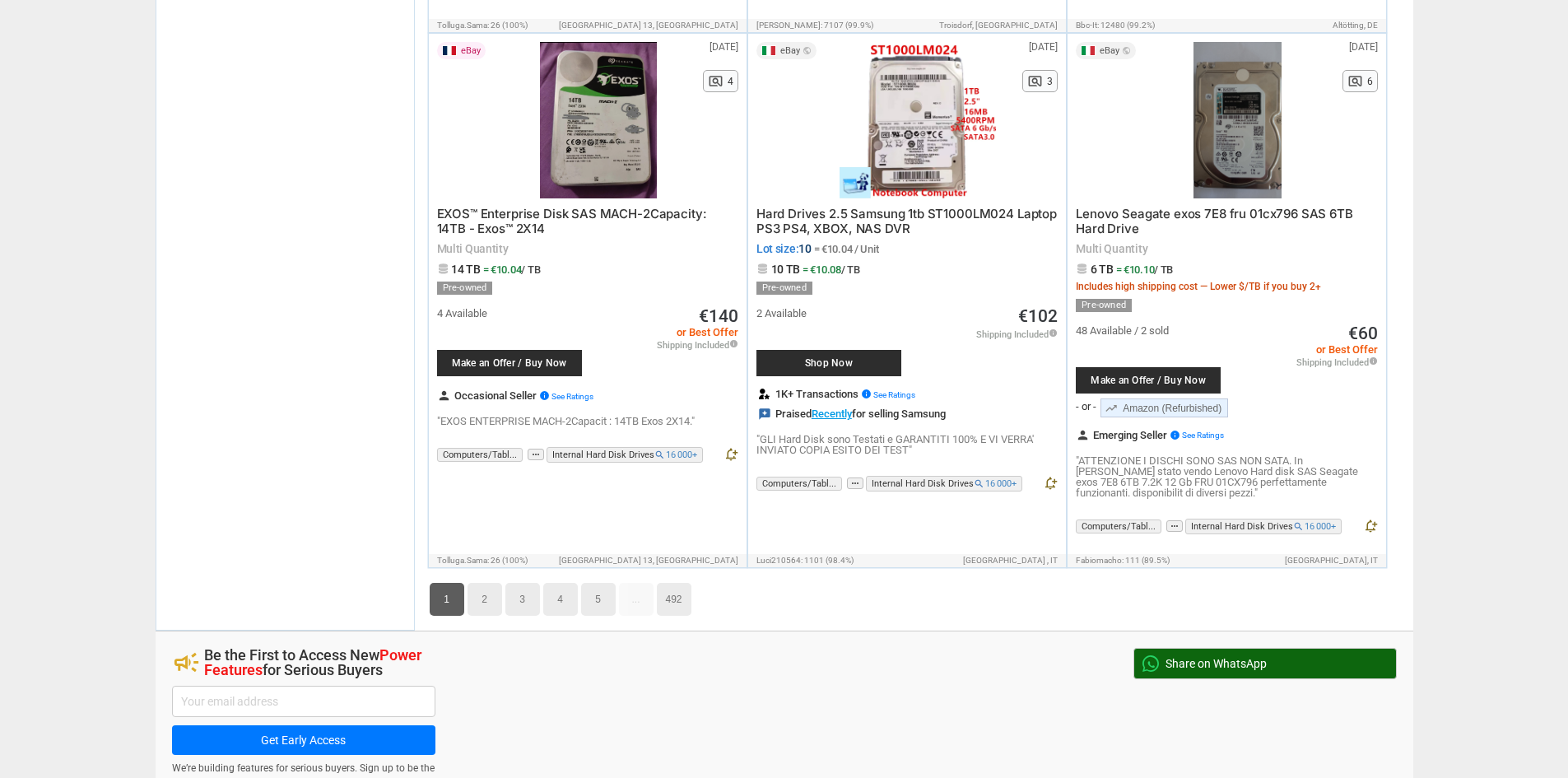
scroll to position [8232, 0]
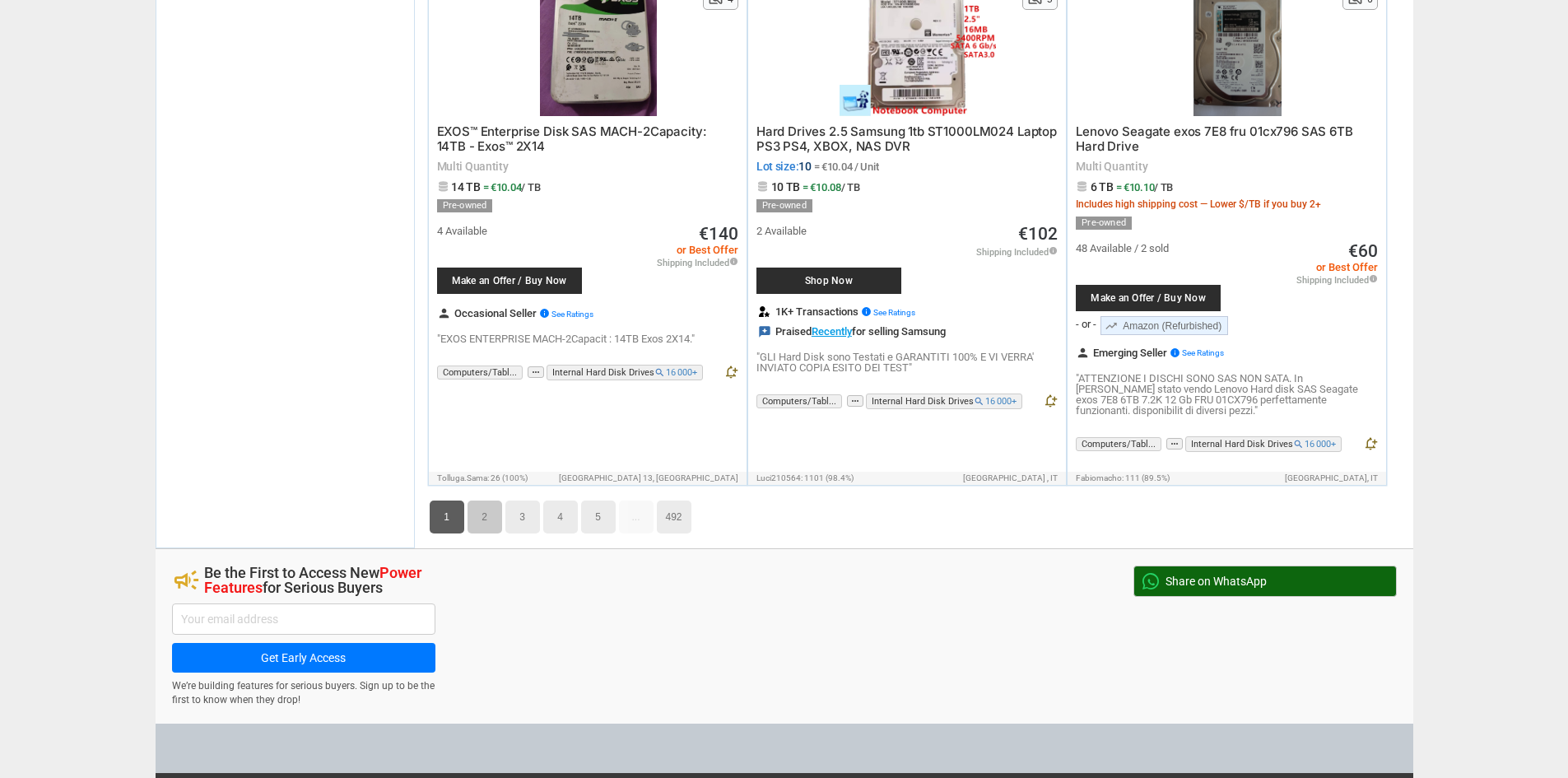
click at [492, 500] on link "2" at bounding box center [484, 516] width 35 height 33
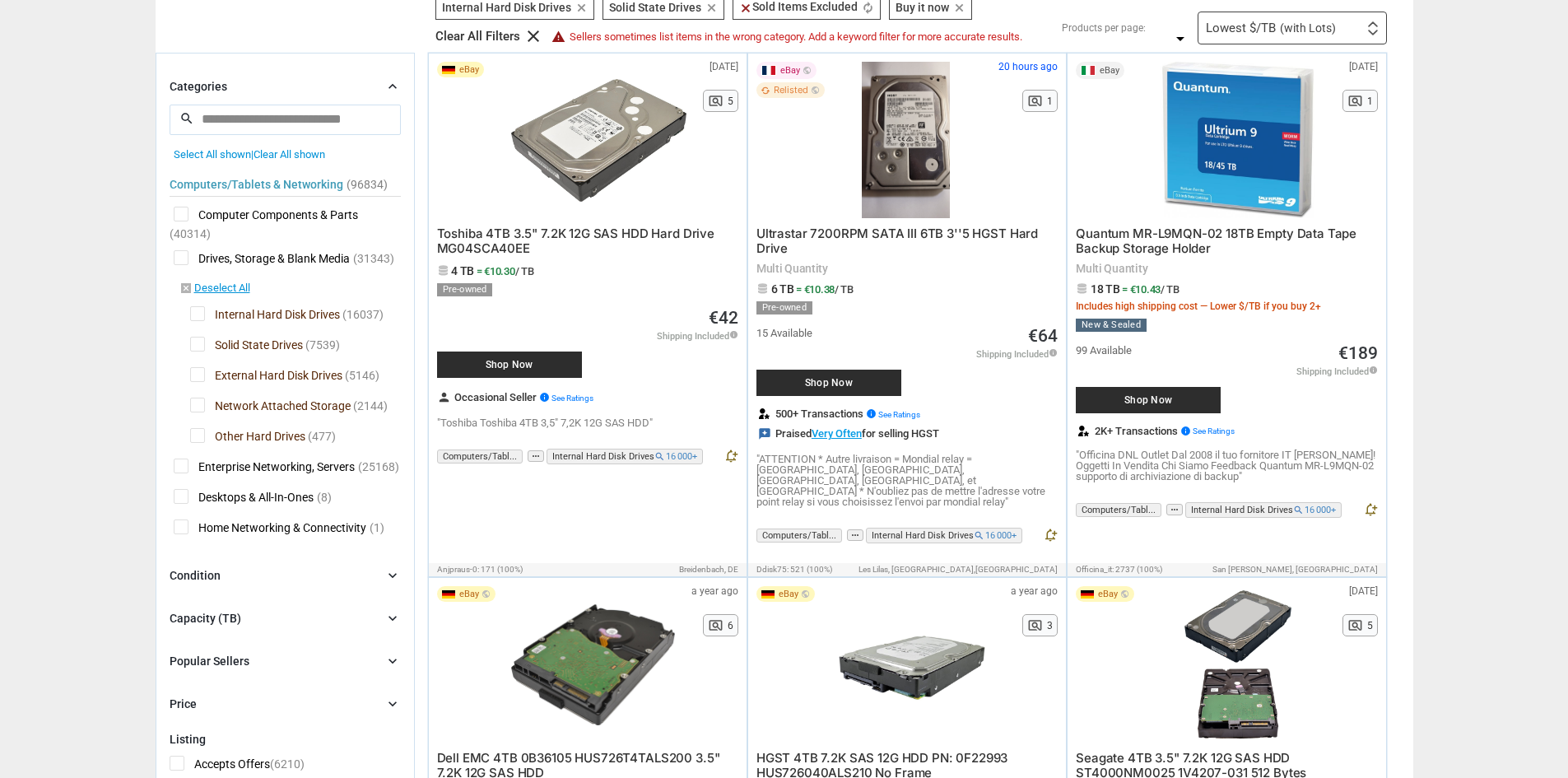
scroll to position [58, 0]
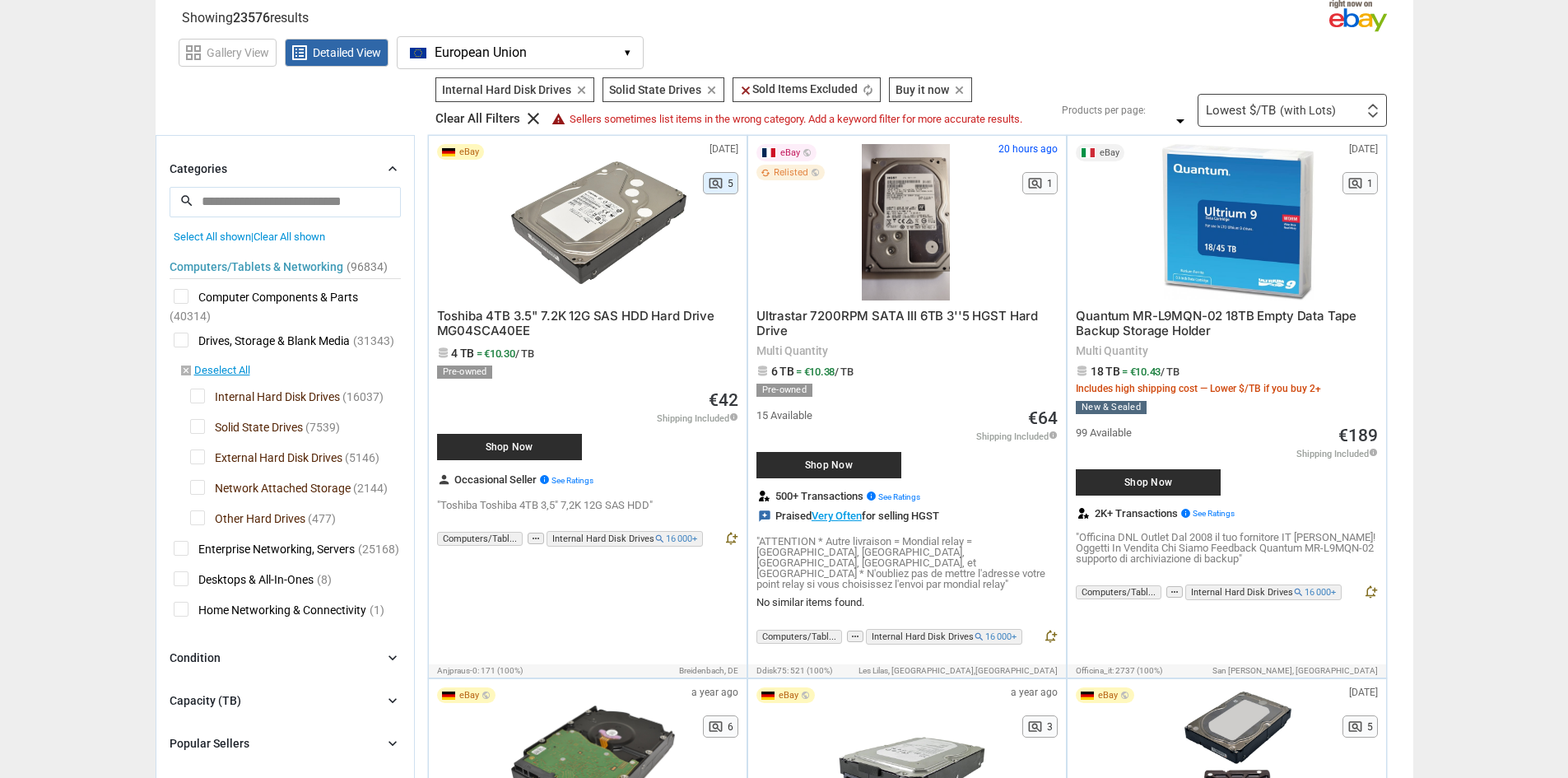
click at [717, 191] on span "pageview" at bounding box center [716, 184] width 16 height 16
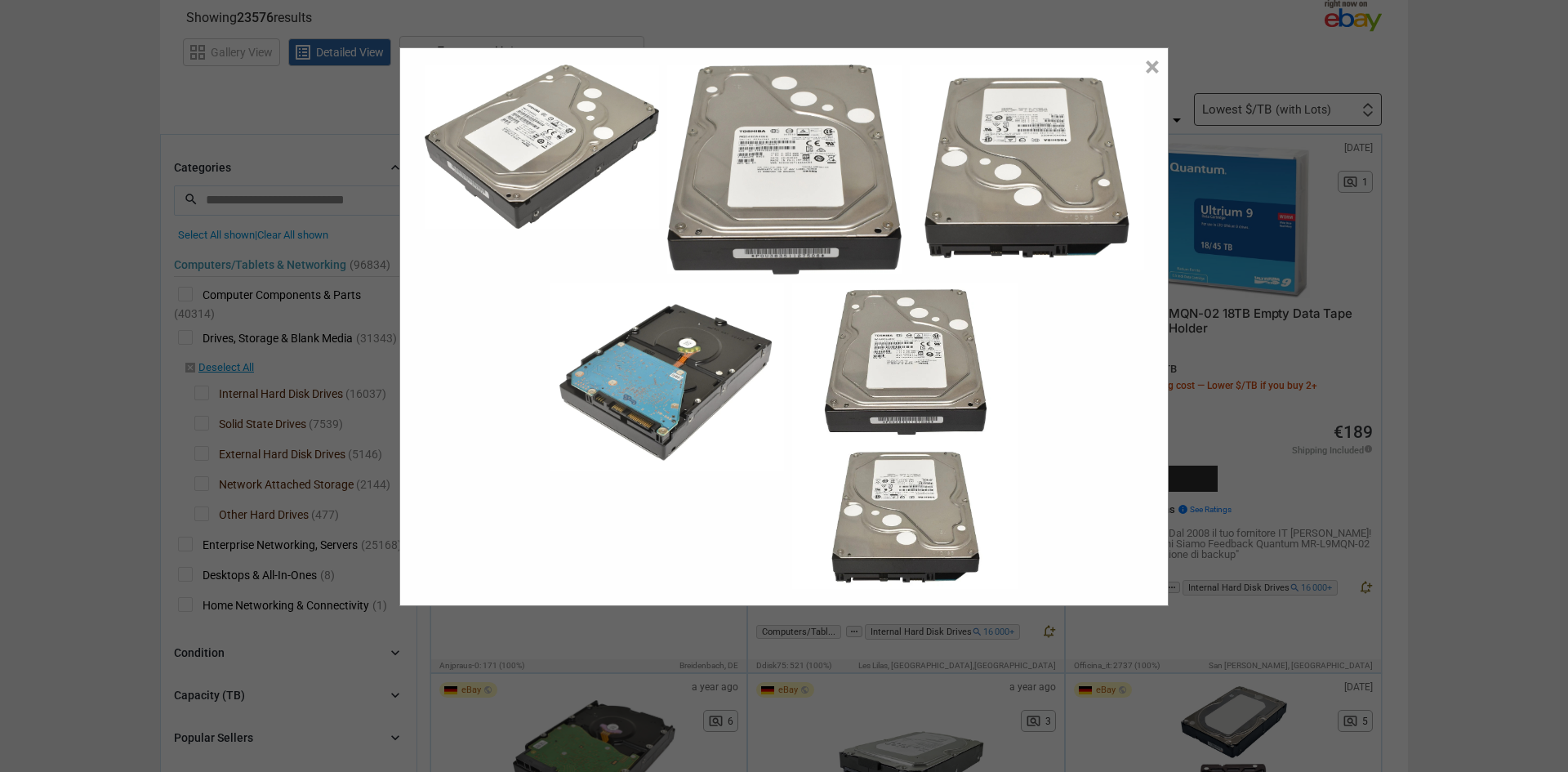
click at [1432, 346] on div "× Close" at bounding box center [784, 386] width 1568 height 772
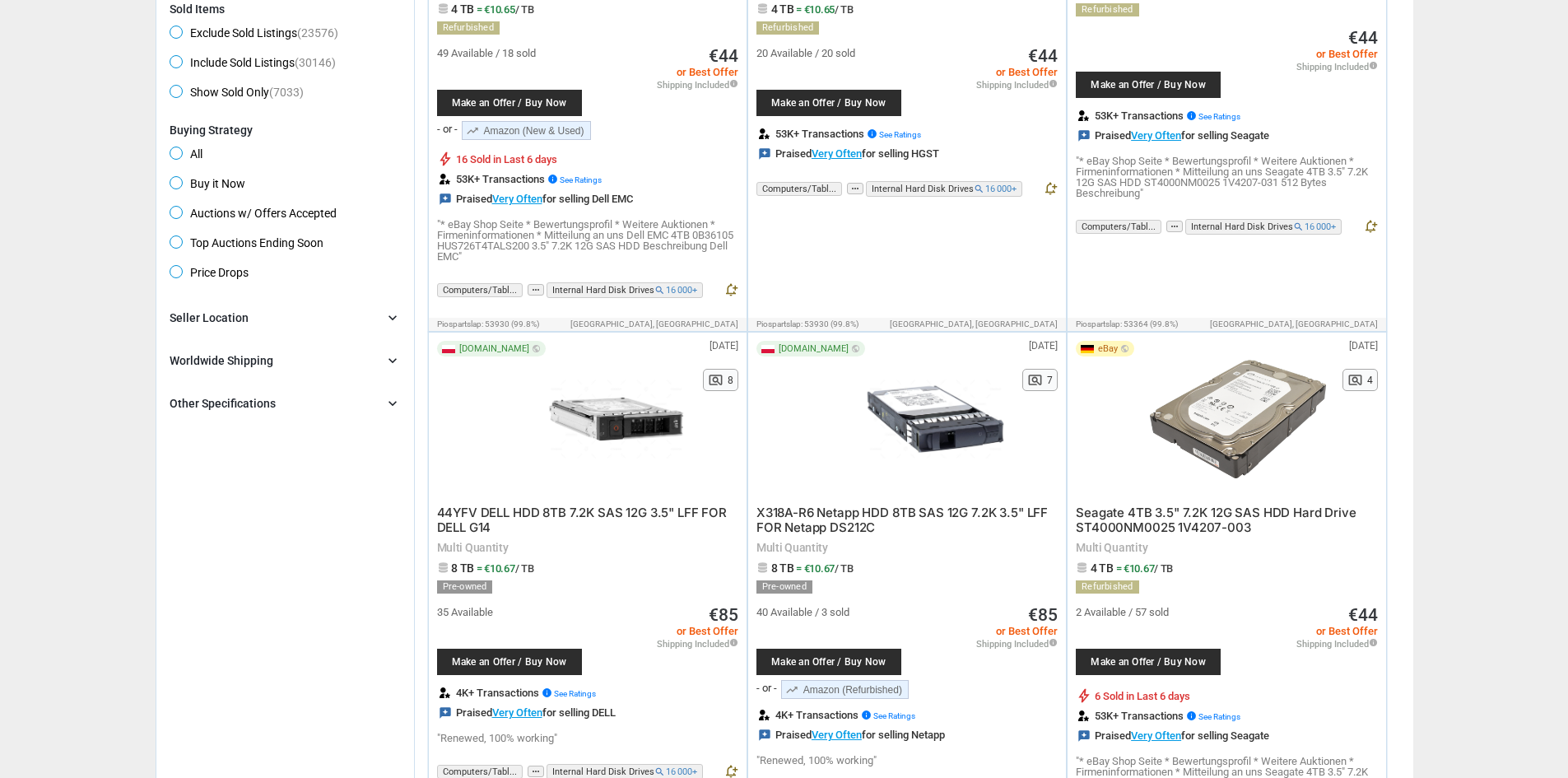
scroll to position [1046, 0]
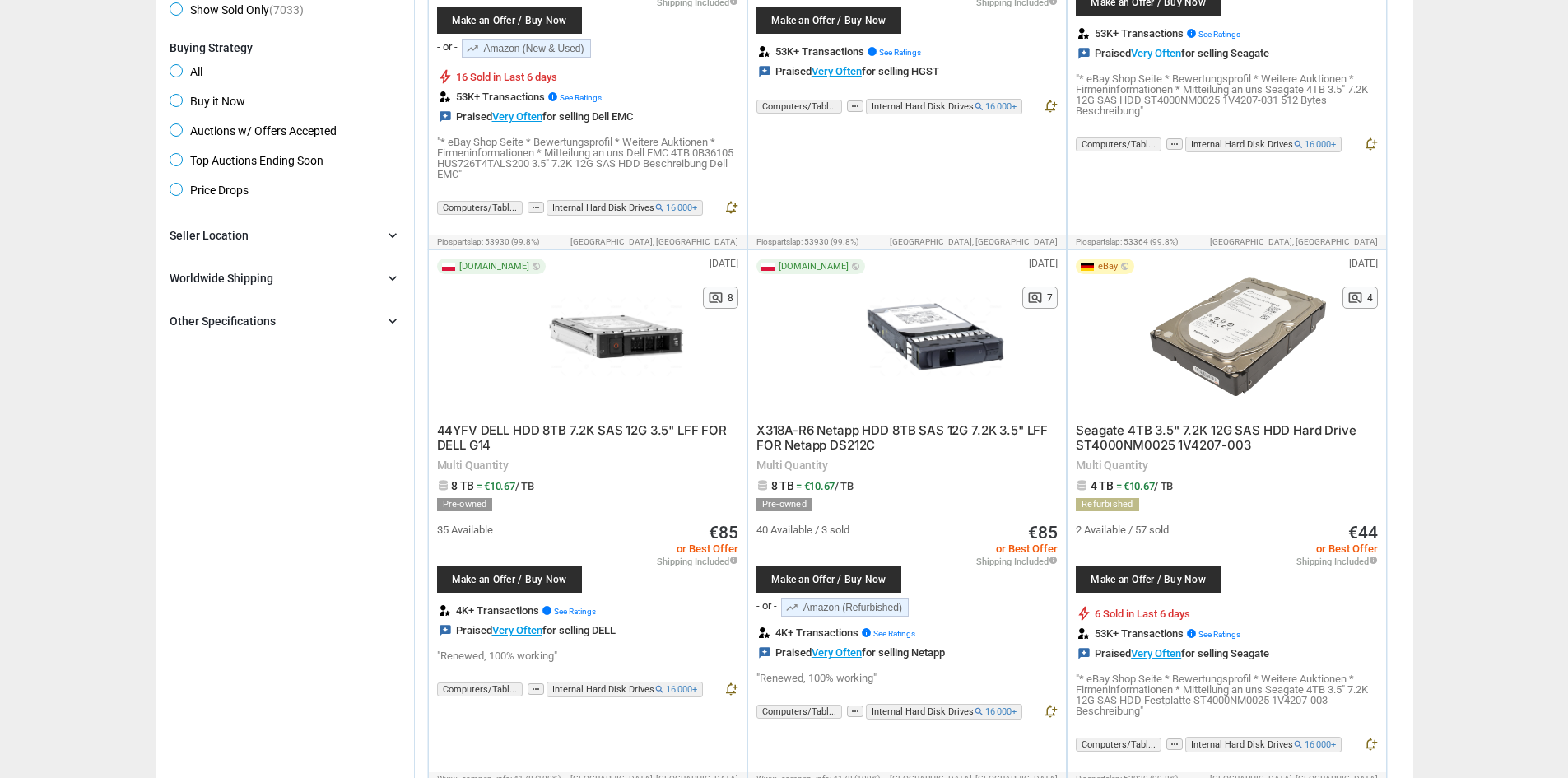
click at [815, 598] on link "trending_up Amazon (Refurbished)" at bounding box center [845, 607] width 128 height 19
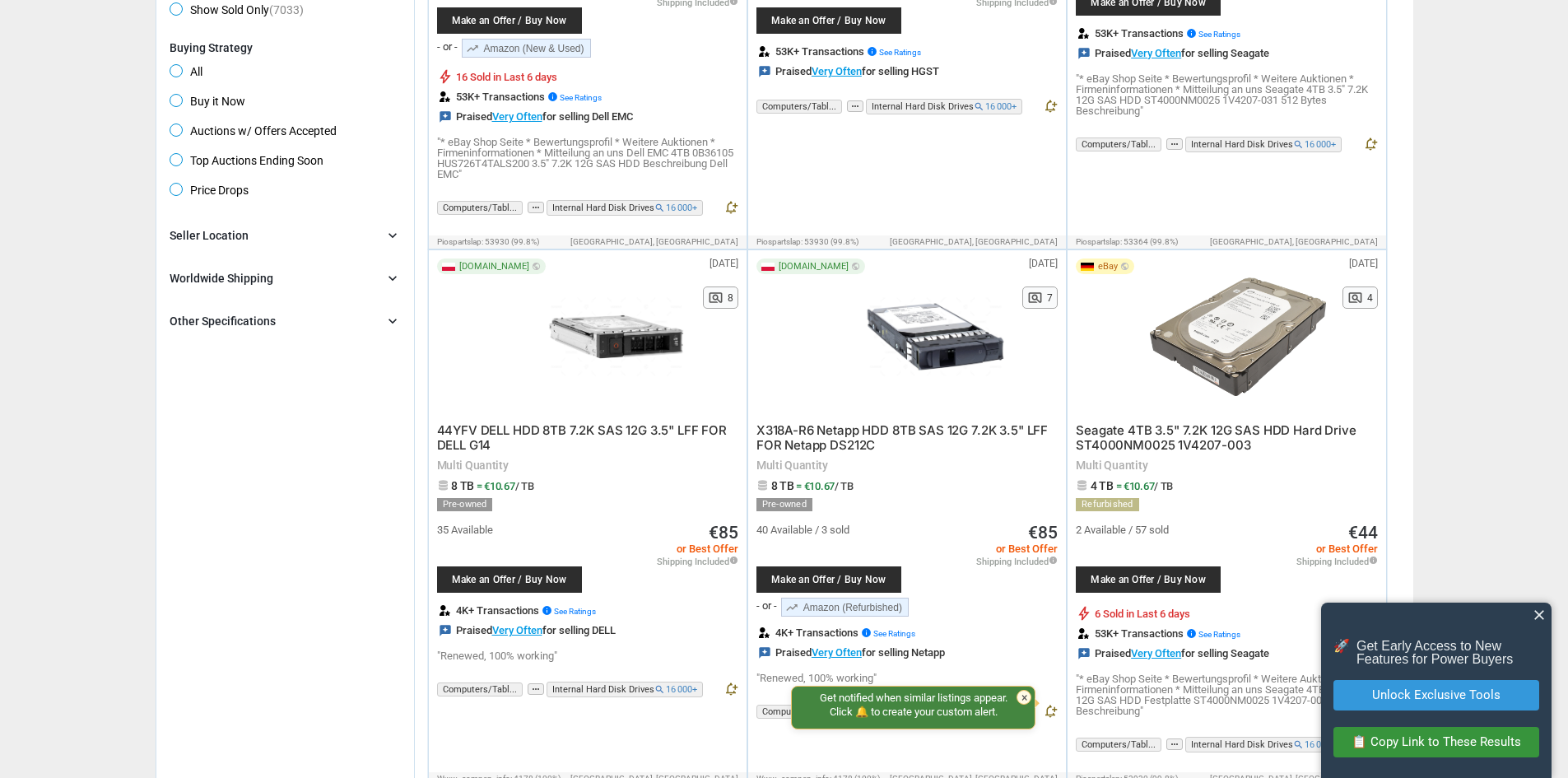
click at [1531, 613] on span "close" at bounding box center [1539, 615] width 17 height 17
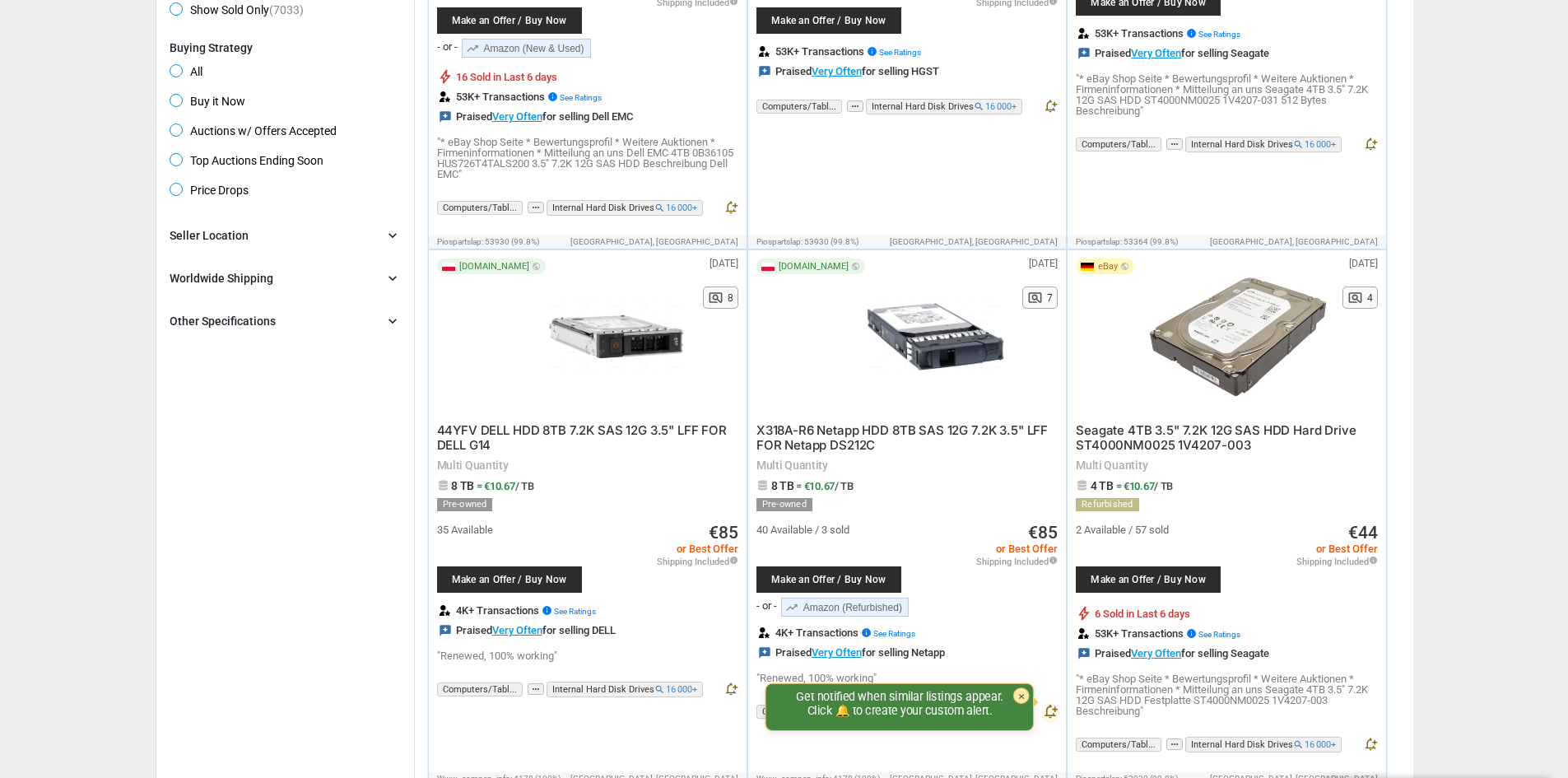
click at [1017, 683] on div "Get notified when similar listings appear. Click 🔔 to create your custom alert.…" at bounding box center [899, 707] width 269 height 48
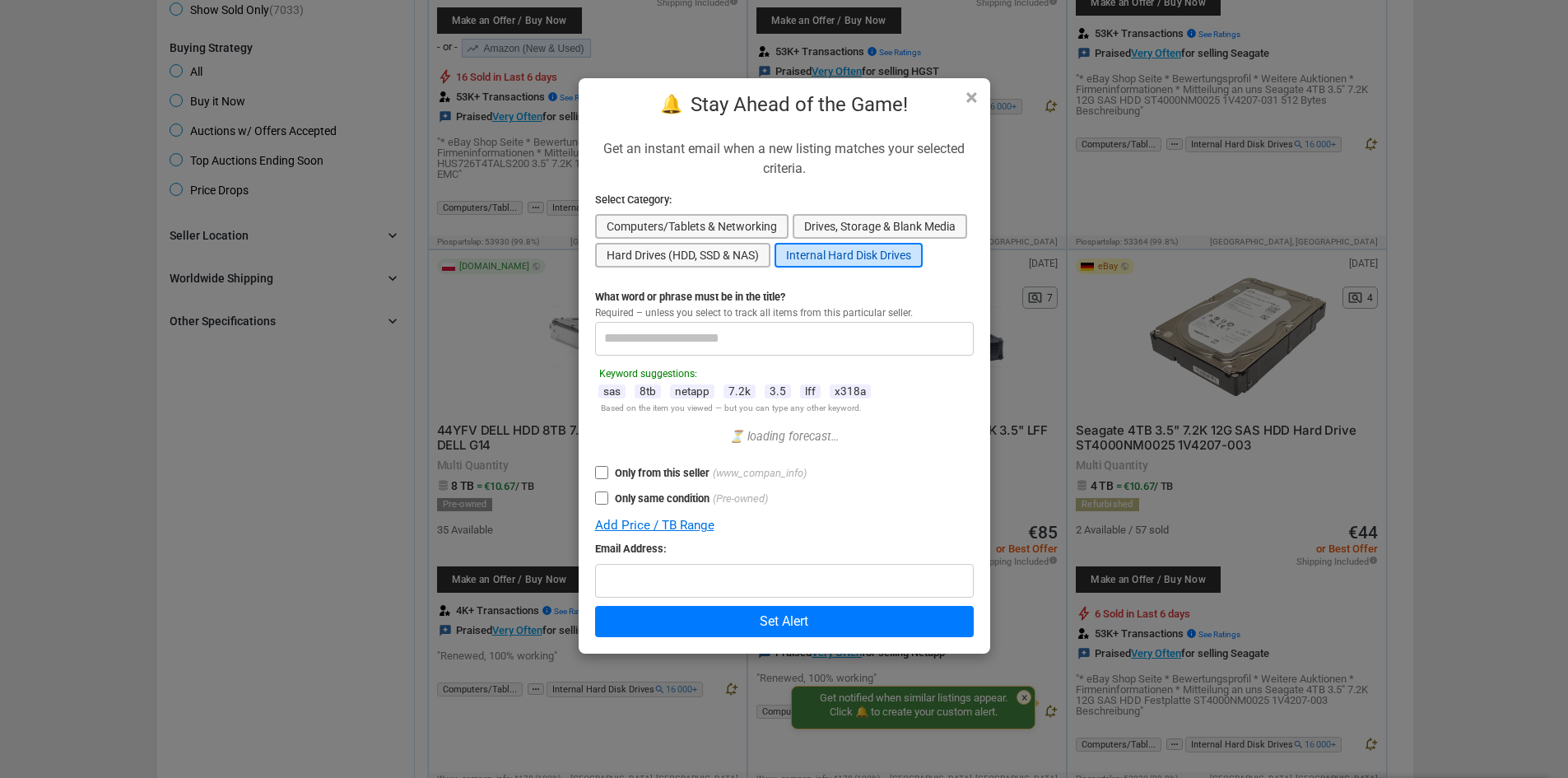
click at [250, 513] on div "× 🔔 Stay Ahead of the Game! Get an instant email when a new listing matches you…" at bounding box center [784, 389] width 1568 height 778
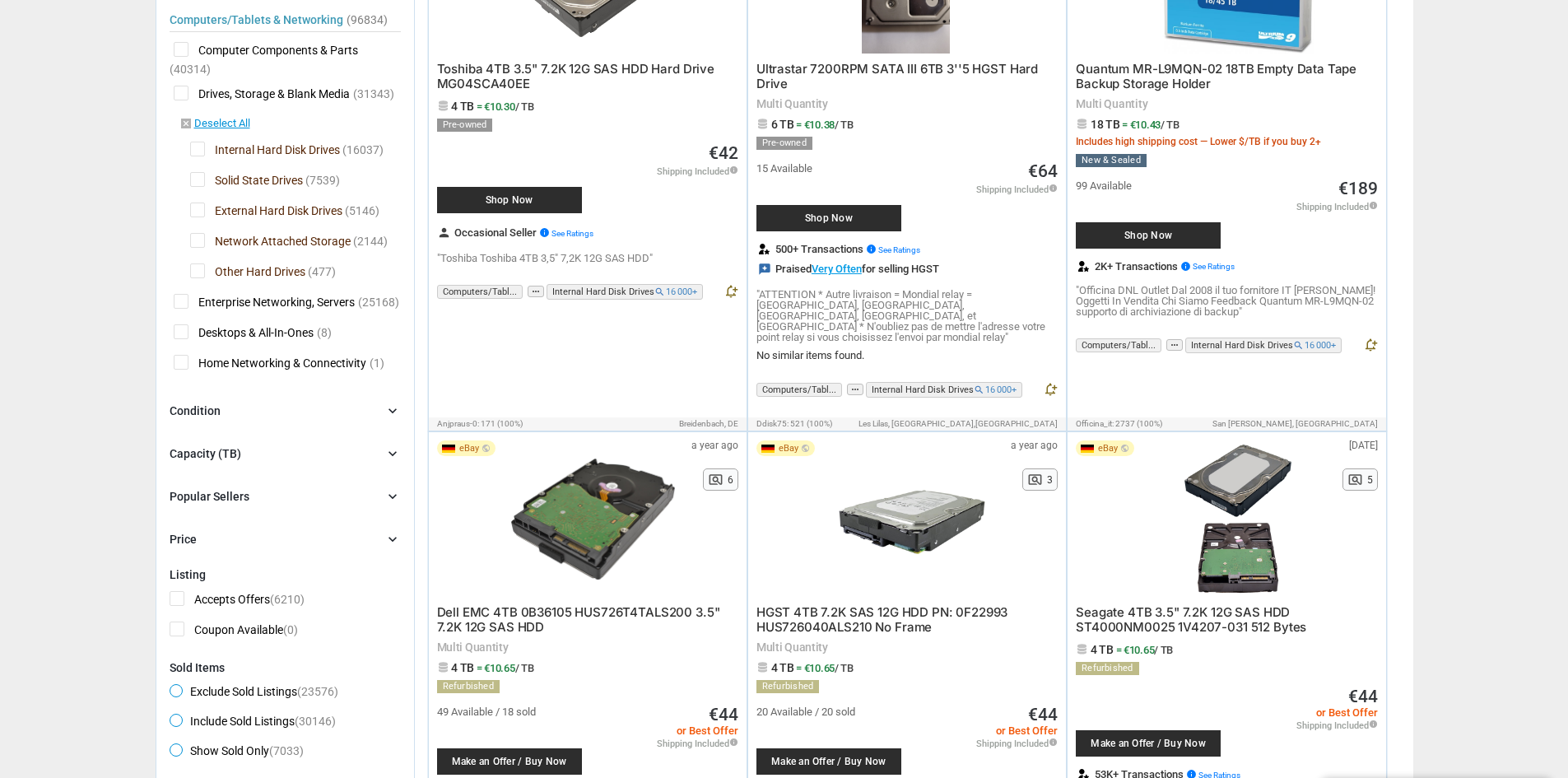
scroll to position [0, 0]
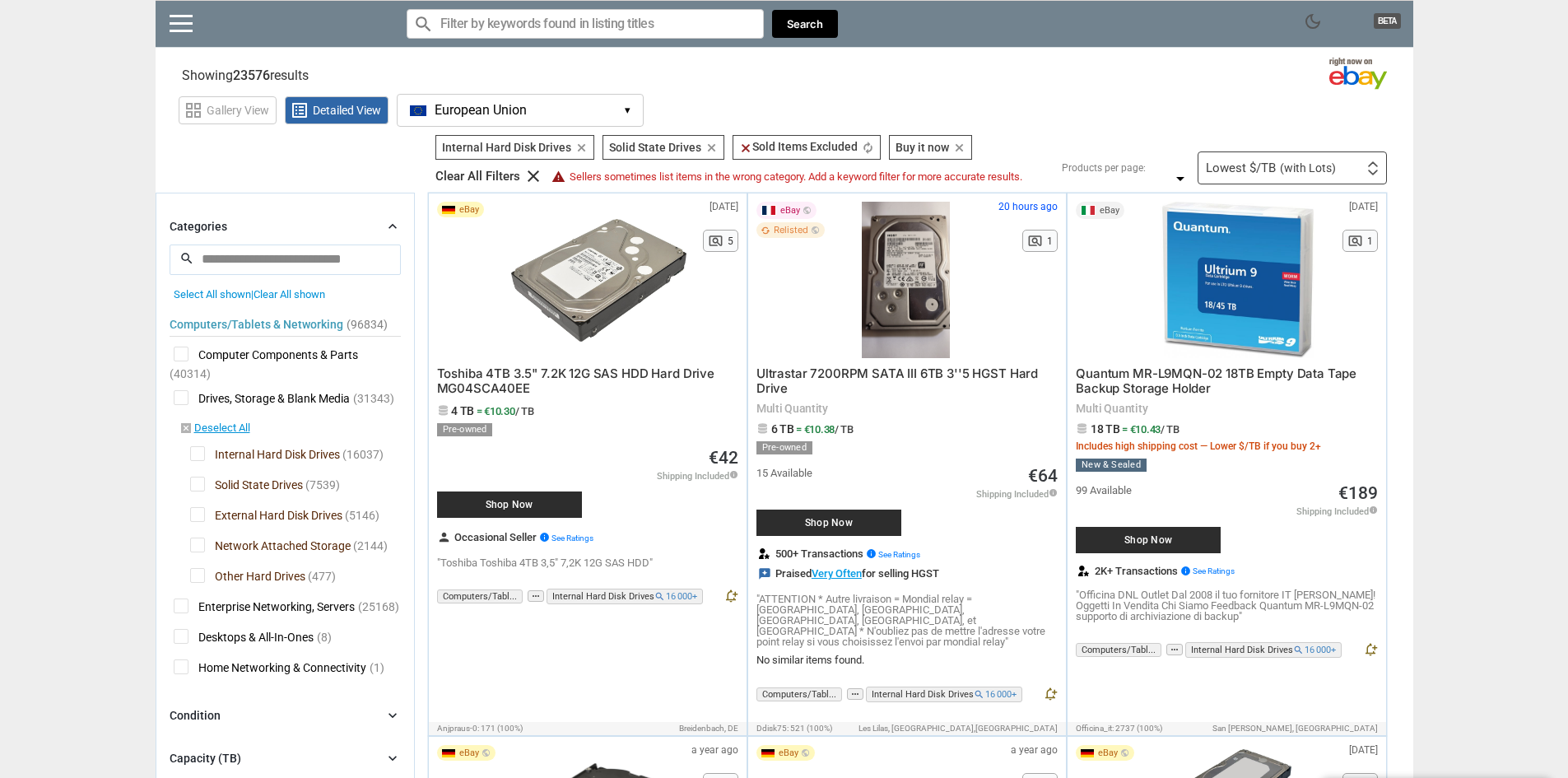
click at [191, 35] on div "dark_mode BETA" at bounding box center [249, 28] width 166 height 37
click at [191, 16] on link at bounding box center [181, 23] width 23 height 17
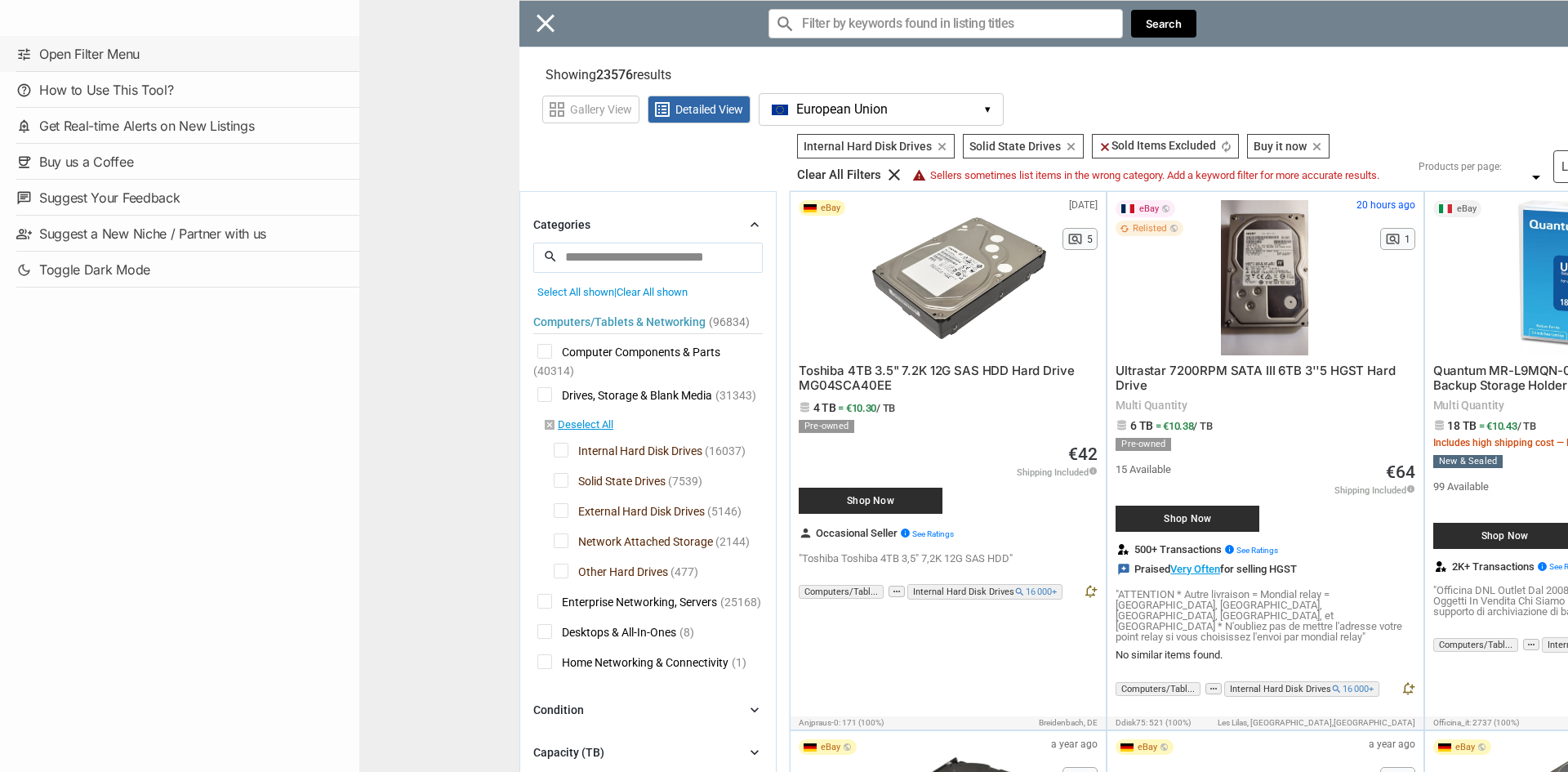
click at [92, 51] on link "tune Open Filter Menu" at bounding box center [180, 54] width 359 height 36
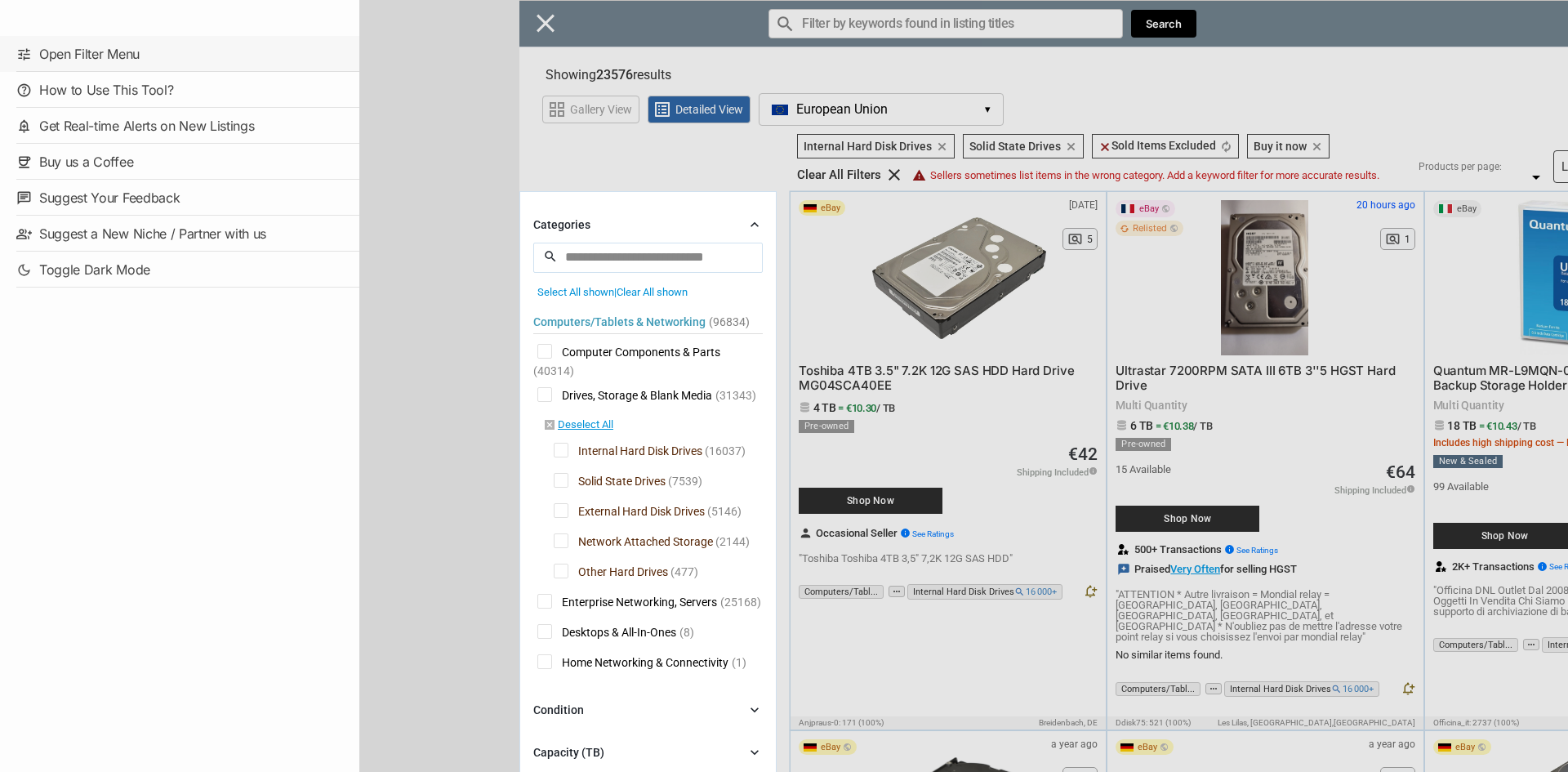
click at [92, 51] on link "tune Open Filter Menu" at bounding box center [180, 54] width 359 height 36
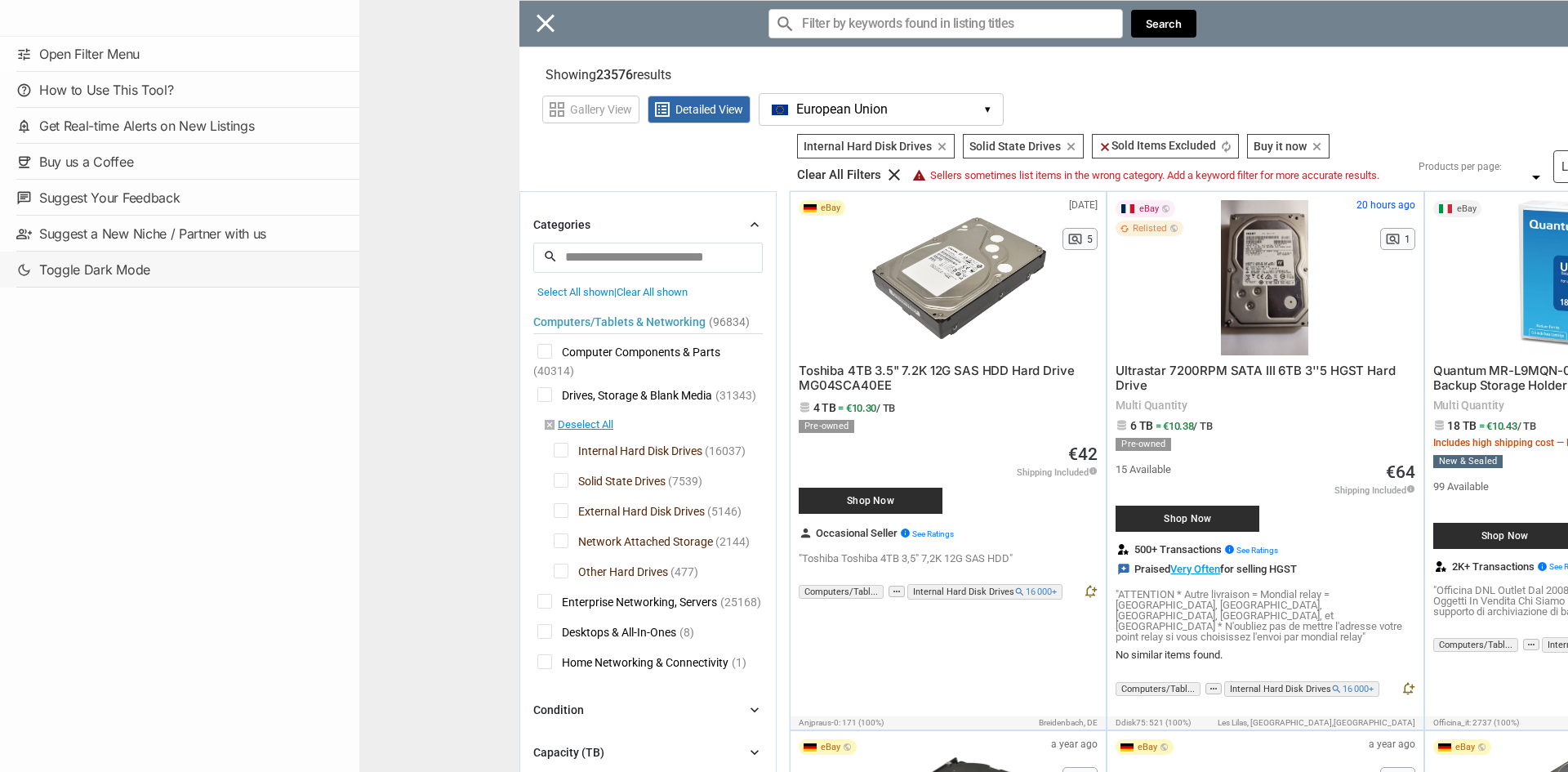
click at [114, 278] on link "dark_mode Toggle Dark Mode" at bounding box center [180, 269] width 359 height 36
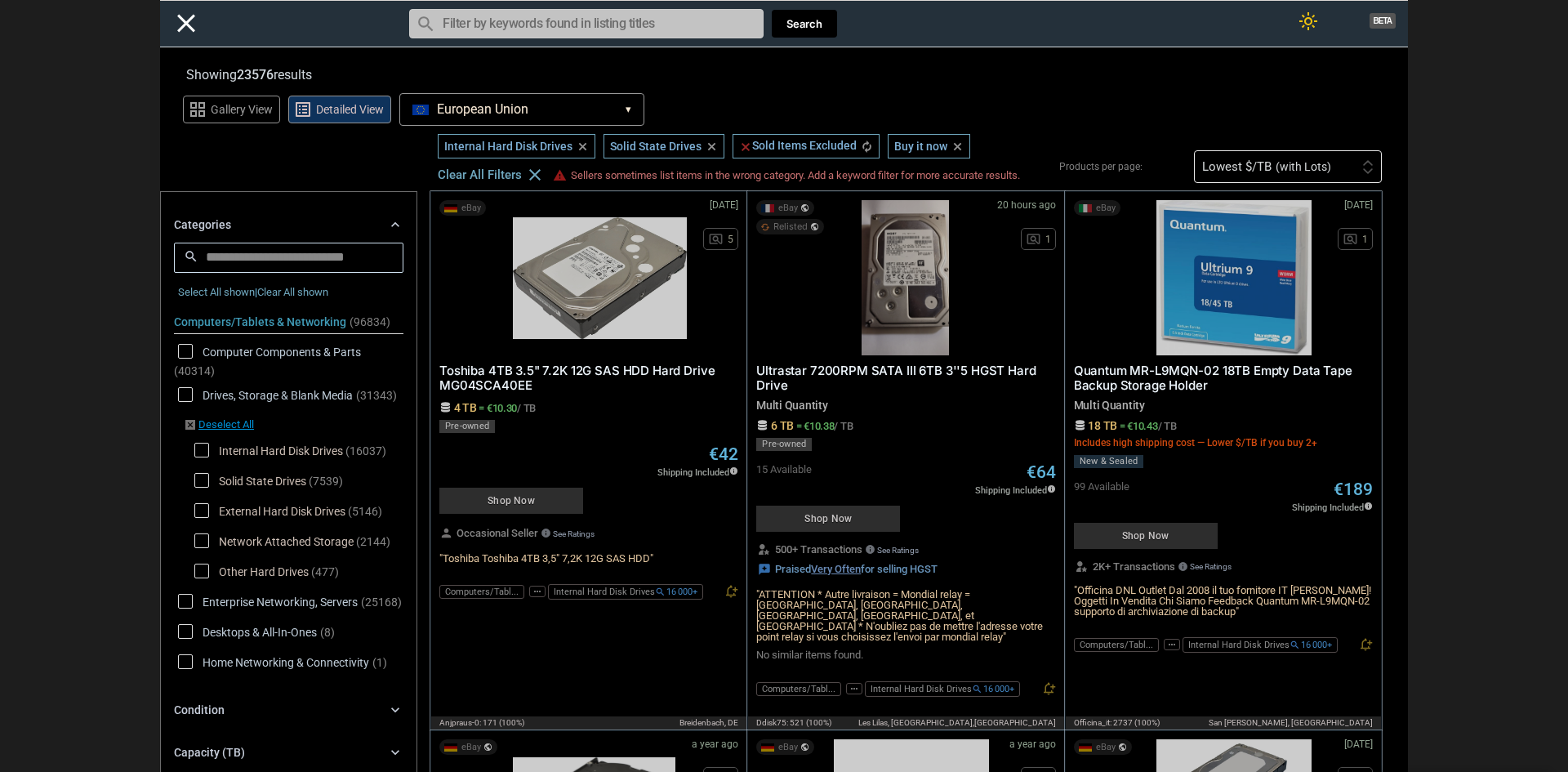
click at [433, 371] on div "Close menu" at bounding box center [784, 386] width 1568 height 772
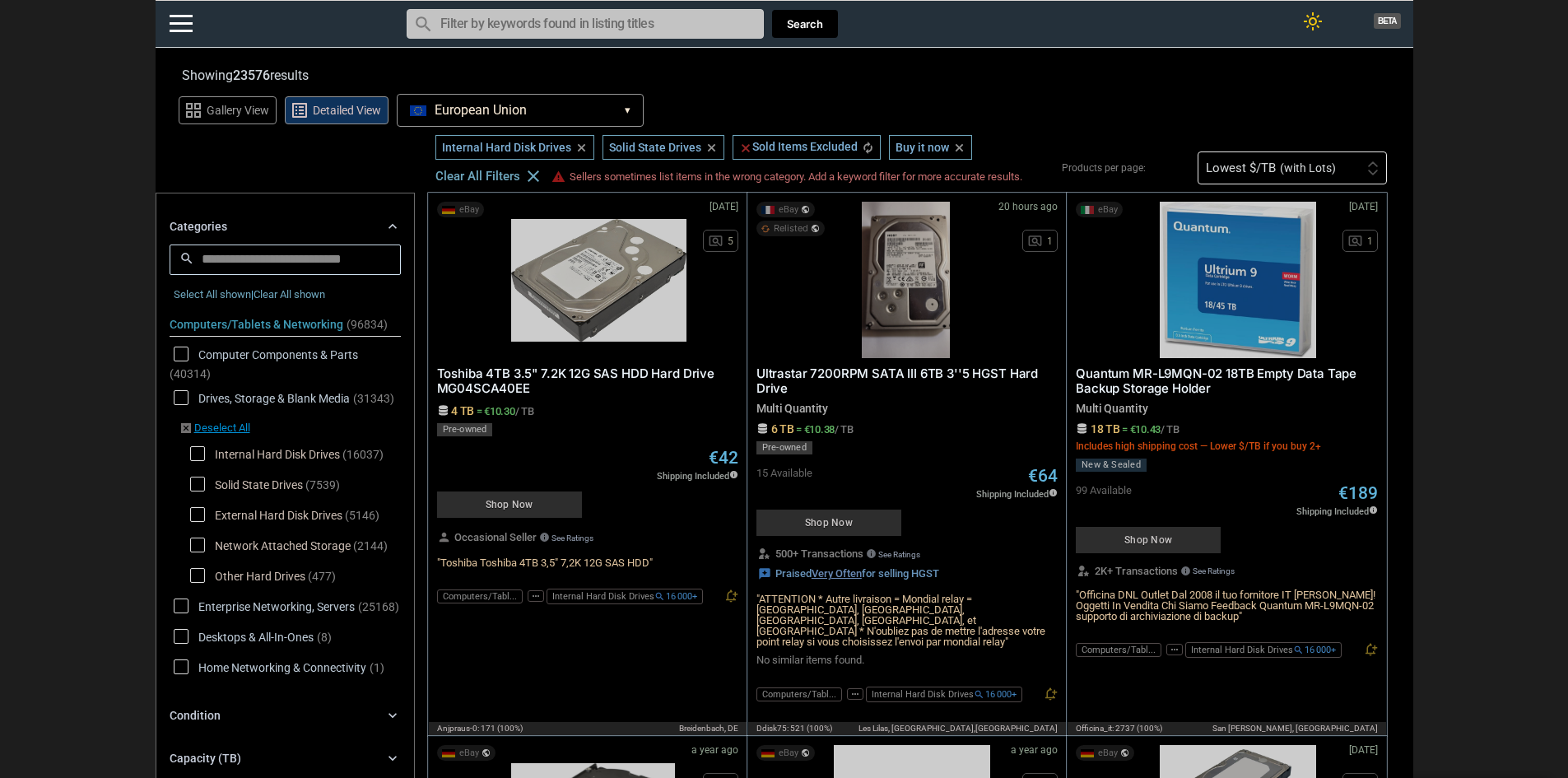
click at [173, 12] on div "light_mode BETA" at bounding box center [249, 28] width 166 height 37
click at [175, 28] on link at bounding box center [181, 23] width 23 height 17
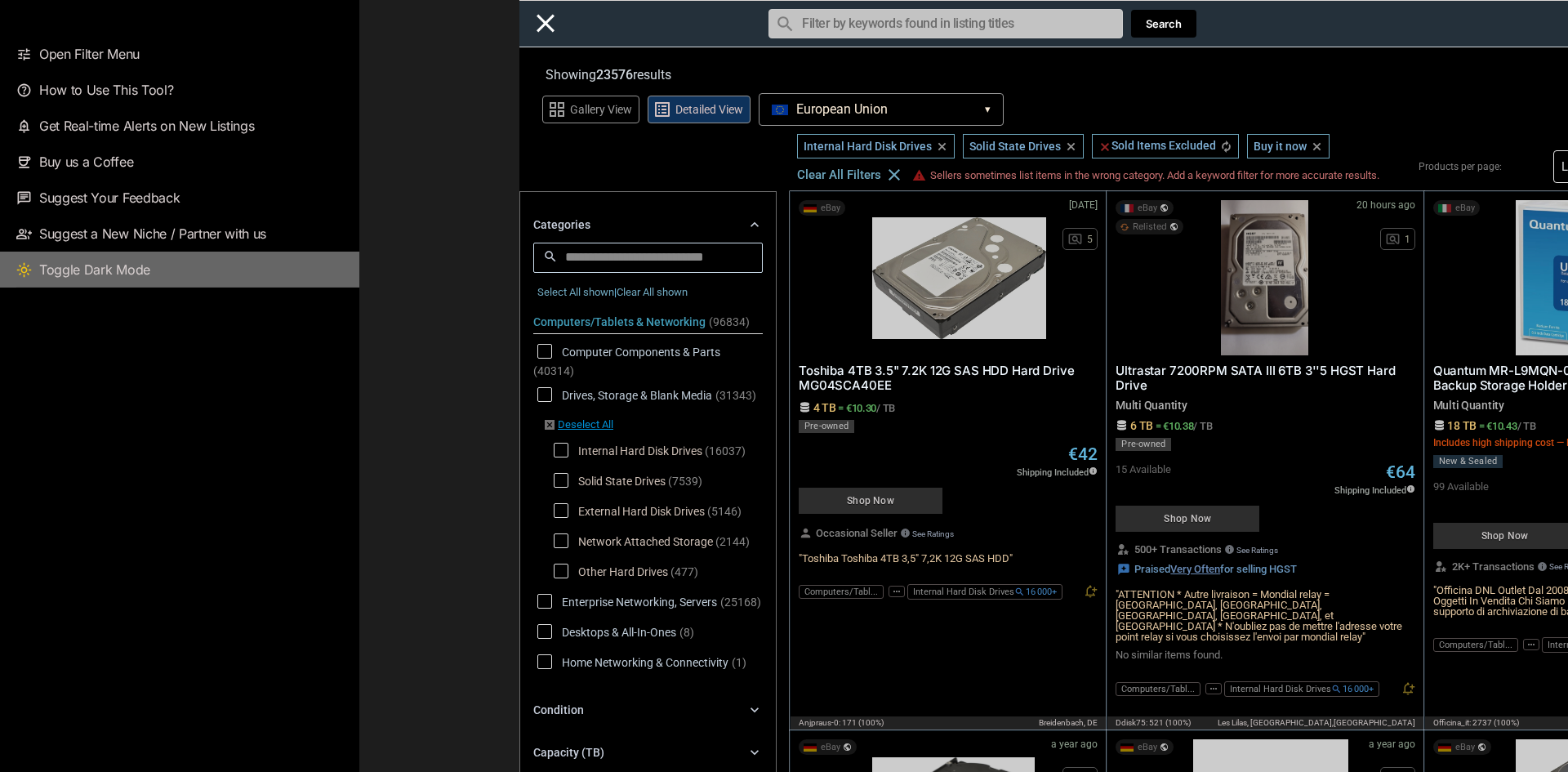
click at [542, 20] on div "Close menu" at bounding box center [1143, 386] width 1568 height 772
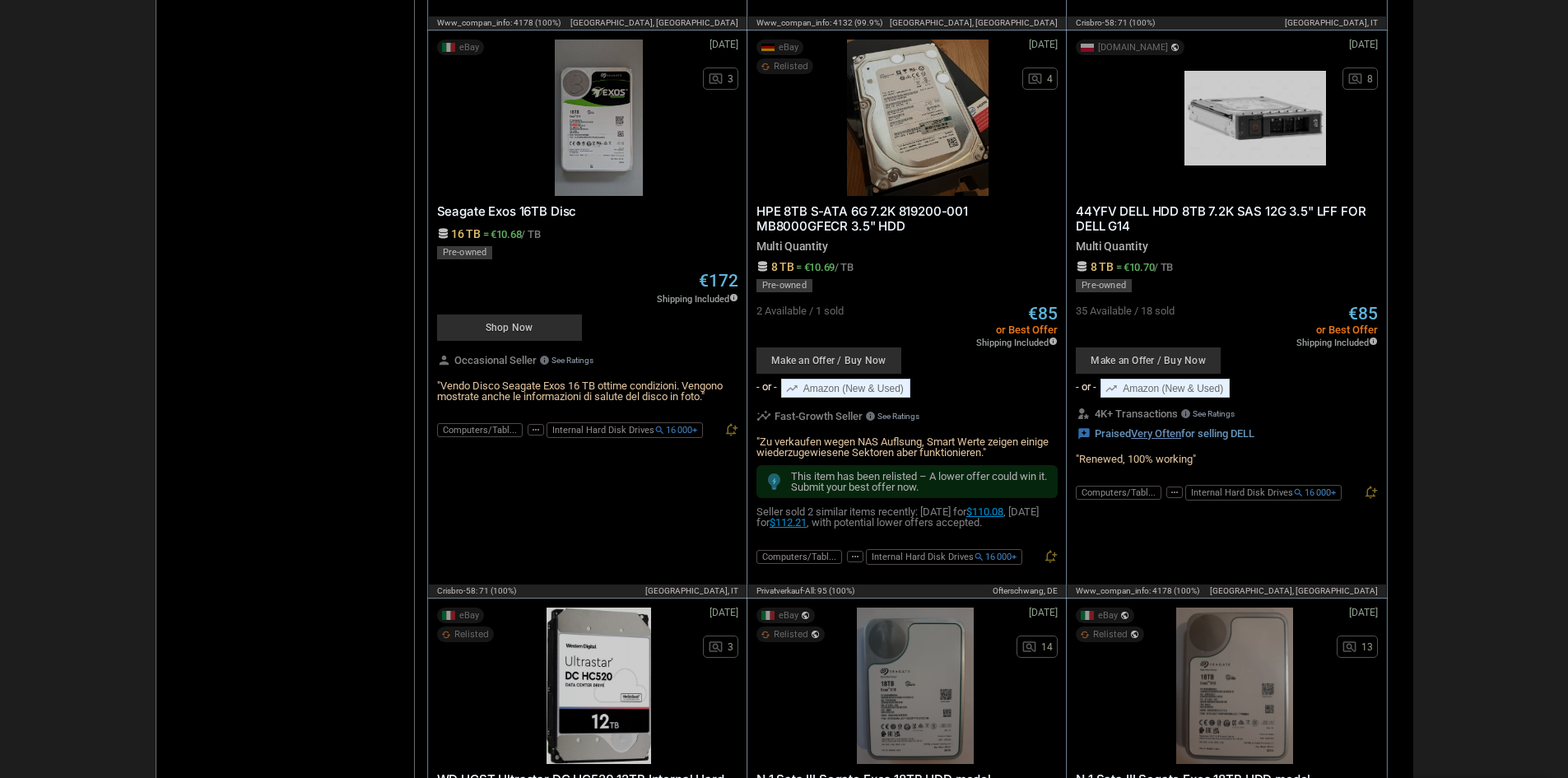
scroll to position [2141, 0]
